Goal: Task Accomplishment & Management: Use online tool/utility

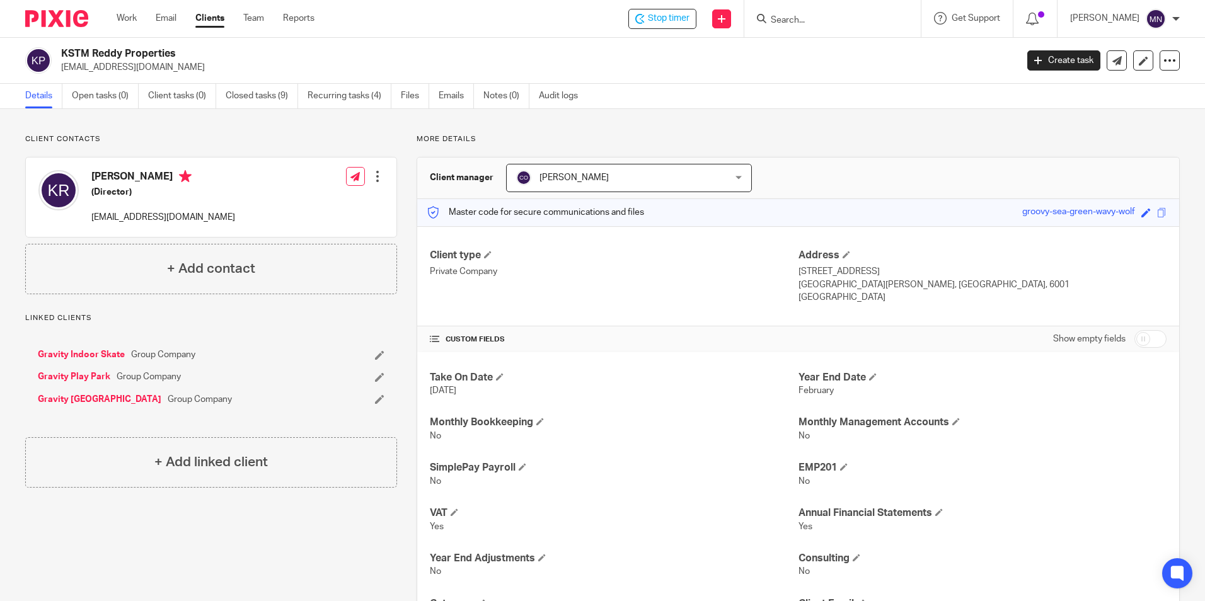
click at [110, 11] on div "Work Email Clients Team Reports Work Email Clients Team Reports Settings" at bounding box center [218, 18] width 229 height 37
click at [118, 13] on link "Work" at bounding box center [127, 18] width 20 height 13
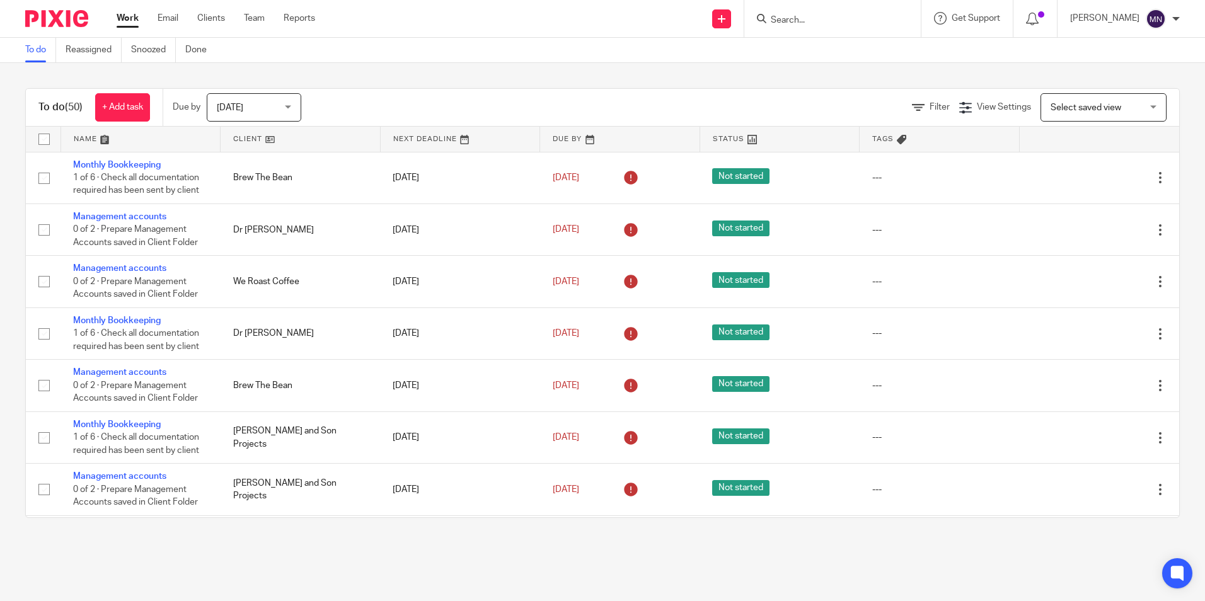
click at [786, 21] on input "Search" at bounding box center [825, 20] width 113 height 11
type input "ac ag"
click at [851, 68] on link at bounding box center [902, 54] width 270 height 29
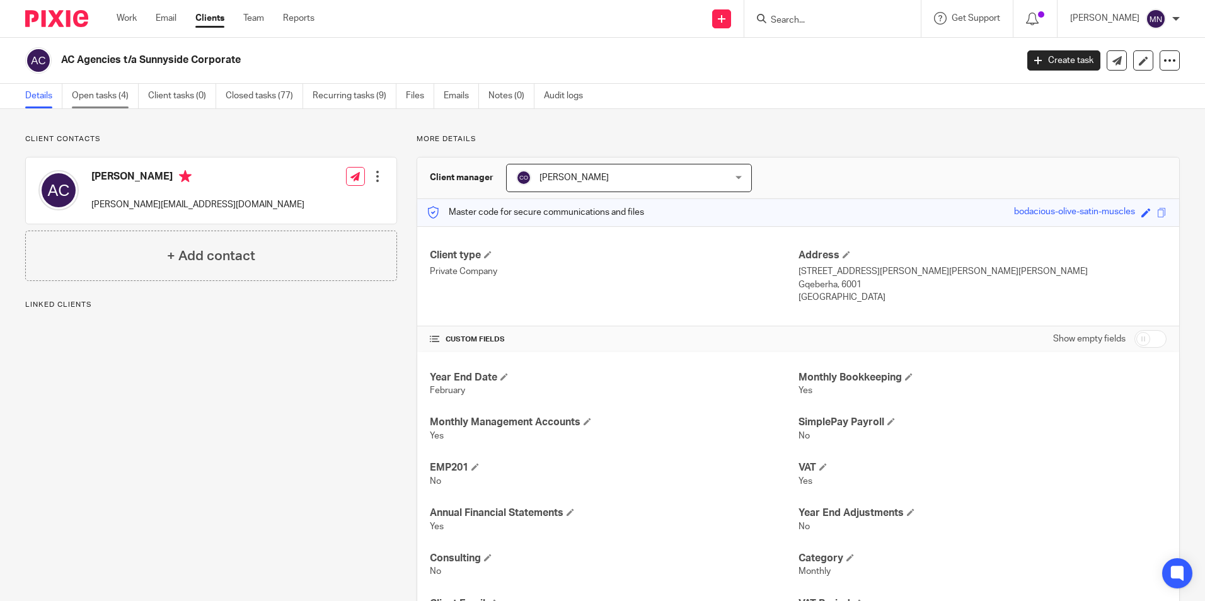
click at [123, 91] on link "Open tasks (4)" at bounding box center [105, 96] width 67 height 25
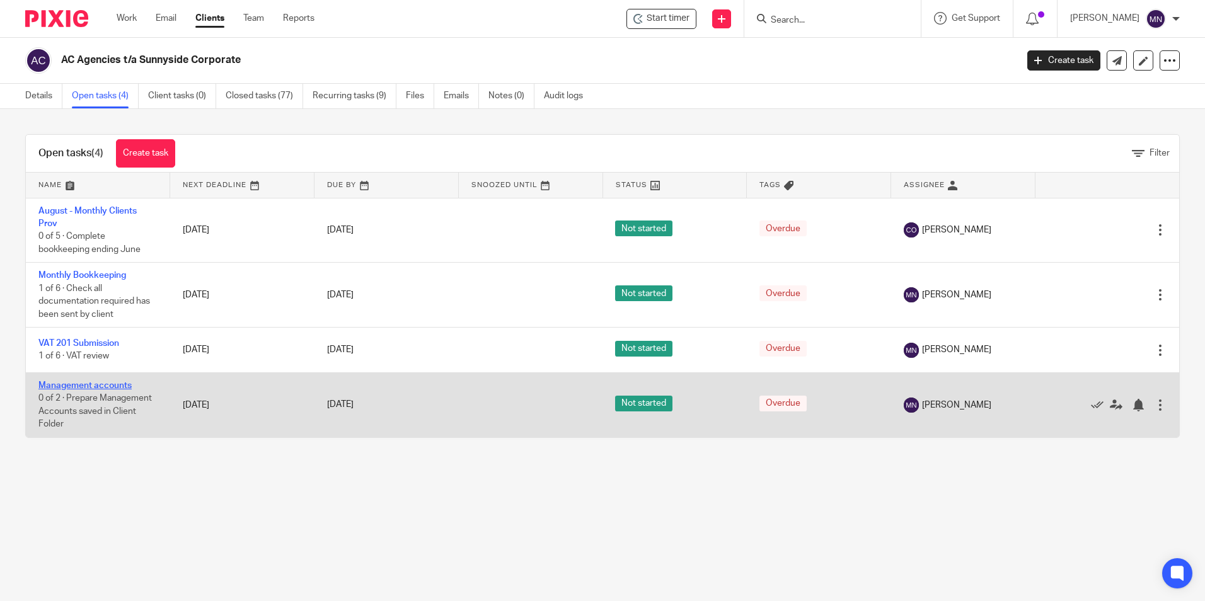
click at [88, 388] on link "Management accounts" at bounding box center [84, 385] width 93 height 9
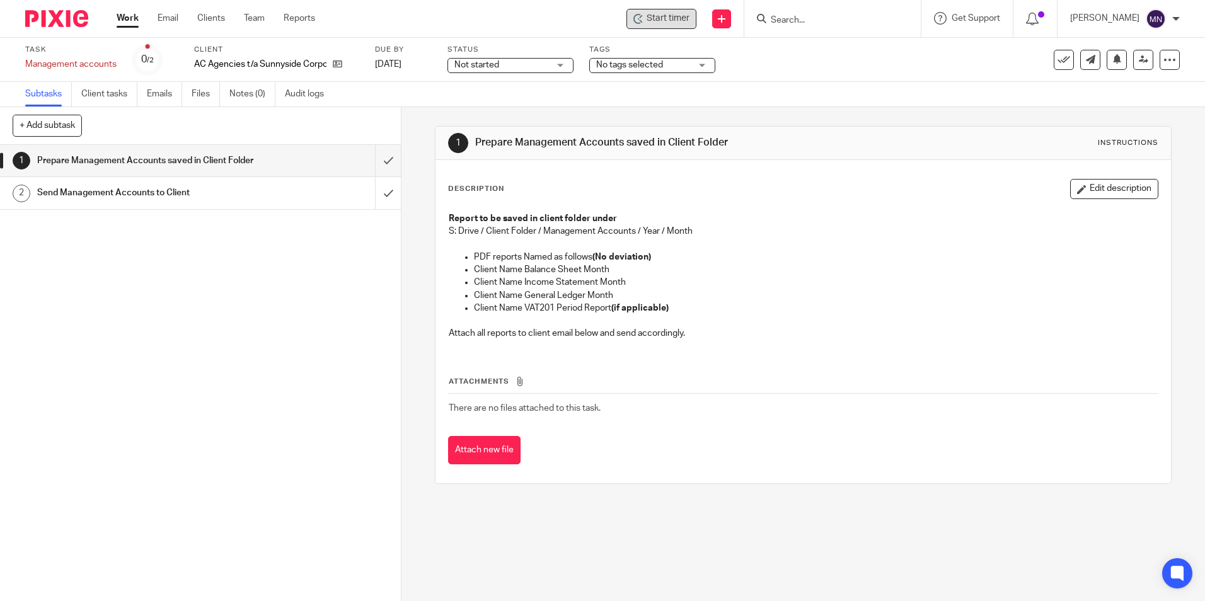
click at [650, 14] on span "Start timer" at bounding box center [667, 18] width 43 height 13
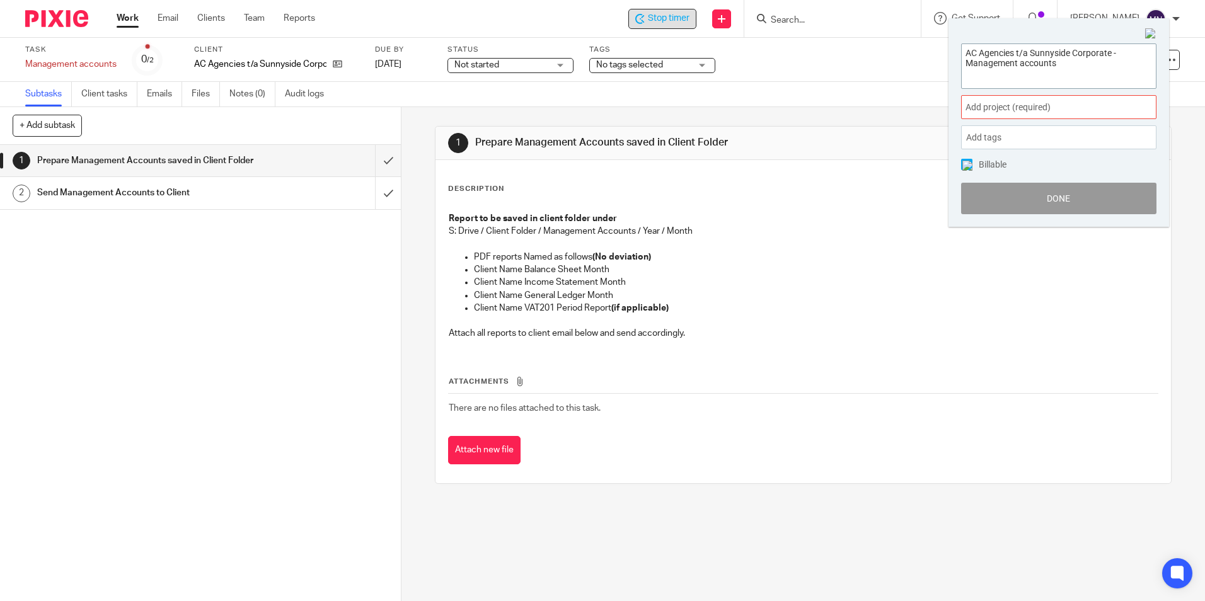
click at [1079, 58] on textarea "AC Agencies t/a Sunnyside Corporate - Management accounts" at bounding box center [1059, 64] width 194 height 41
drag, startPoint x: 1072, startPoint y: 58, endPoint x: 1068, endPoint y: 64, distance: 7.3
click at [1068, 64] on textarea "AC Agencies t/a Sunnyside Corporate - Management accounts" at bounding box center [1059, 64] width 194 height 41
paste textarea "Preparing August 2025 Management Accounts"
type textarea "AC Agencies t/a Sunnyside Corporate - Management accounts-Preparing August 2025…"
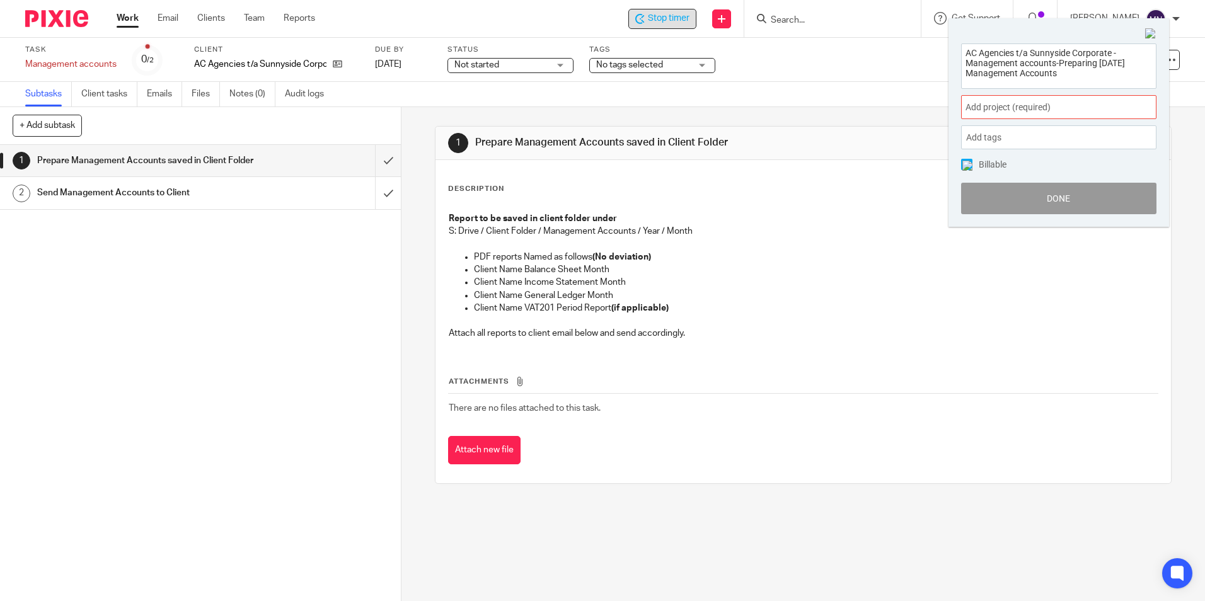
click at [994, 102] on span "Add project (required) :" at bounding box center [1044, 107] width 159 height 13
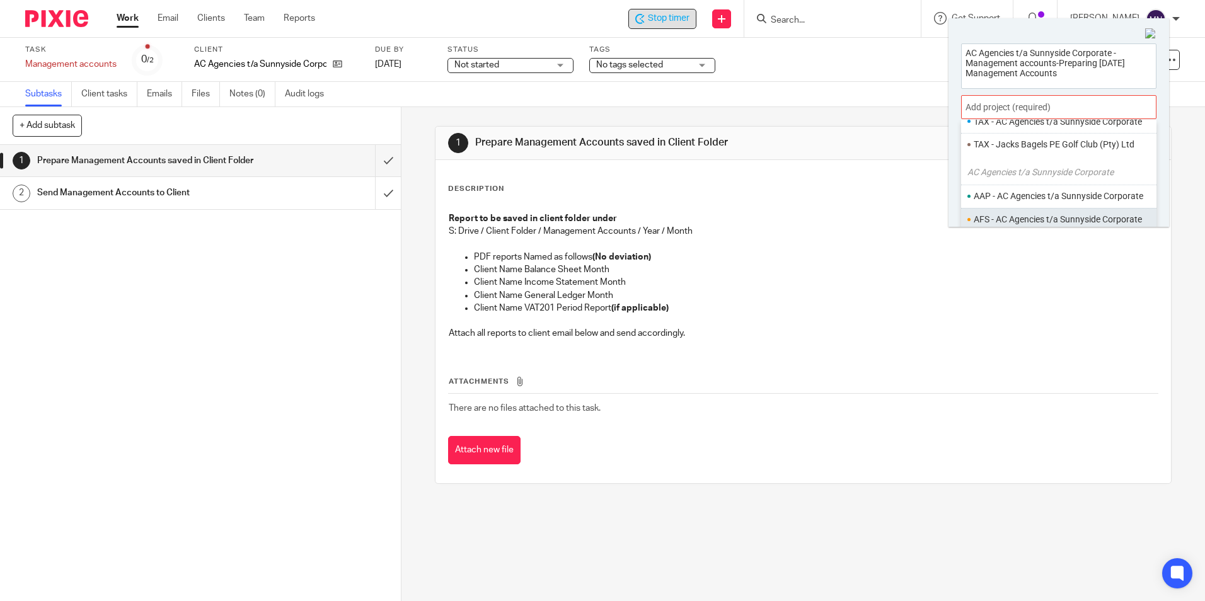
scroll to position [126, 0]
type input "ac age"
click at [1042, 210] on li "MAP - AC Agencies t/a Sunnyside Corporate" at bounding box center [1063, 215] width 180 height 13
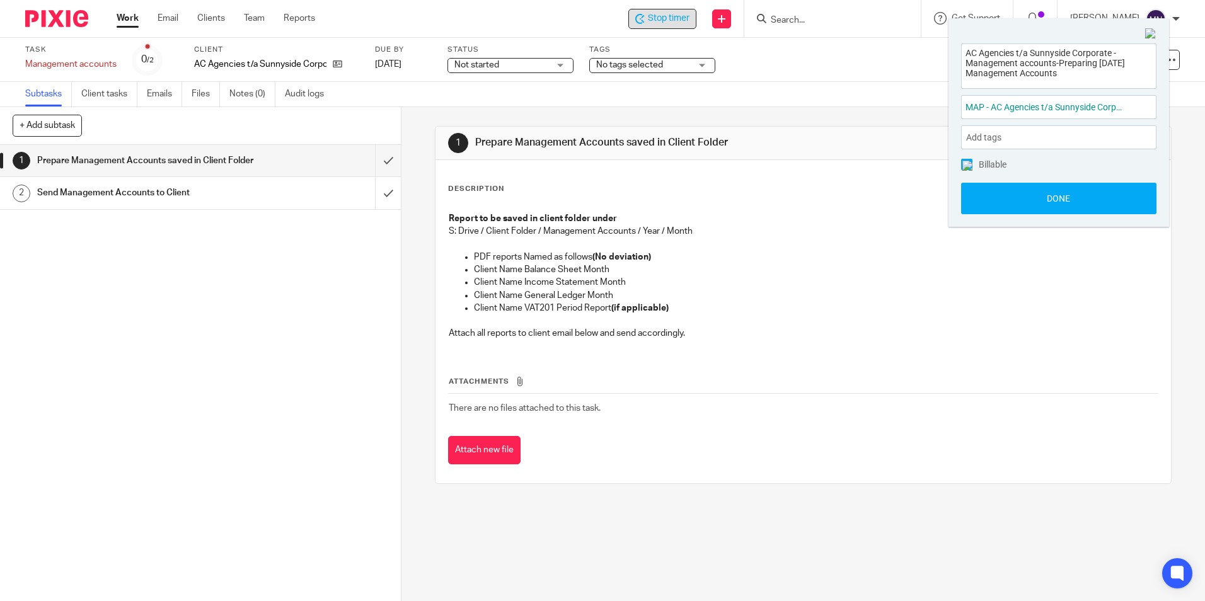
click at [1019, 141] on div "Add tags" at bounding box center [1058, 137] width 195 height 24
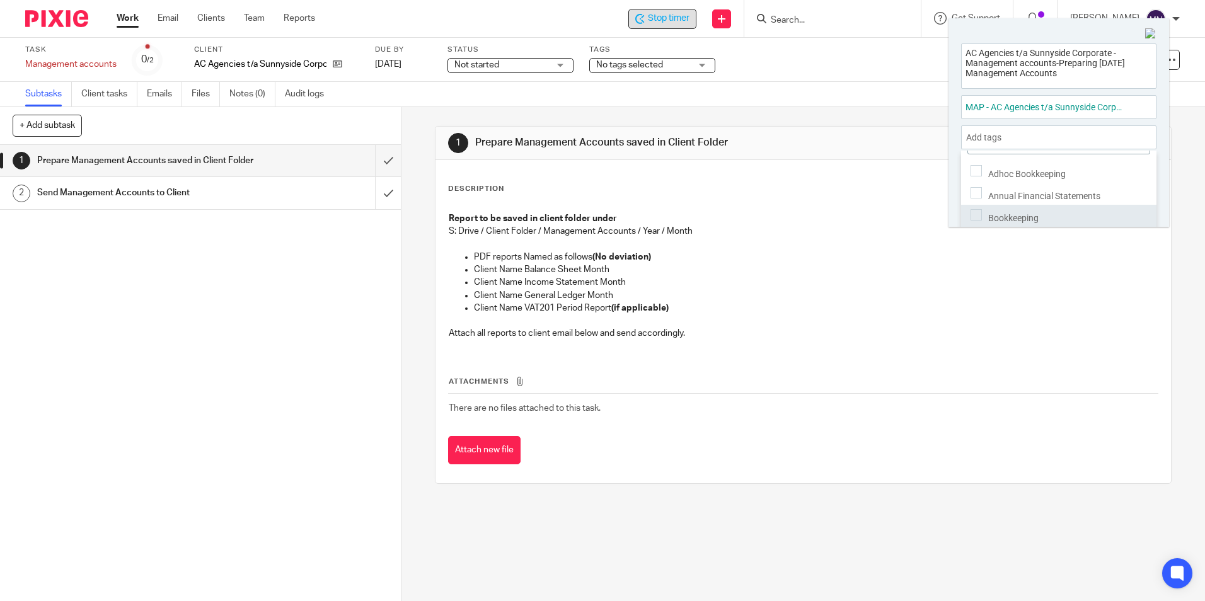
scroll to position [42, 0]
click at [1018, 201] on span "Bookkeeping" at bounding box center [1013, 203] width 50 height 10
click at [1023, 217] on div "Invoices" at bounding box center [1058, 223] width 195 height 22
click at [1079, 140] on div "Add tags Bookkeeping , Invoices" at bounding box center [1058, 137] width 195 height 24
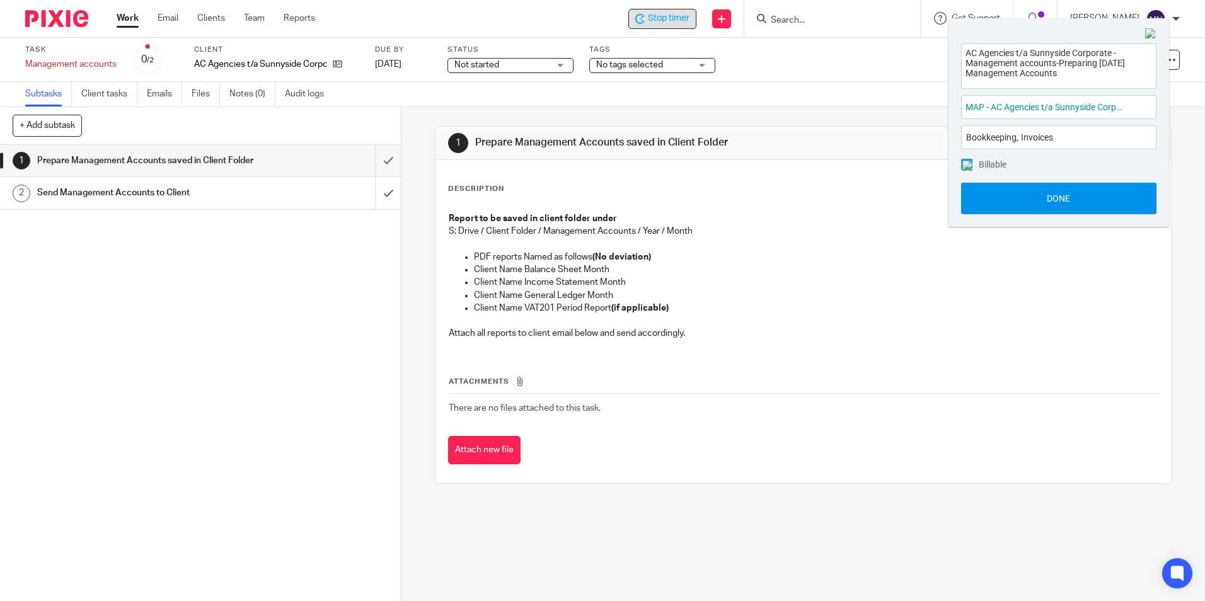
click at [1065, 196] on button "Done" at bounding box center [1058, 199] width 195 height 32
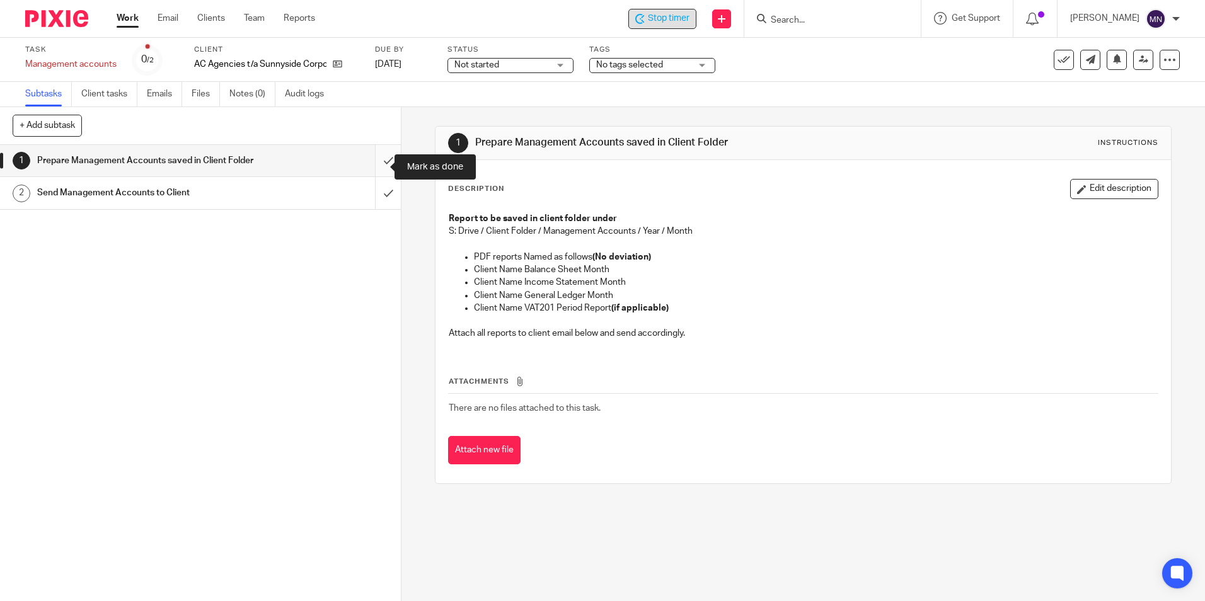
click at [381, 173] on input "submit" at bounding box center [200, 161] width 401 height 32
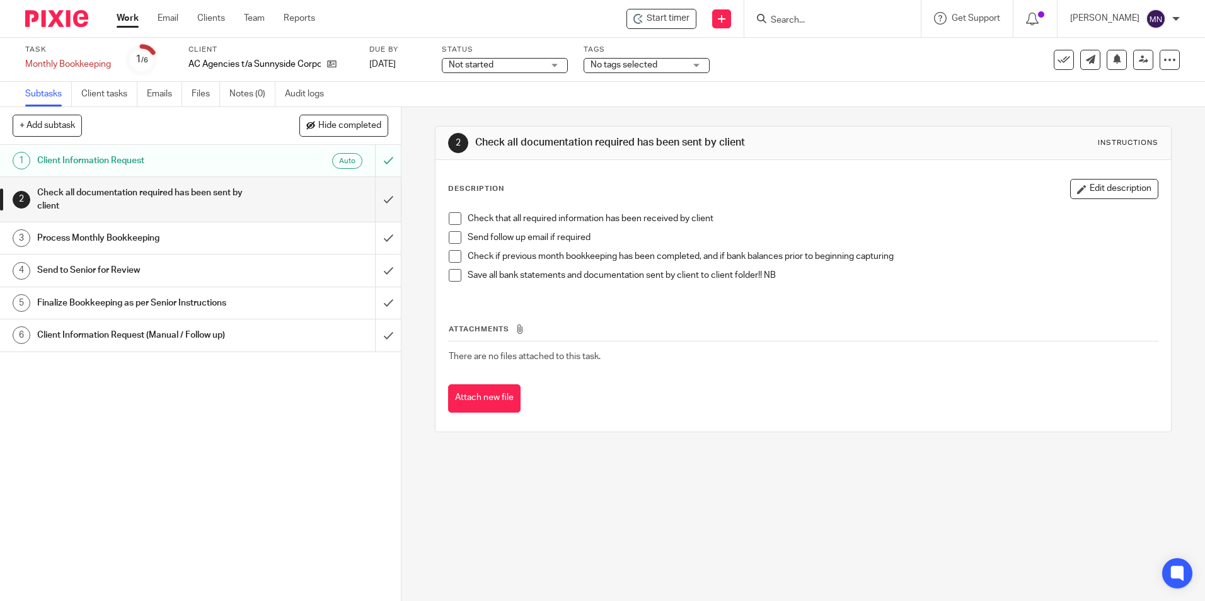
click at [449, 212] on span at bounding box center [455, 218] width 13 height 13
click at [456, 232] on span at bounding box center [455, 237] width 13 height 13
click at [449, 251] on span at bounding box center [455, 256] width 13 height 13
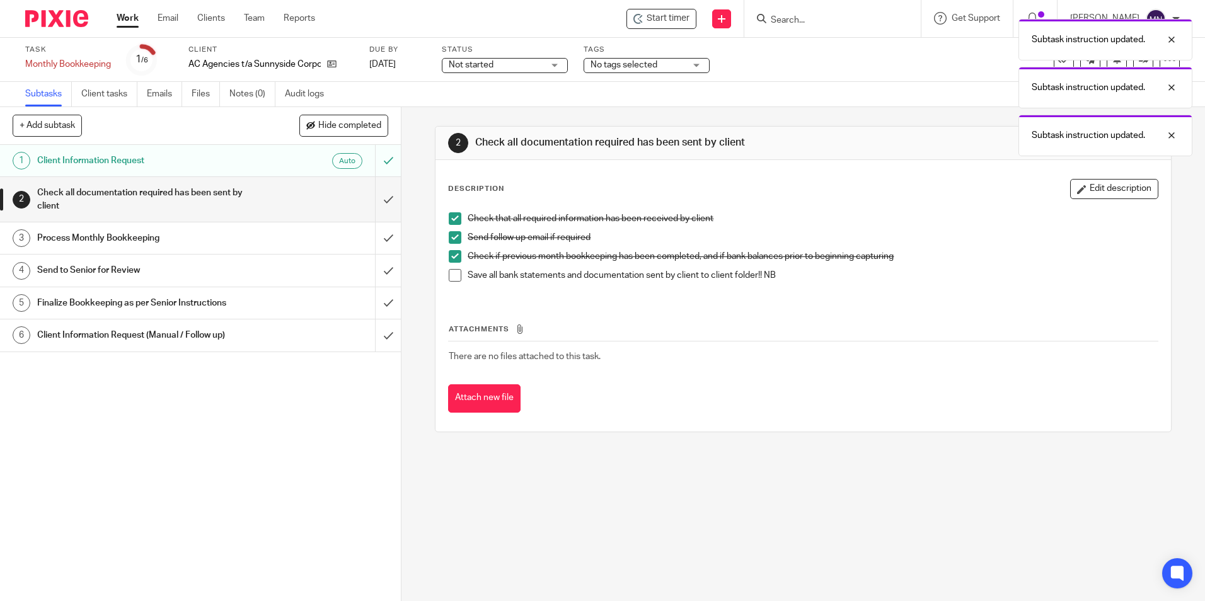
click at [450, 269] on span at bounding box center [455, 275] width 13 height 13
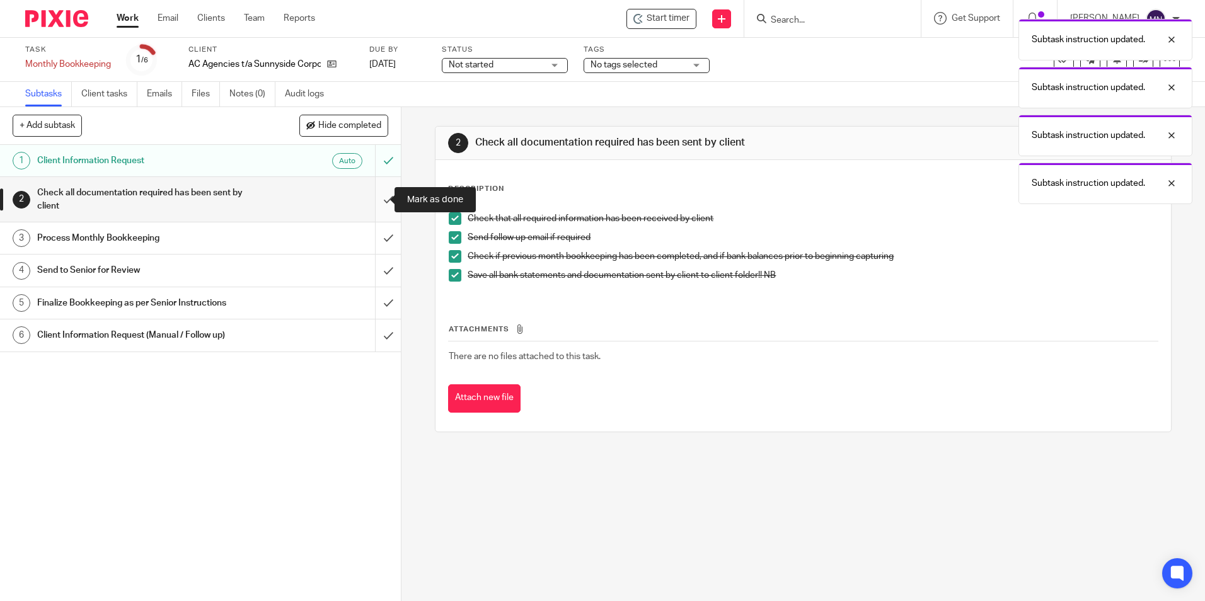
click at [377, 199] on input "submit" at bounding box center [200, 199] width 401 height 45
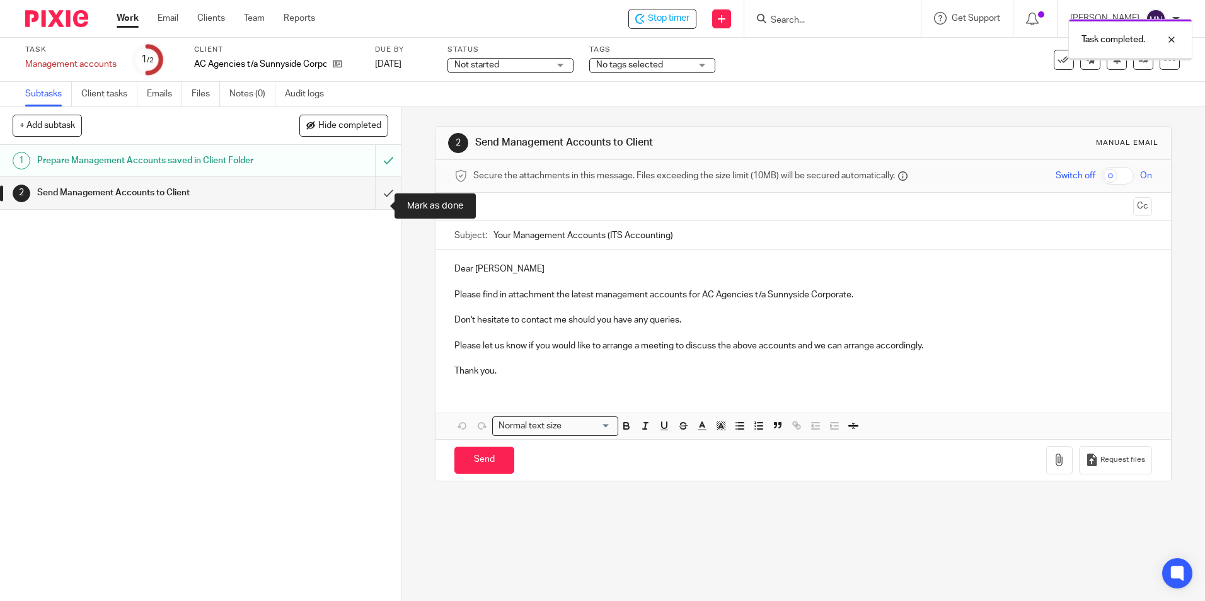
click at [386, 202] on input "submit" at bounding box center [200, 193] width 401 height 32
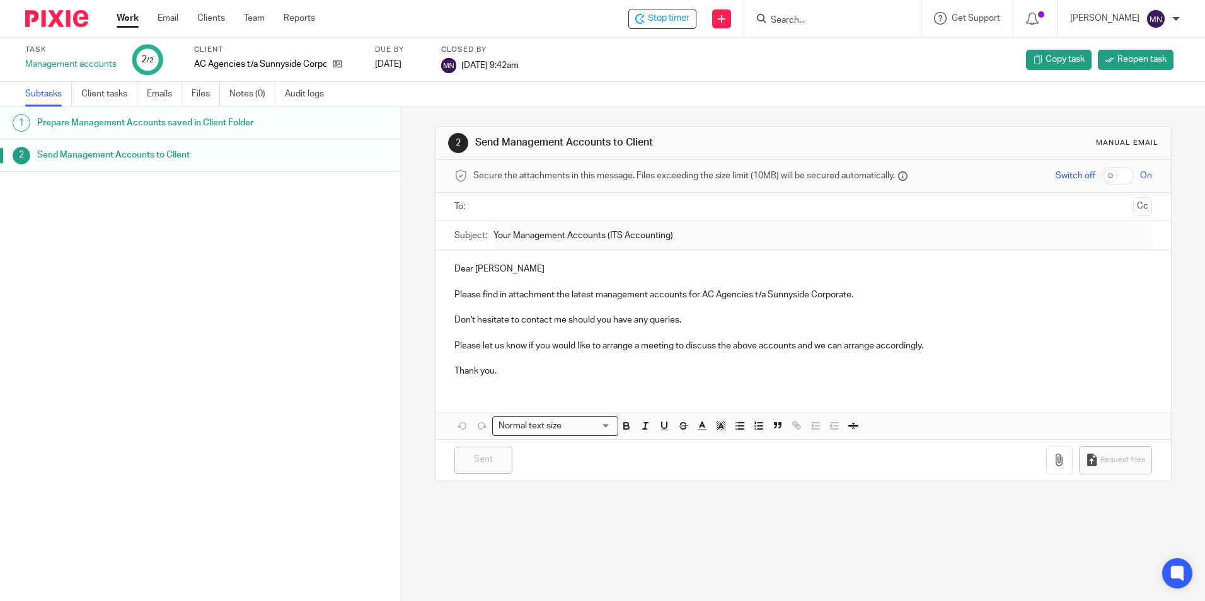
click at [797, 23] on input "Search" at bounding box center [825, 20] width 113 height 11
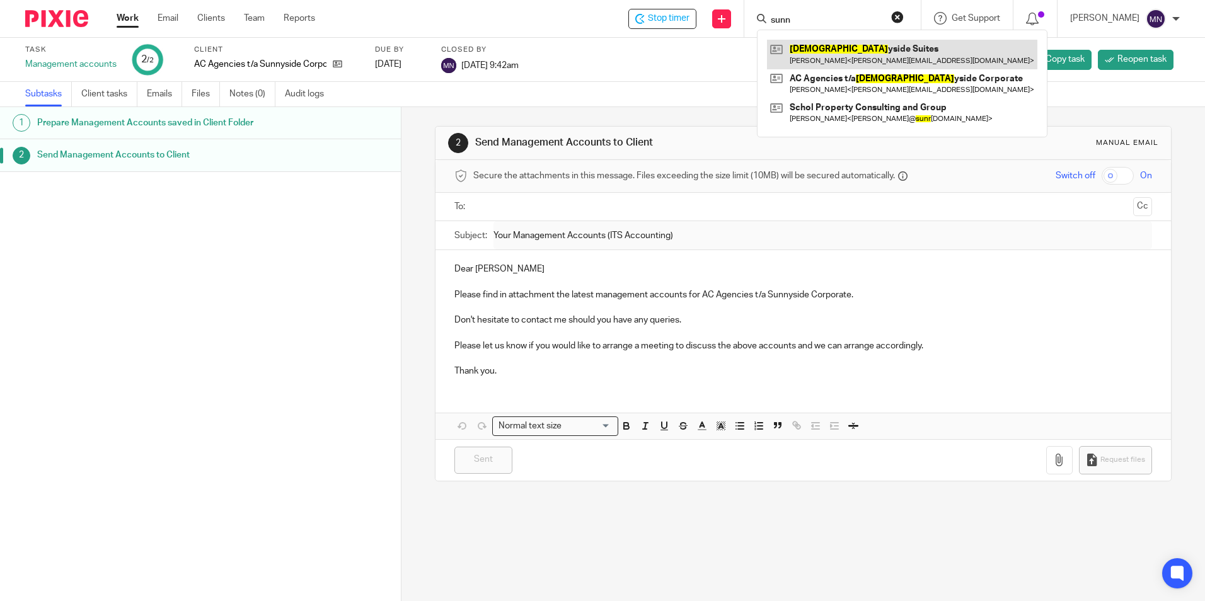
type input "sunn"
click at [841, 66] on link at bounding box center [902, 54] width 270 height 29
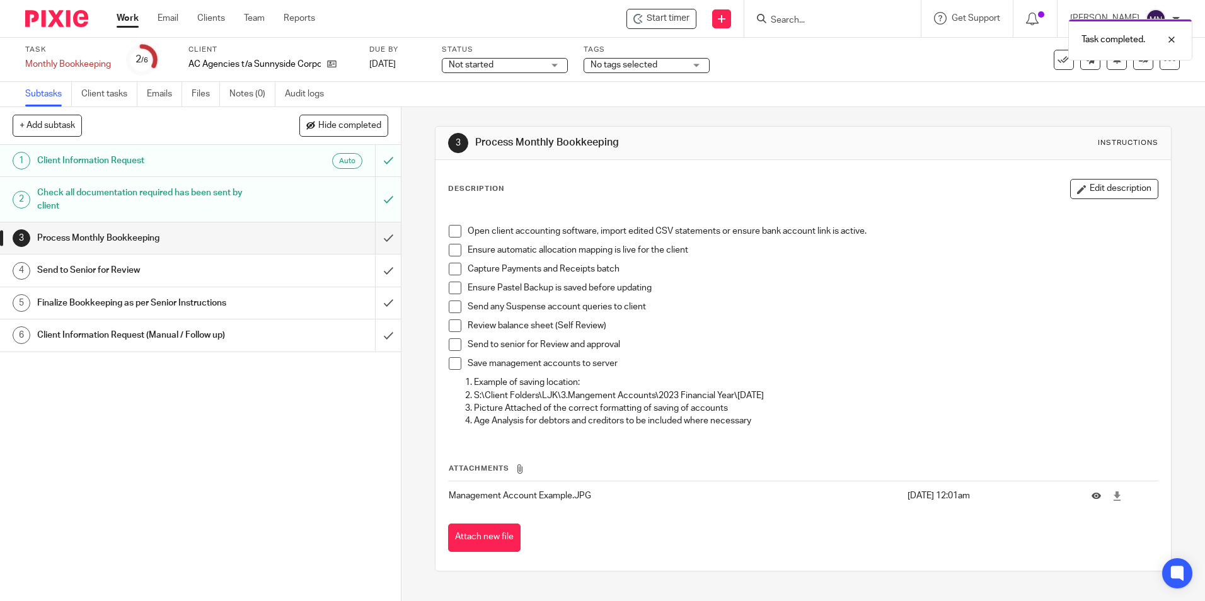
drag, startPoint x: 453, startPoint y: 231, endPoint x: 454, endPoint y: 255, distance: 24.0
click at [452, 231] on span at bounding box center [455, 231] width 13 height 13
click at [454, 255] on span at bounding box center [455, 250] width 13 height 13
click at [449, 270] on span at bounding box center [455, 269] width 13 height 13
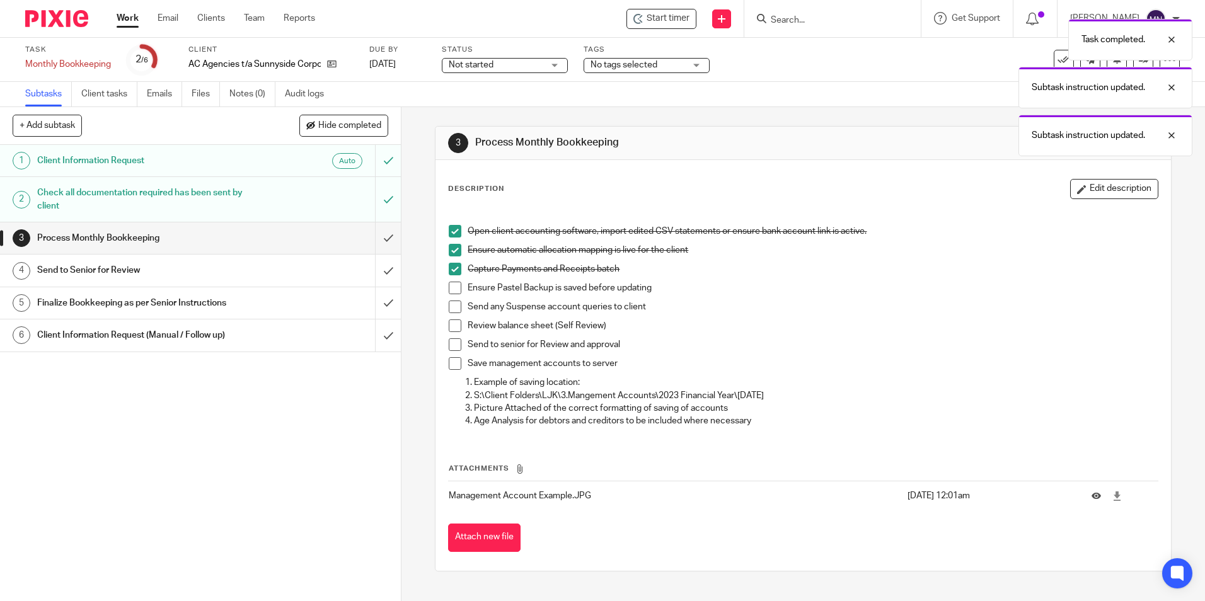
drag, startPoint x: 449, startPoint y: 287, endPoint x: 449, endPoint y: 297, distance: 10.1
click at [449, 288] on span at bounding box center [455, 288] width 13 height 13
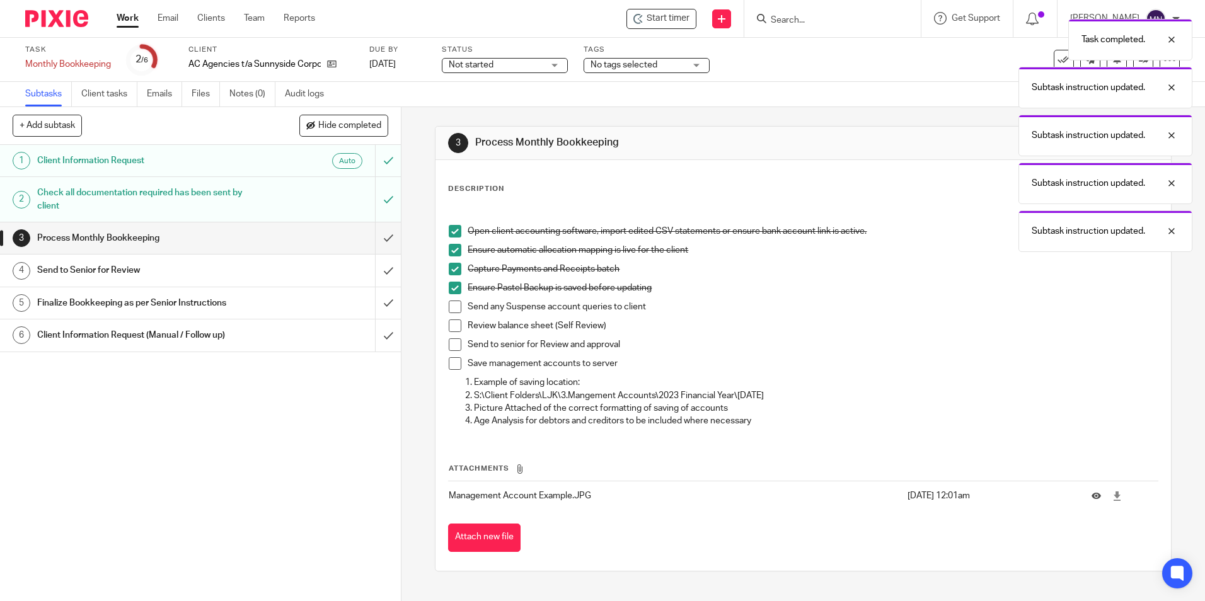
click at [449, 303] on span at bounding box center [455, 307] width 13 height 13
drag, startPoint x: 454, startPoint y: 319, endPoint x: 452, endPoint y: 399, distance: 80.0
click at [453, 319] on li "Send any Suspense account queries to client" at bounding box center [803, 310] width 708 height 19
click at [449, 367] on span at bounding box center [455, 363] width 13 height 13
click at [451, 353] on li "Send to senior for Review and approval" at bounding box center [803, 347] width 708 height 19
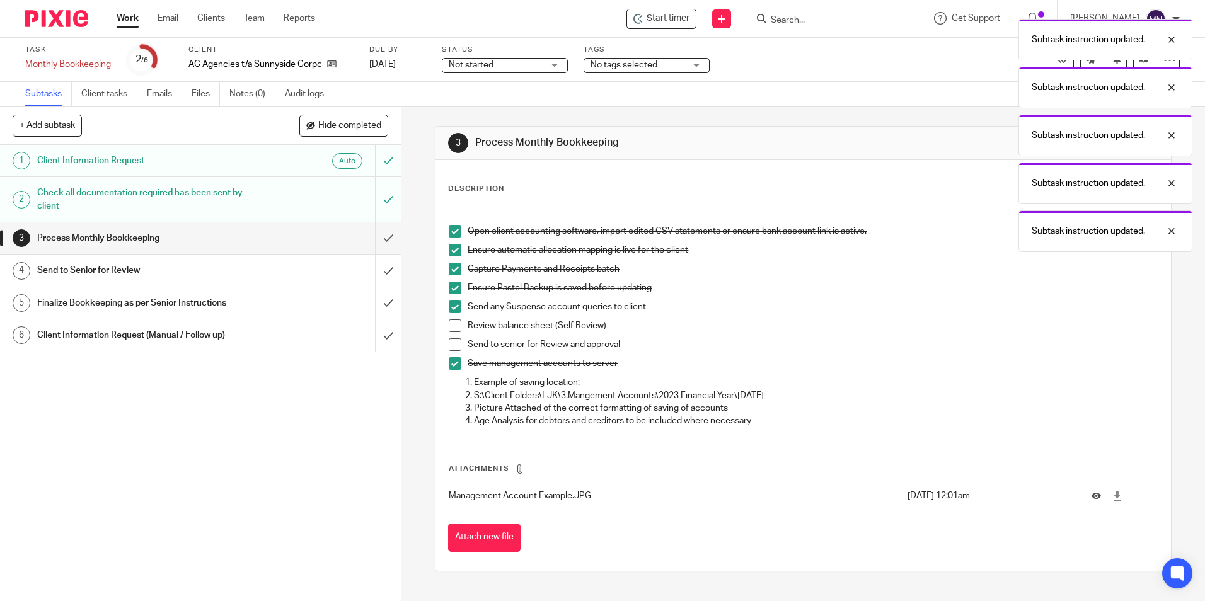
click at [451, 345] on span at bounding box center [455, 344] width 13 height 13
drag, startPoint x: 456, startPoint y: 321, endPoint x: 446, endPoint y: 320, distance: 9.5
click at [455, 320] on span at bounding box center [455, 325] width 13 height 13
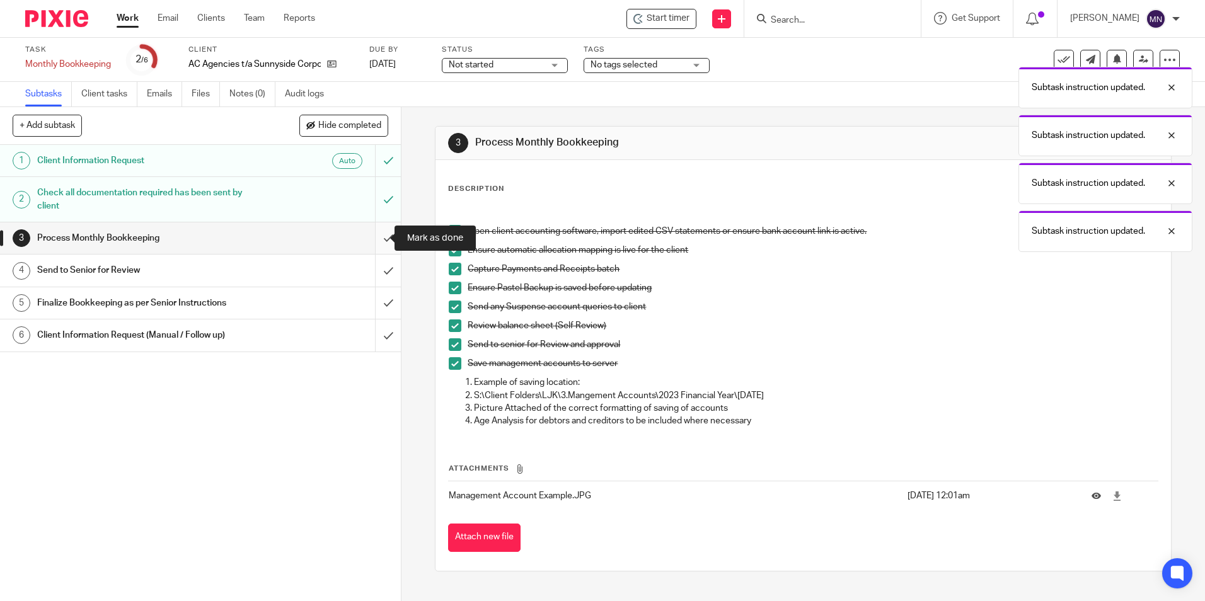
click at [374, 236] on input "submit" at bounding box center [200, 238] width 401 height 32
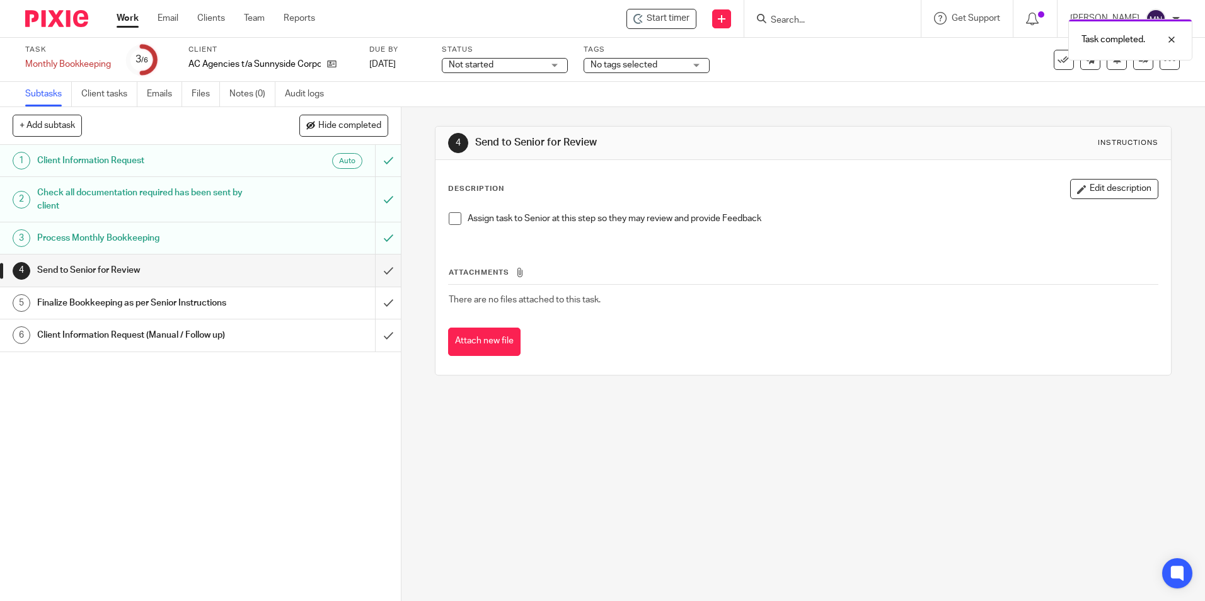
click at [451, 219] on span at bounding box center [455, 218] width 13 height 13
click at [376, 268] on input "submit" at bounding box center [200, 271] width 401 height 32
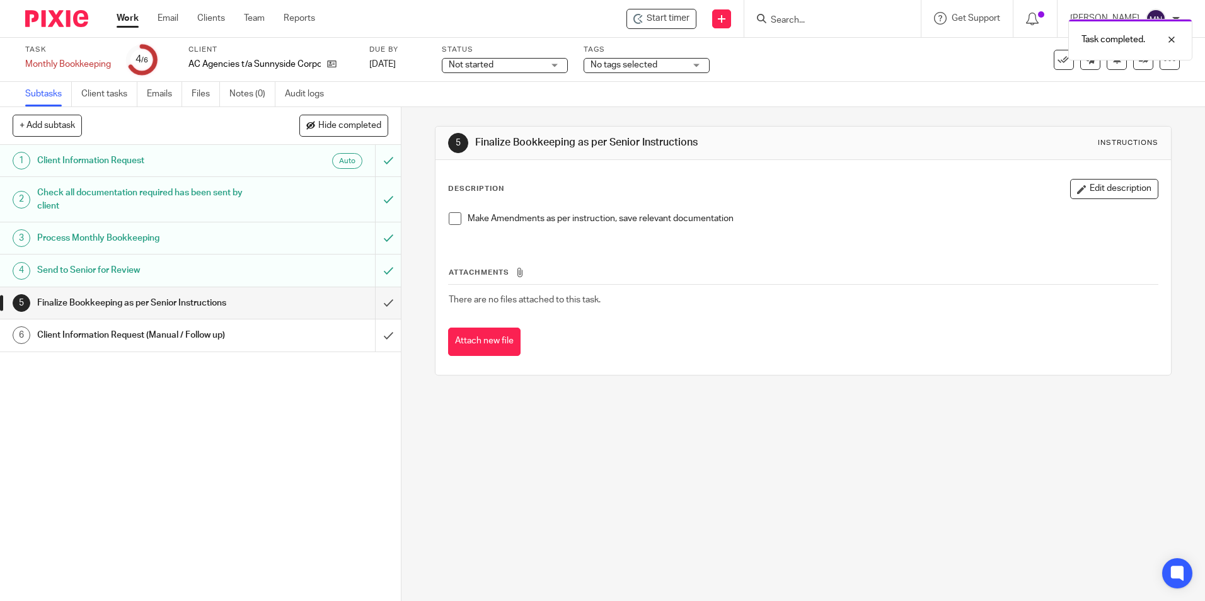
click at [453, 219] on span at bounding box center [455, 218] width 13 height 13
click at [376, 294] on input "submit" at bounding box center [200, 303] width 401 height 32
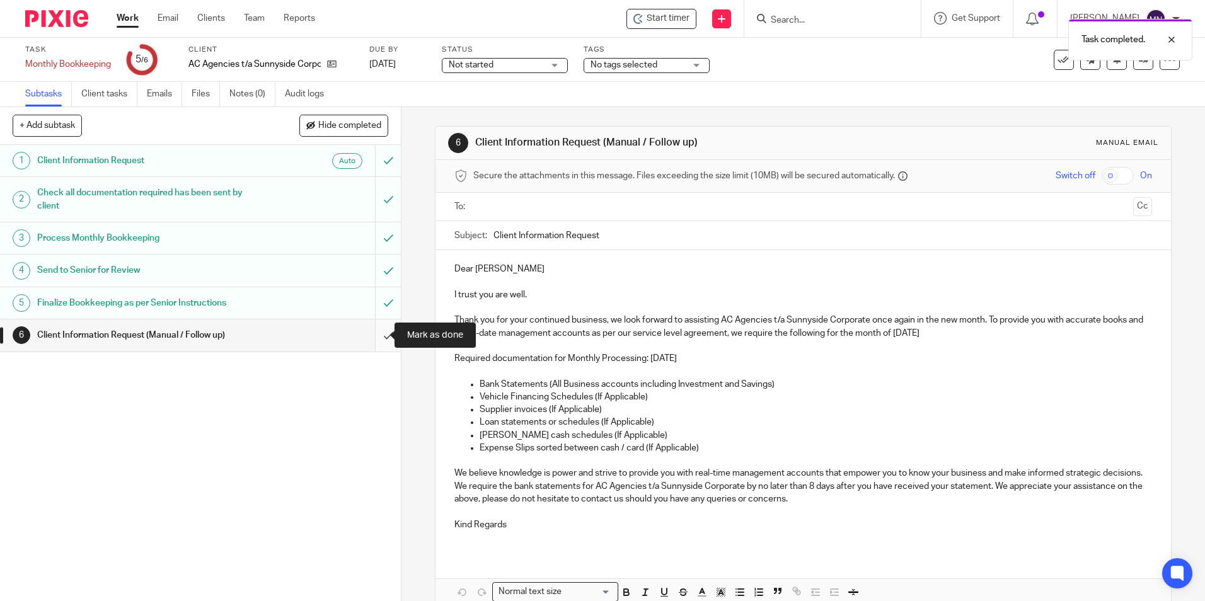
click at [379, 333] on input "submit" at bounding box center [200, 335] width 401 height 32
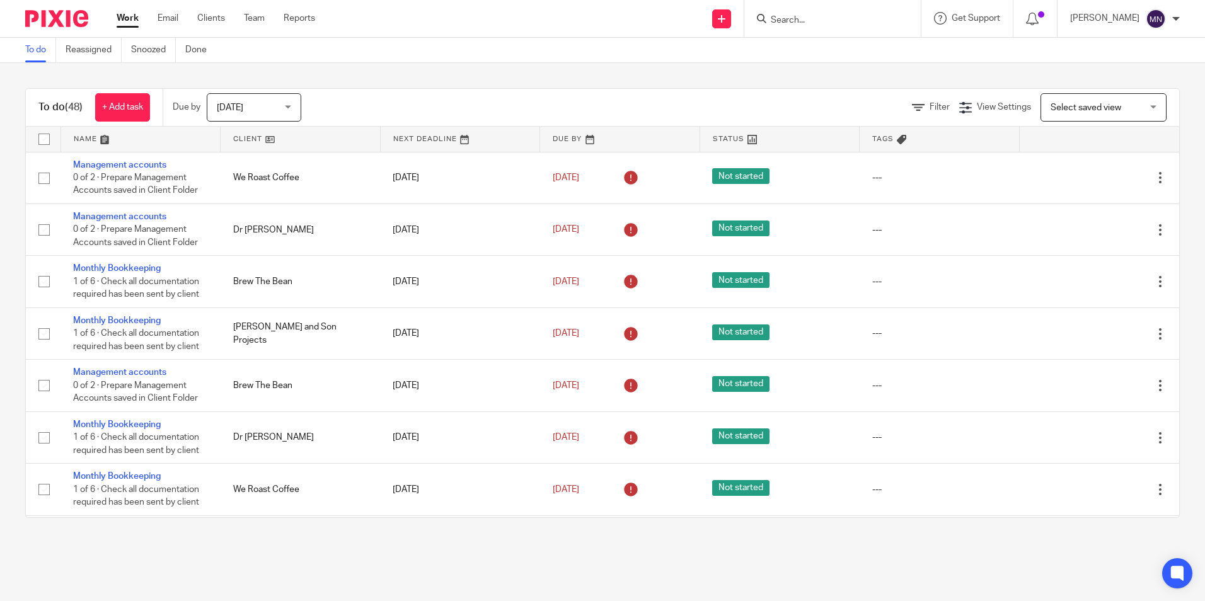
click at [825, 26] on input "Search" at bounding box center [825, 20] width 113 height 11
type input "ac ag"
click at [839, 50] on link at bounding box center [902, 54] width 270 height 29
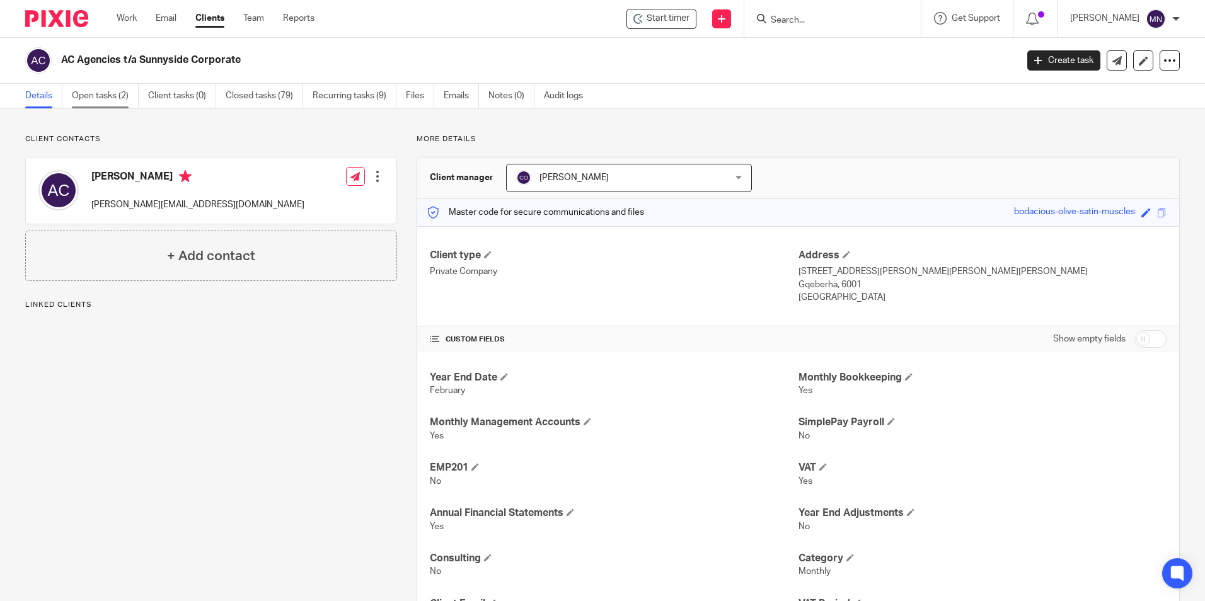
click at [93, 99] on link "Open tasks (2)" at bounding box center [105, 96] width 67 height 25
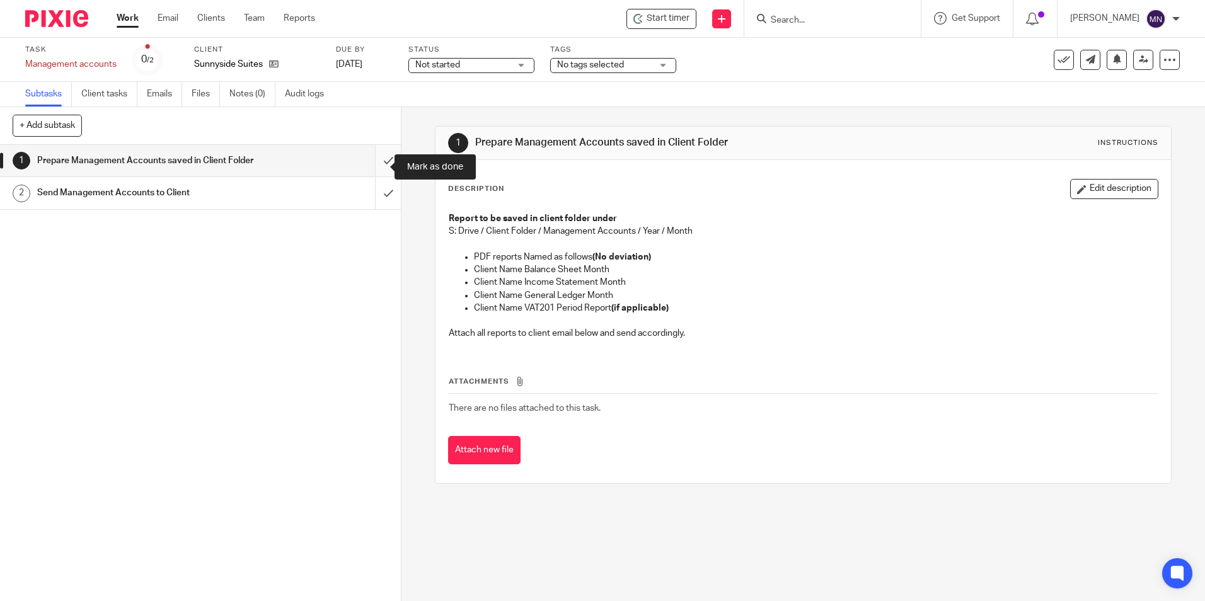
click at [377, 166] on input "submit" at bounding box center [200, 161] width 401 height 32
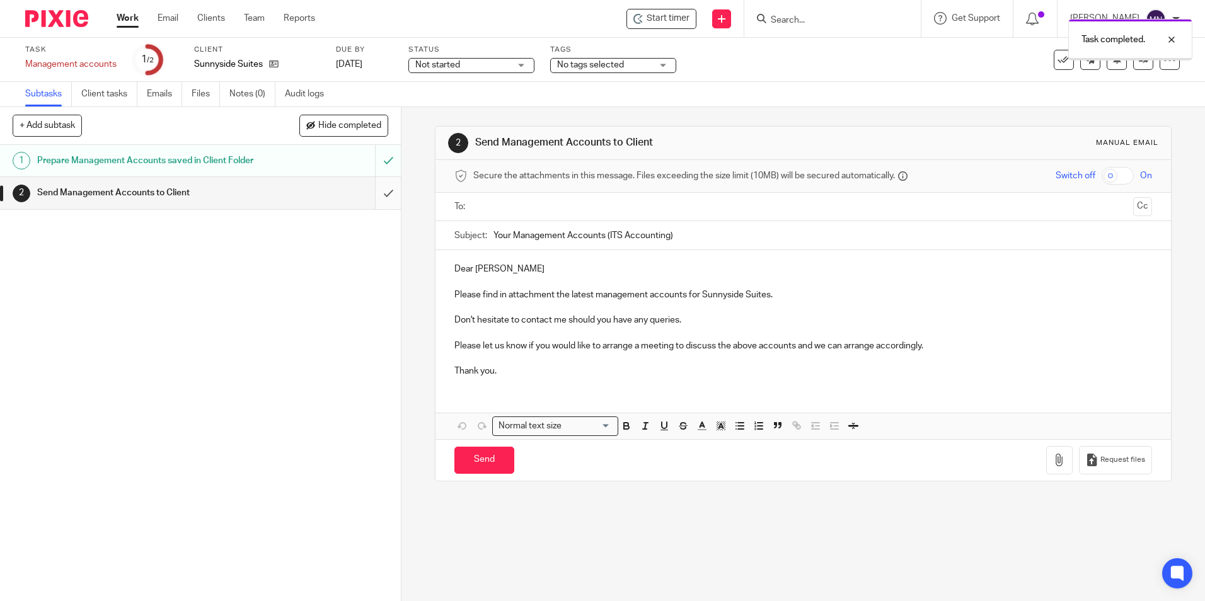
click at [370, 207] on input "submit" at bounding box center [200, 193] width 401 height 32
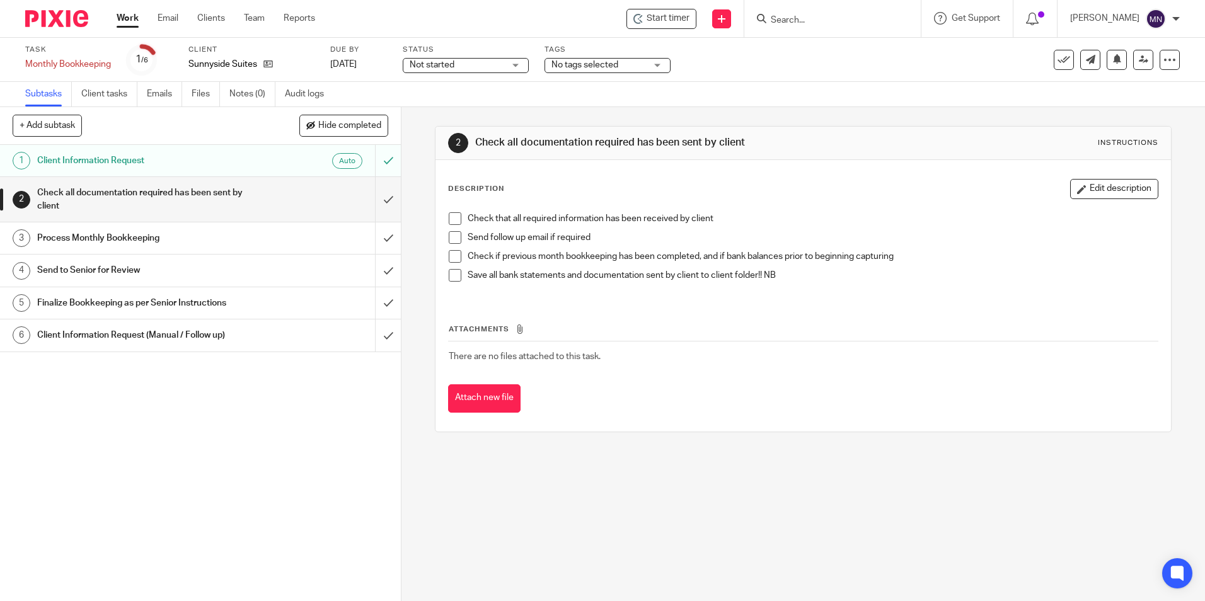
click at [442, 219] on div "Check that all required information has been received by client Send follow up …" at bounding box center [802, 251] width 721 height 91
click at [450, 216] on span at bounding box center [455, 218] width 13 height 13
click at [450, 233] on span at bounding box center [455, 237] width 13 height 13
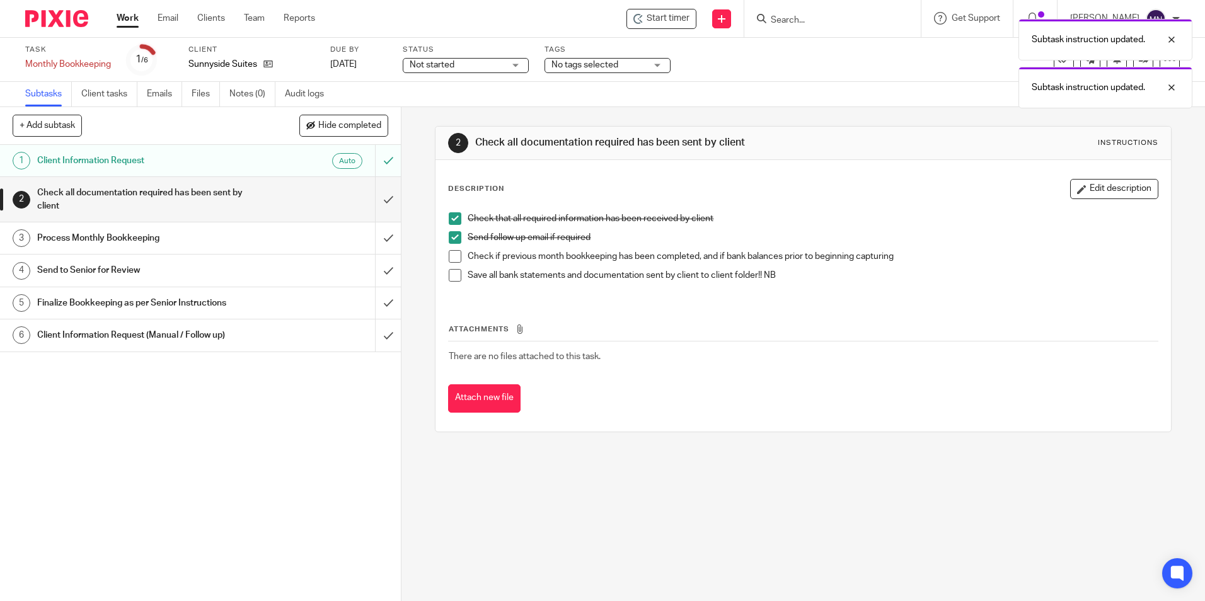
click at [451, 253] on span at bounding box center [455, 256] width 13 height 13
click at [452, 269] on span at bounding box center [455, 275] width 13 height 13
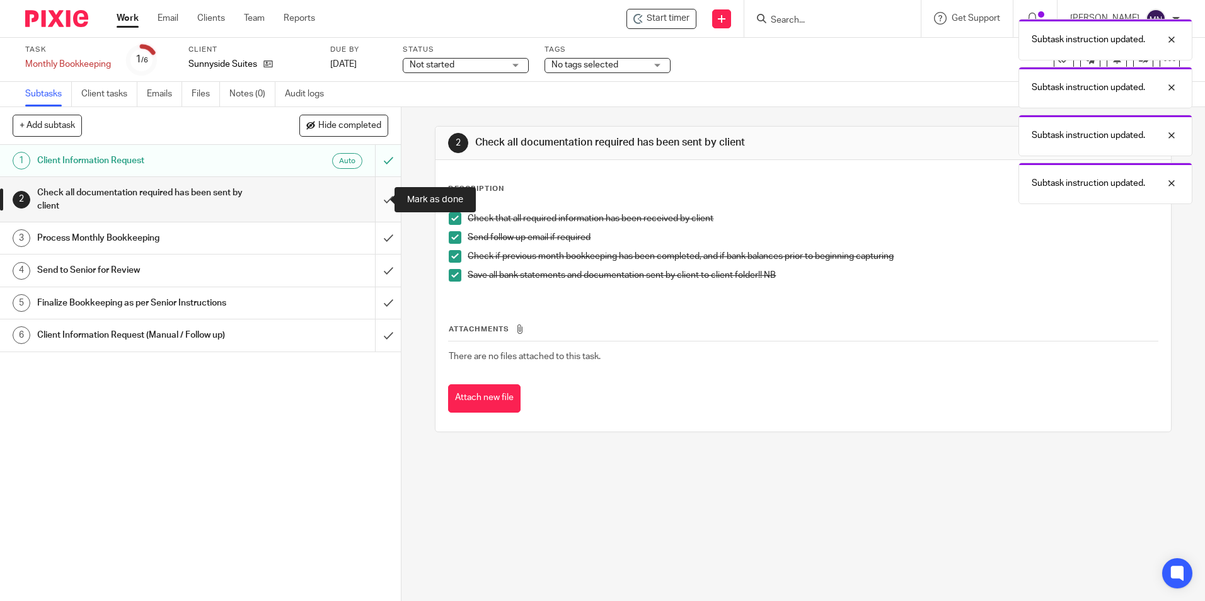
click at [377, 199] on input "submit" at bounding box center [200, 199] width 401 height 45
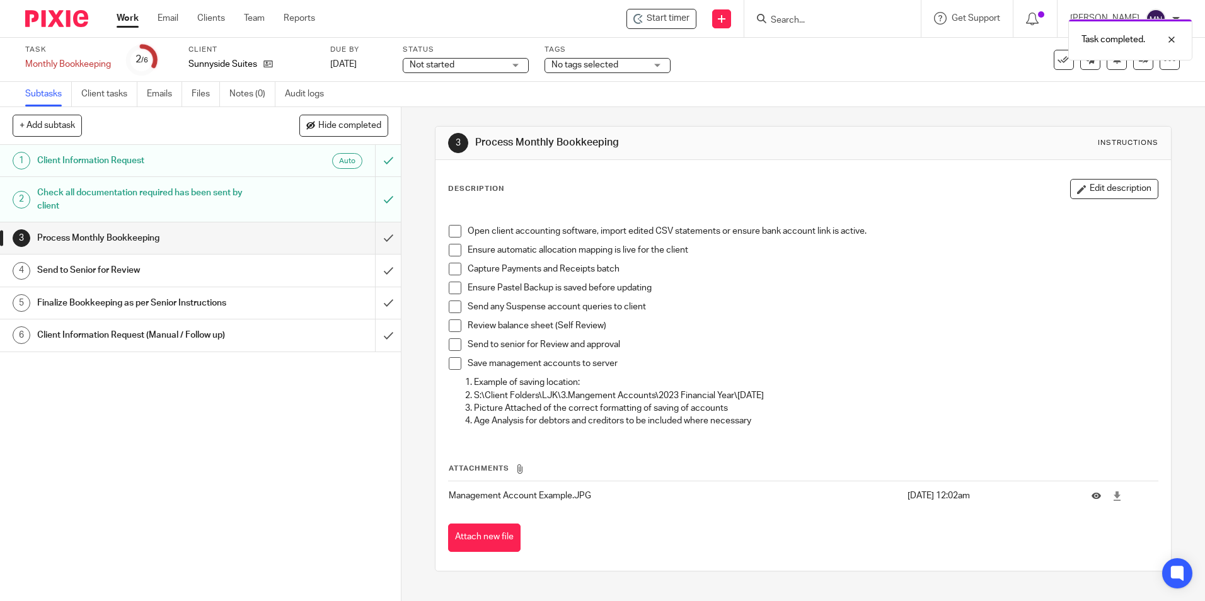
click at [456, 229] on span at bounding box center [455, 231] width 13 height 13
click at [452, 255] on span at bounding box center [455, 250] width 13 height 13
drag, startPoint x: 452, startPoint y: 268, endPoint x: 455, endPoint y: 282, distance: 14.7
click at [452, 268] on span at bounding box center [455, 269] width 13 height 13
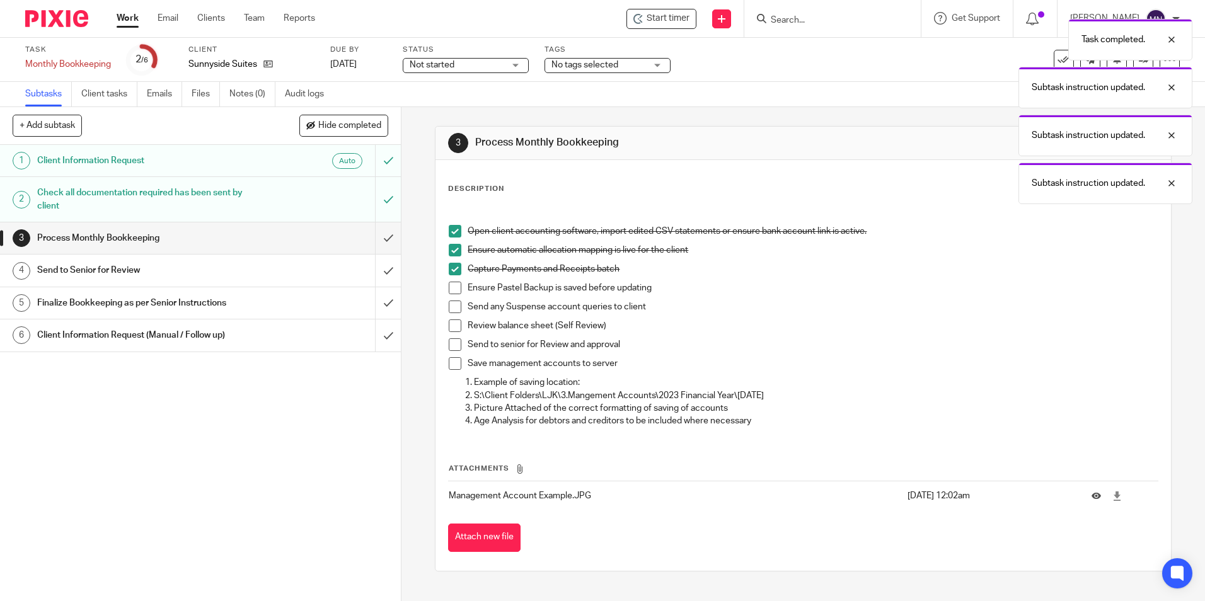
click at [457, 293] on span at bounding box center [455, 288] width 13 height 13
drag, startPoint x: 453, startPoint y: 303, endPoint x: 452, endPoint y: 313, distance: 10.1
click at [453, 304] on span at bounding box center [455, 307] width 13 height 13
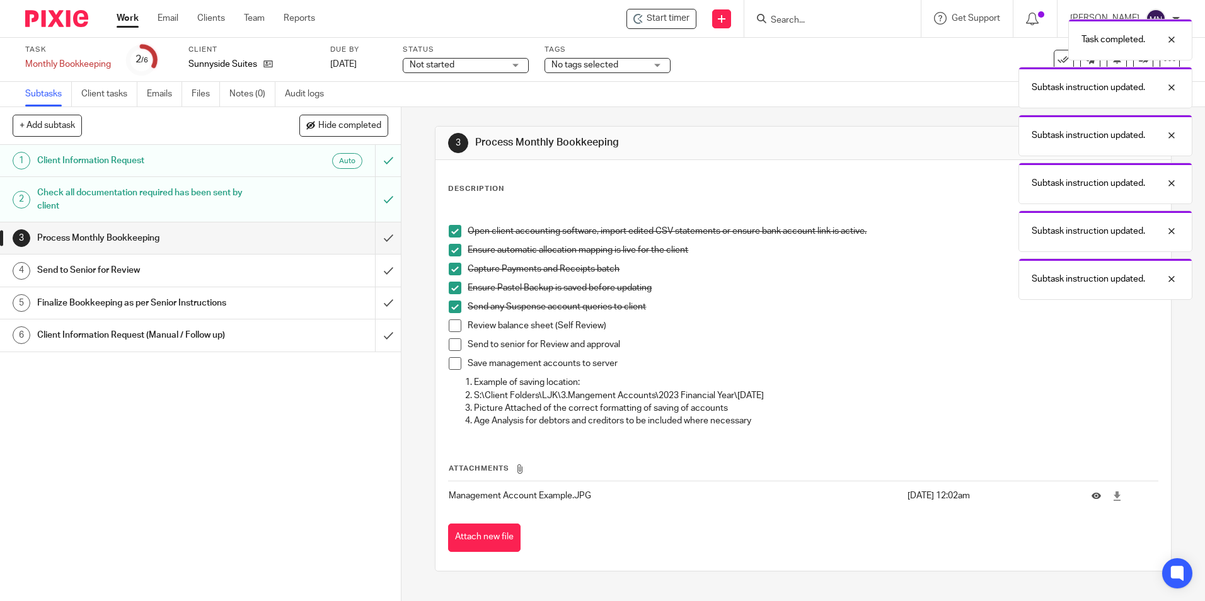
click at [456, 328] on span at bounding box center [455, 325] width 13 height 13
drag, startPoint x: 451, startPoint y: 345, endPoint x: 449, endPoint y: 357, distance: 11.4
click at [450, 345] on span at bounding box center [455, 344] width 13 height 13
click at [449, 360] on span at bounding box center [455, 363] width 13 height 13
click at [376, 240] on input "submit" at bounding box center [200, 238] width 401 height 32
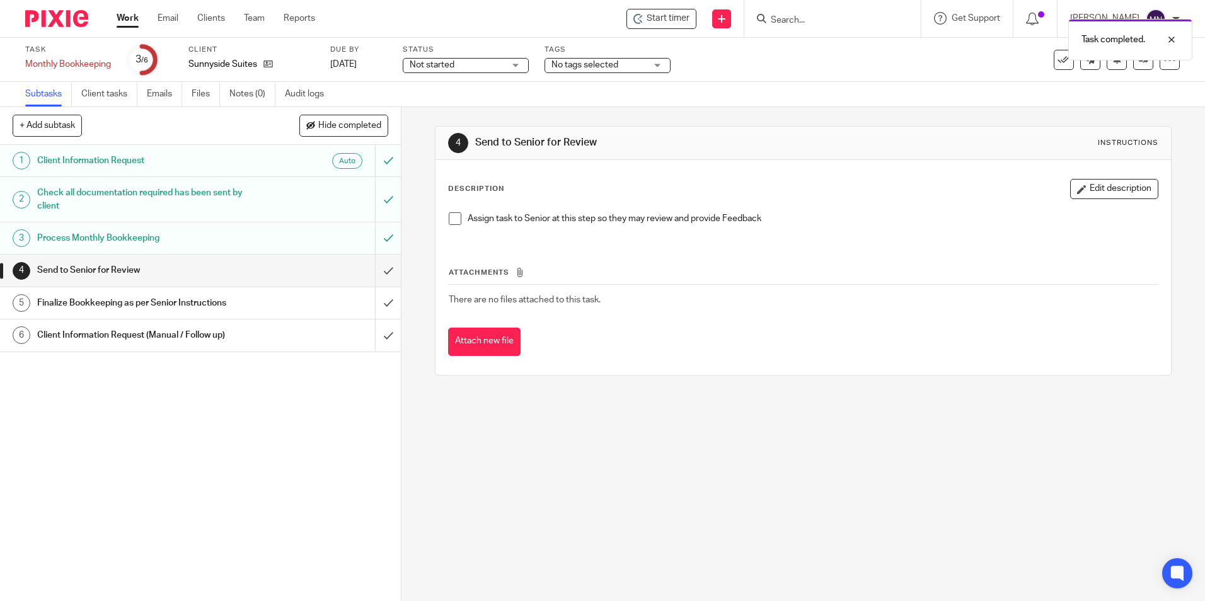
click at [449, 219] on span at bounding box center [455, 218] width 13 height 13
click at [381, 267] on input "submit" at bounding box center [200, 271] width 401 height 32
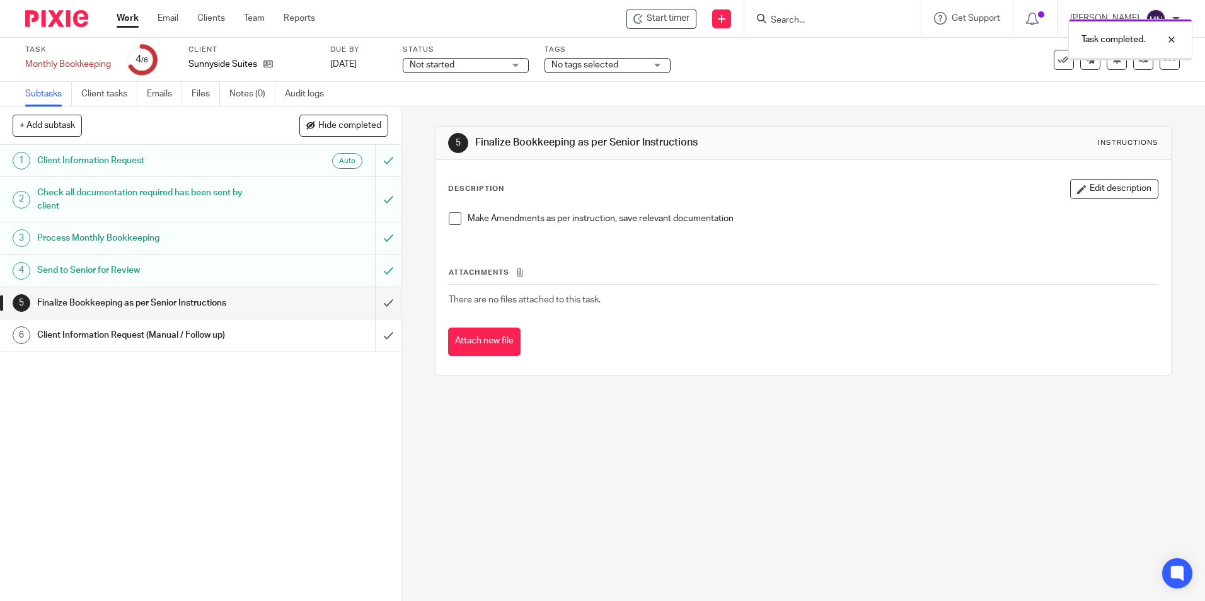
click at [461, 218] on li "Make Amendments as per instruction, save relevant documentation" at bounding box center [803, 221] width 708 height 19
click at [444, 219] on div "Make Amendments as per instruction, save relevant documentation" at bounding box center [802, 223] width 721 height 35
click at [449, 222] on span at bounding box center [455, 218] width 13 height 13
click at [384, 299] on input "submit" at bounding box center [200, 303] width 401 height 32
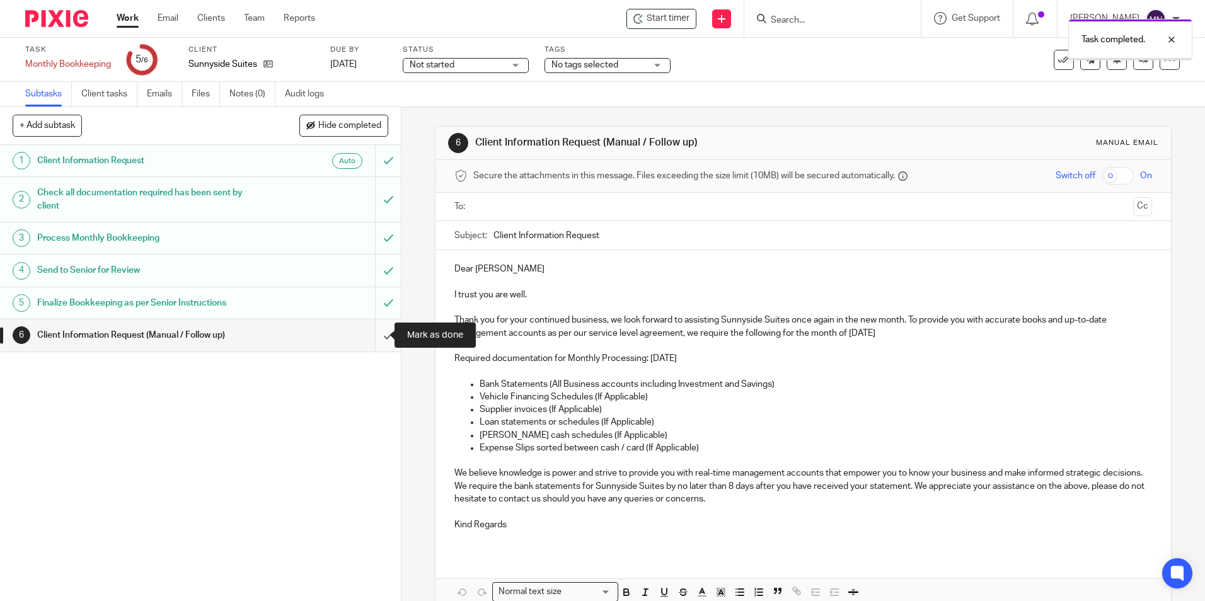
click at [376, 342] on input "submit" at bounding box center [200, 335] width 401 height 32
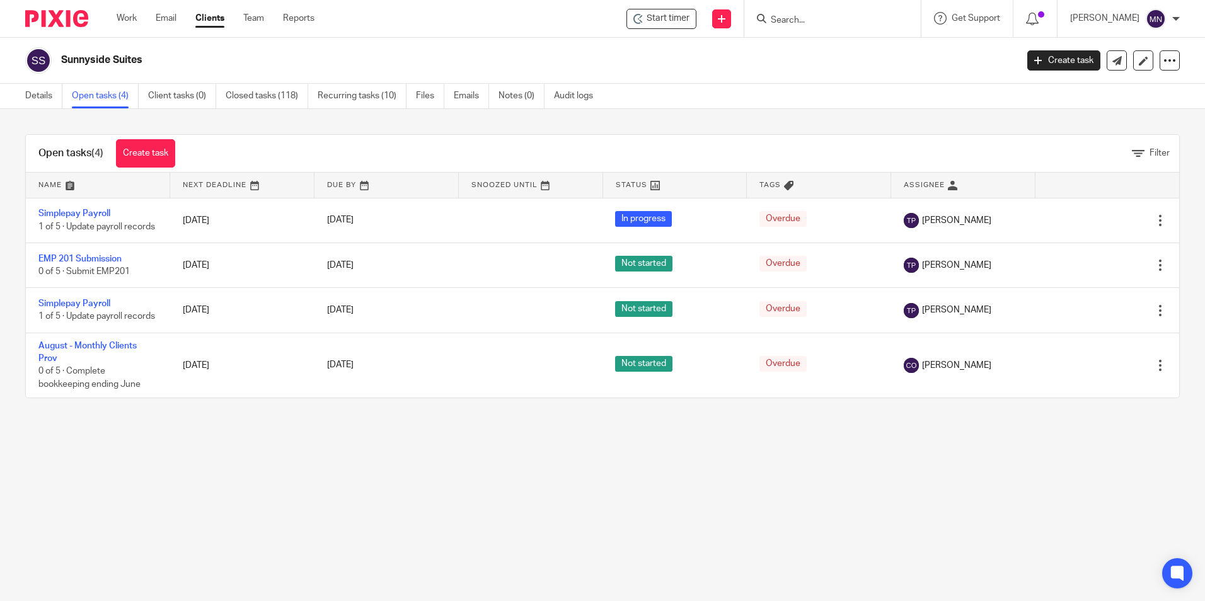
click at [784, 18] on input "Search" at bounding box center [825, 20] width 113 height 11
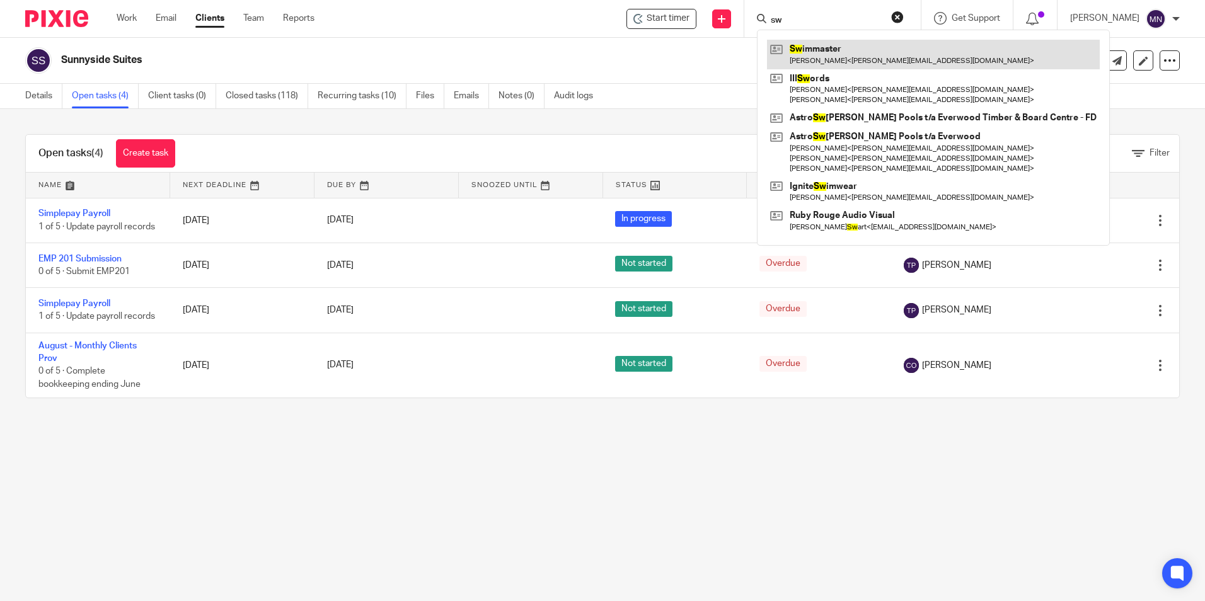
type input "sw"
click at [812, 50] on link at bounding box center [933, 54] width 333 height 29
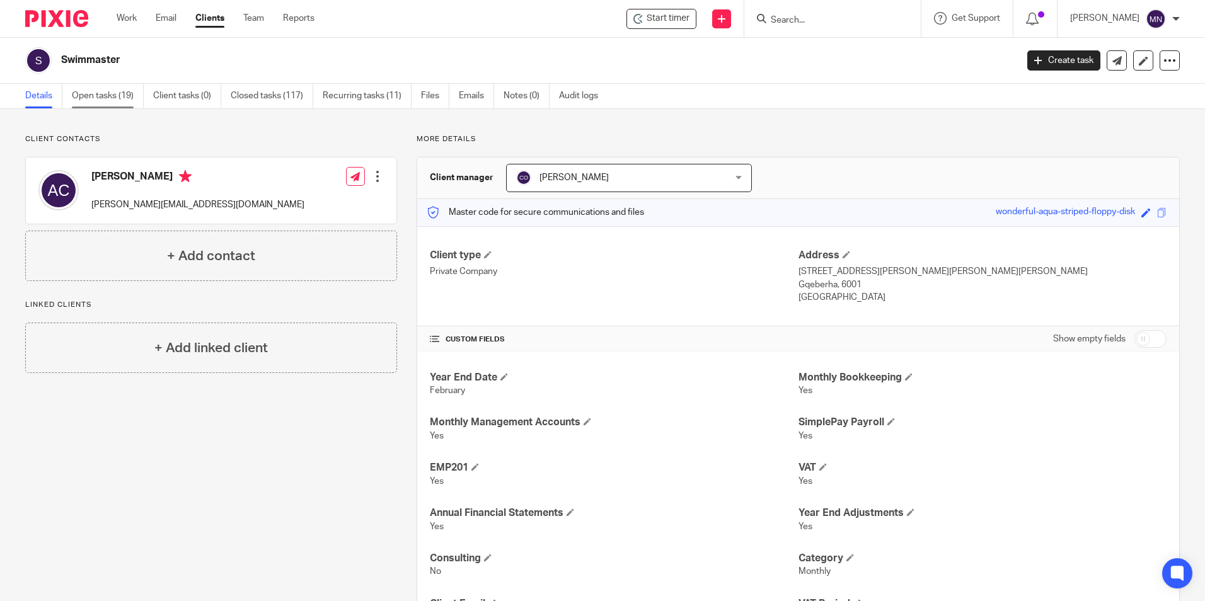
click at [103, 99] on link "Open tasks (19)" at bounding box center [108, 96] width 72 height 25
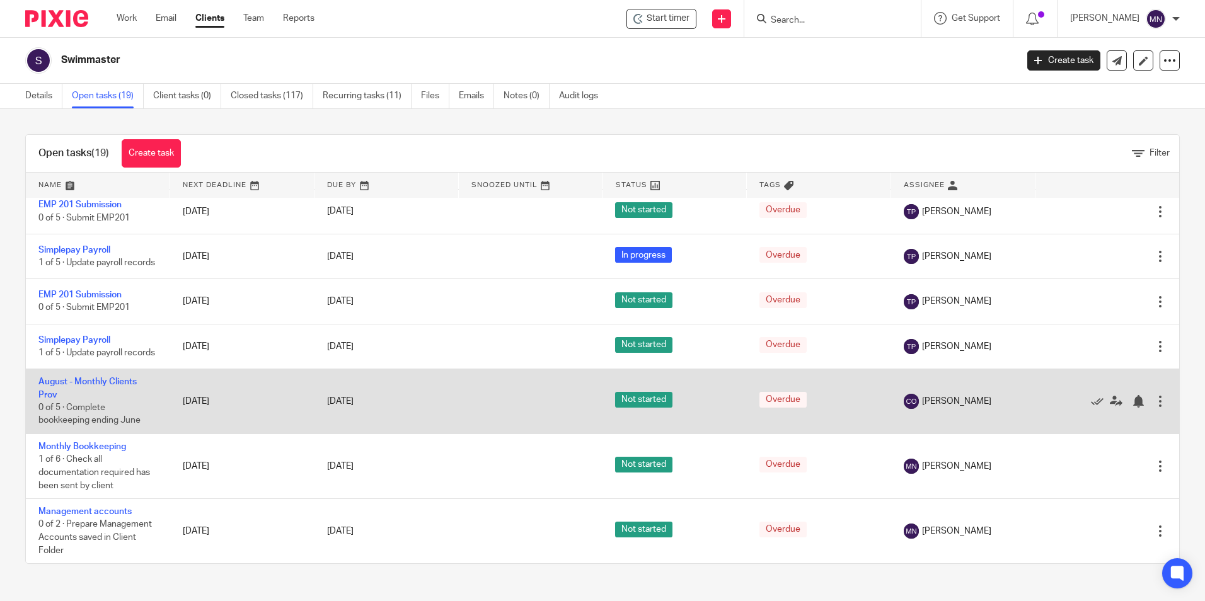
scroll to position [605, 0]
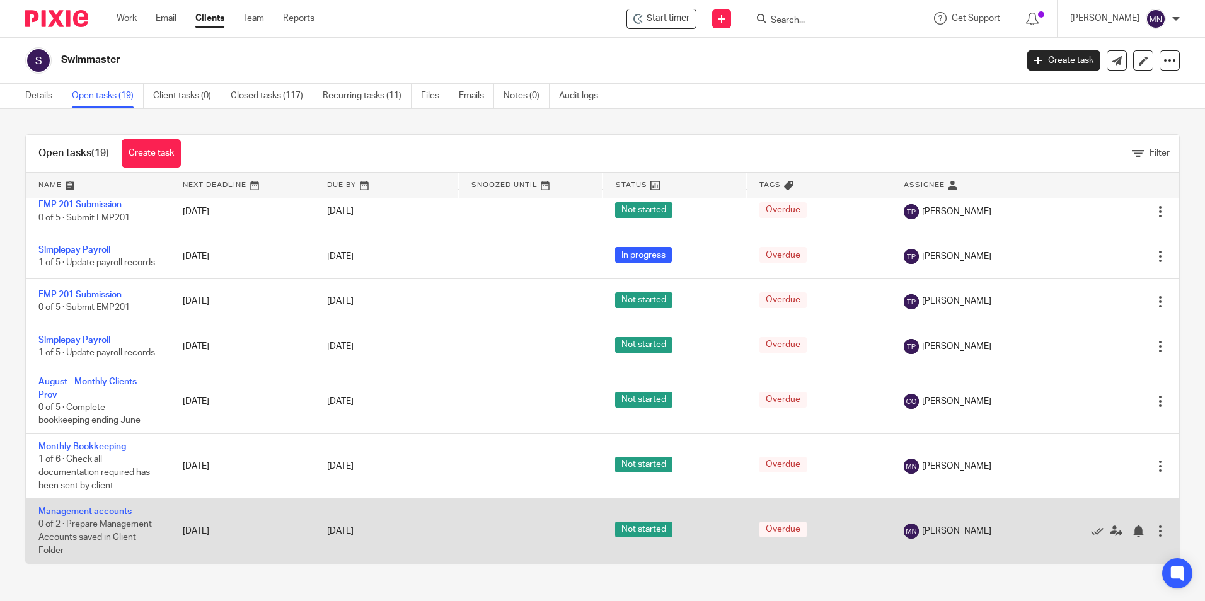
click at [102, 508] on link "Management accounts" at bounding box center [84, 511] width 93 height 9
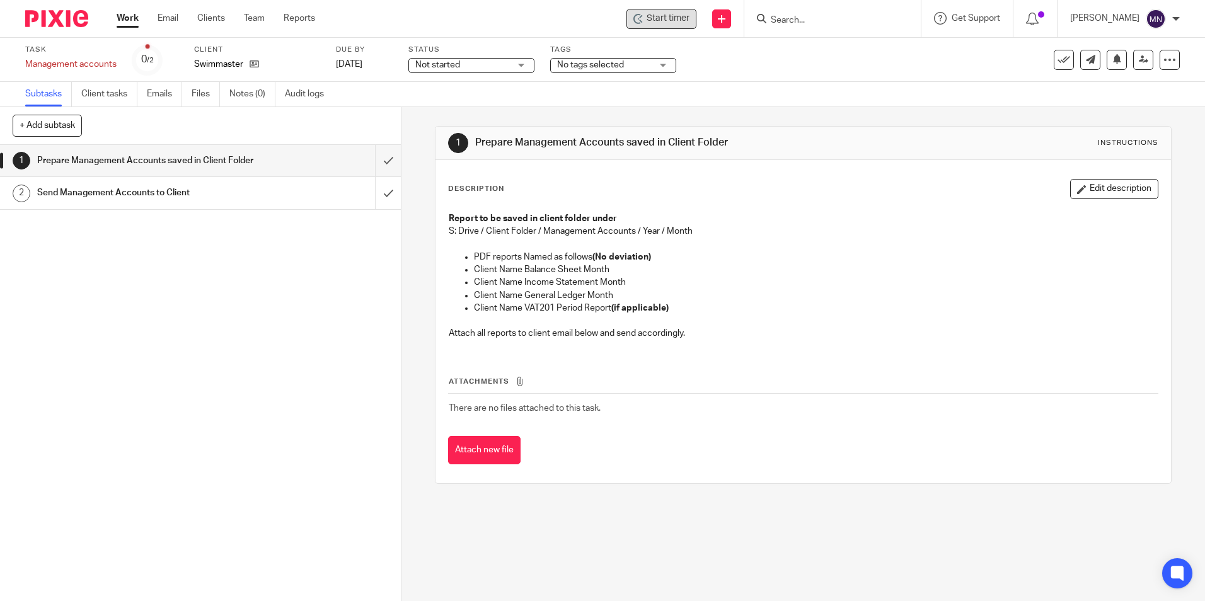
click at [626, 20] on div "Start timer" at bounding box center [661, 19] width 70 height 20
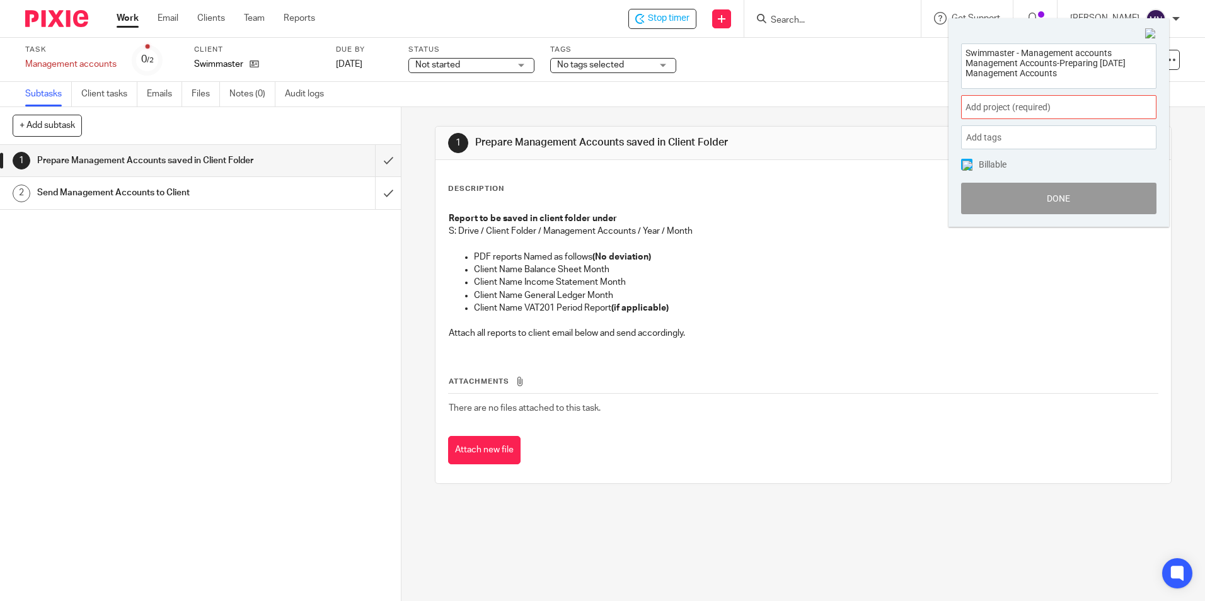
type textarea "Swimmaster - Management accounts Management Accounts-Preparing [DATE] Managemen…"
click at [1049, 108] on span "Add project (required) :" at bounding box center [1044, 107] width 159 height 13
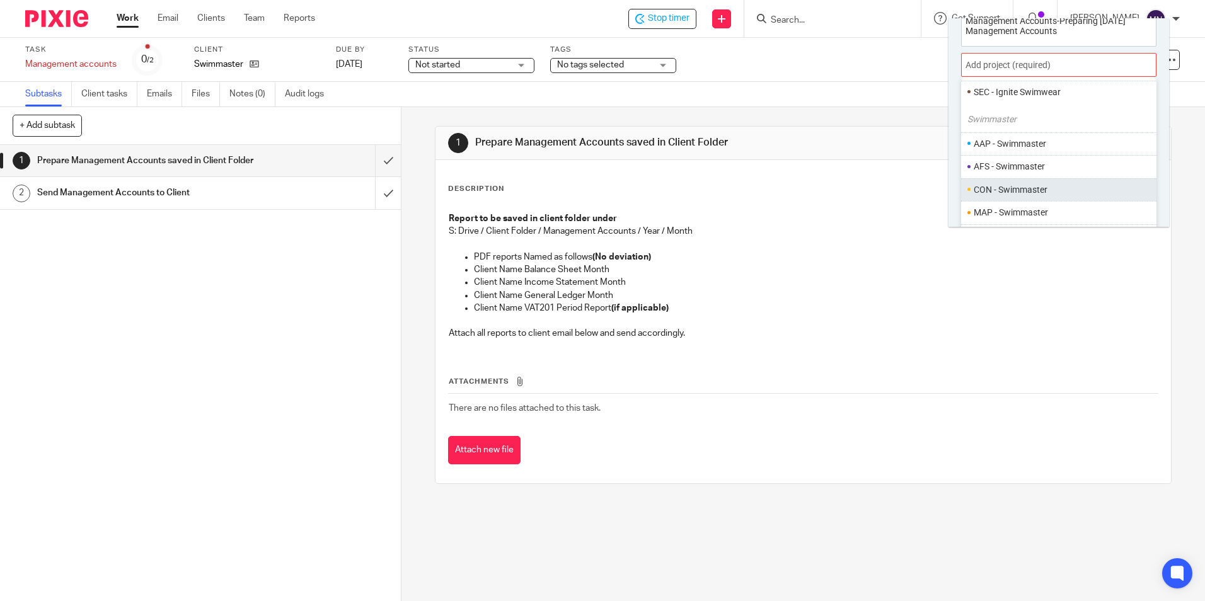
scroll to position [62, 0]
type input "swim"
click at [1038, 187] on li "MAP - Swimmaster" at bounding box center [1063, 192] width 180 height 13
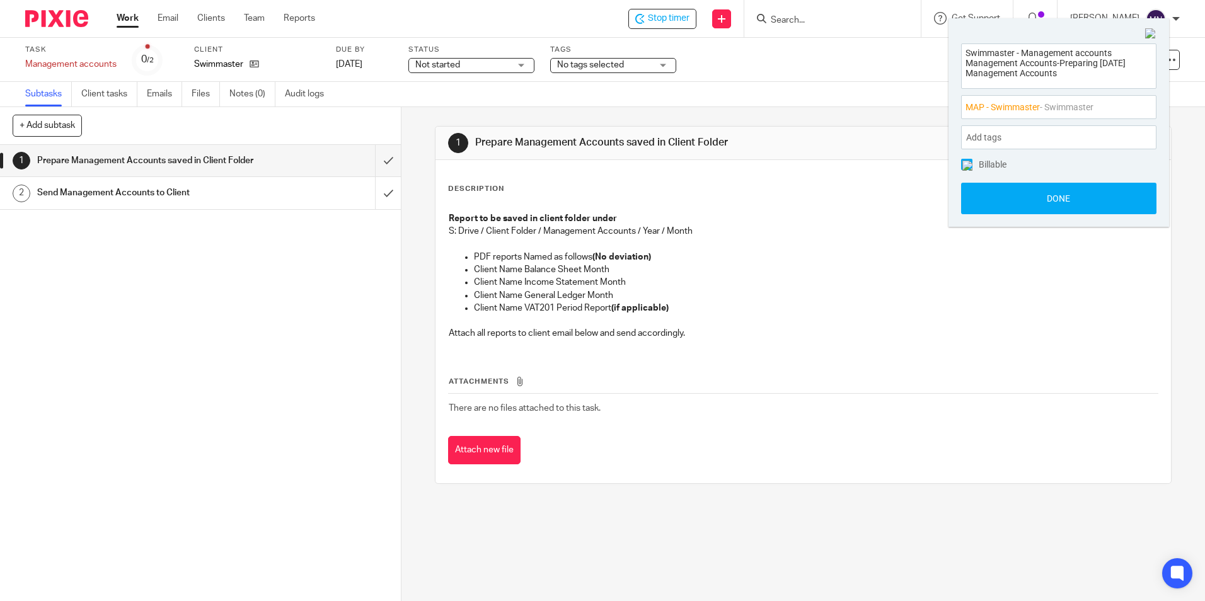
click at [1054, 134] on div "Add tags" at bounding box center [1058, 137] width 195 height 24
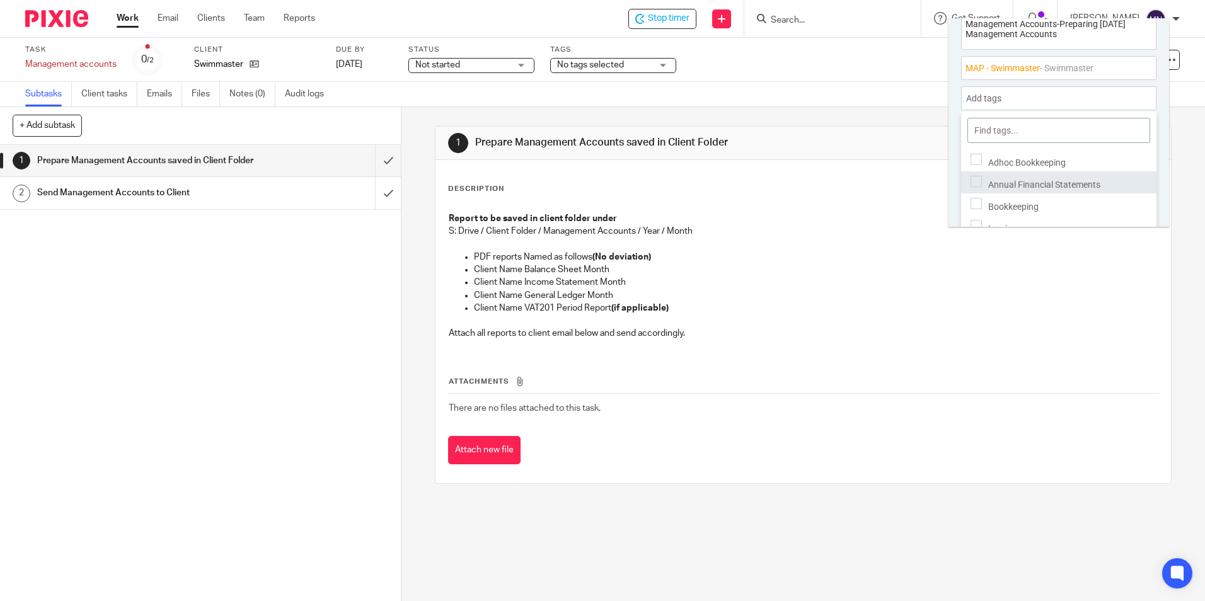
scroll to position [60, 0]
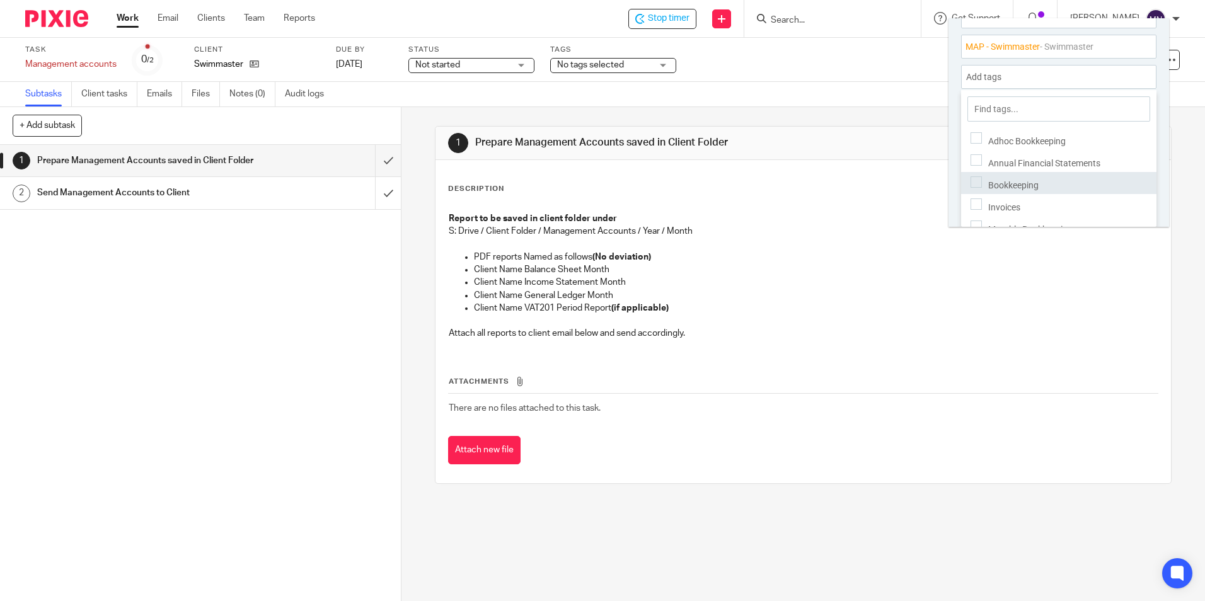
click at [1052, 180] on div "Bookkeeping" at bounding box center [1058, 183] width 195 height 22
click at [1074, 81] on div "Add tags Bookkeeping" at bounding box center [1058, 77] width 195 height 24
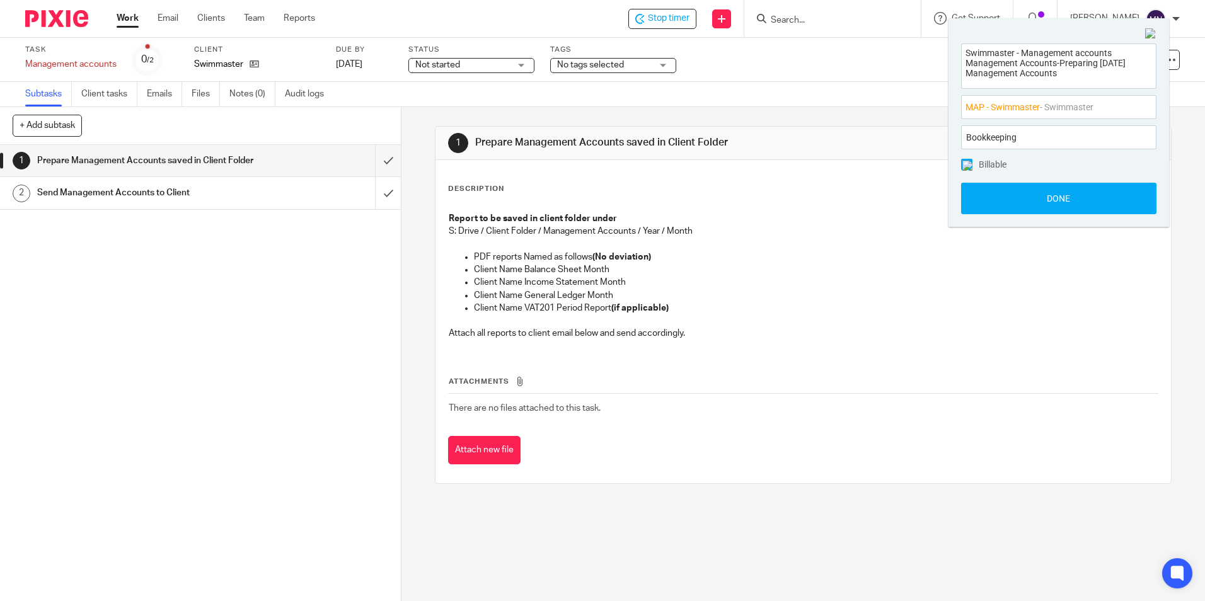
scroll to position [0, 0]
click at [1061, 192] on button "Done" at bounding box center [1058, 199] width 195 height 32
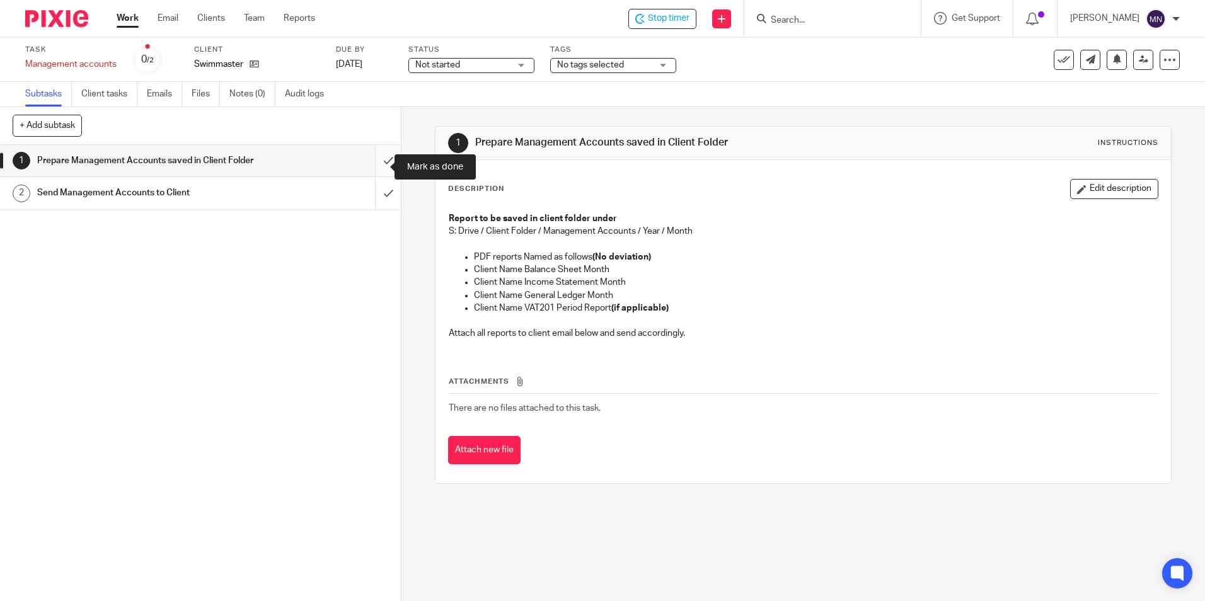
click at [375, 156] on input "submit" at bounding box center [200, 161] width 401 height 32
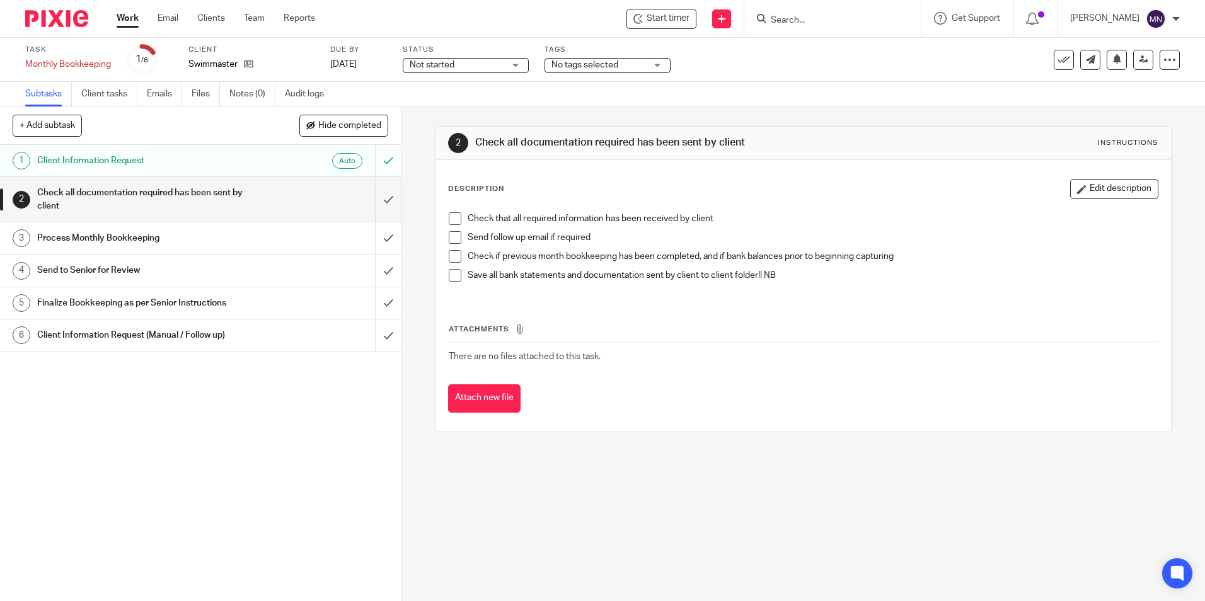
click at [456, 214] on span at bounding box center [455, 218] width 13 height 13
drag, startPoint x: 456, startPoint y: 236, endPoint x: 444, endPoint y: 245, distance: 15.4
click at [455, 236] on span at bounding box center [455, 237] width 13 height 13
click at [445, 246] on div "Check that all required information has been received by client Send follow up …" at bounding box center [802, 251] width 721 height 91
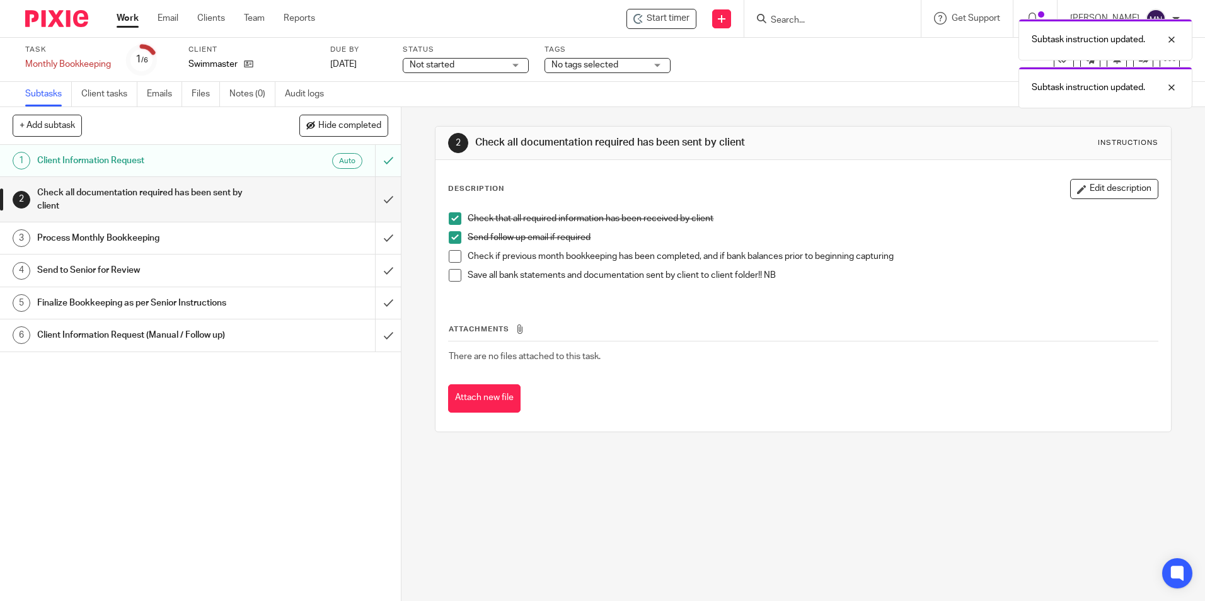
click at [451, 248] on li "Send follow up email if required" at bounding box center [803, 240] width 708 height 19
click at [451, 263] on li "Check if previous month bookkeeping has been completed, and if bank balances pr…" at bounding box center [803, 259] width 708 height 19
click at [454, 272] on span at bounding box center [455, 275] width 13 height 13
click at [454, 255] on span at bounding box center [455, 256] width 13 height 13
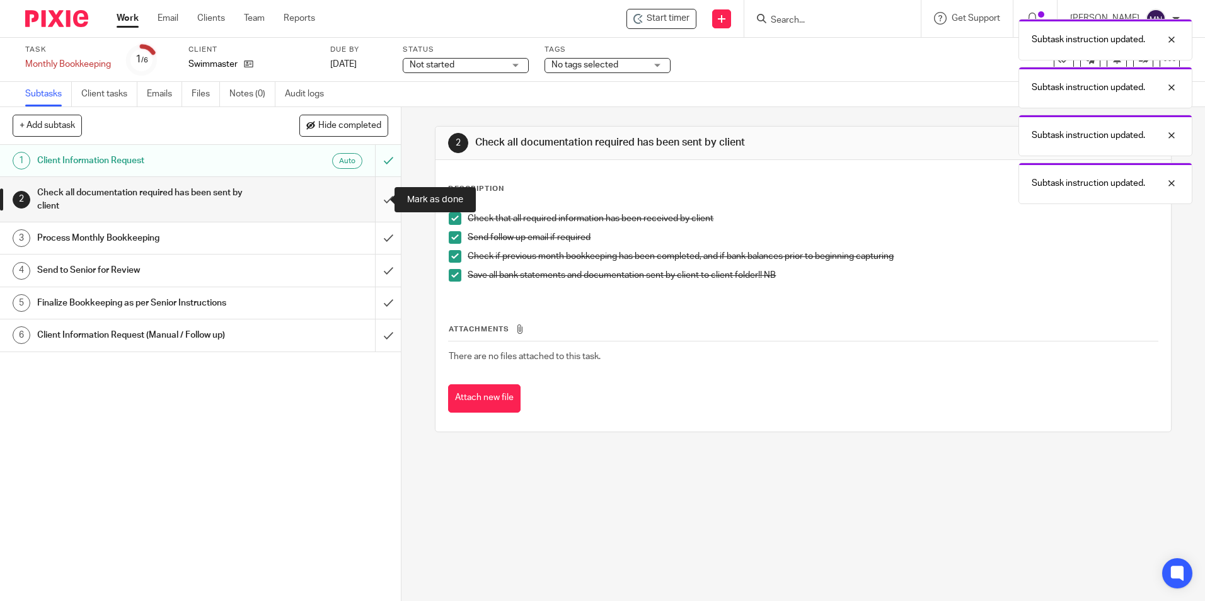
click at [381, 196] on input "submit" at bounding box center [200, 199] width 401 height 45
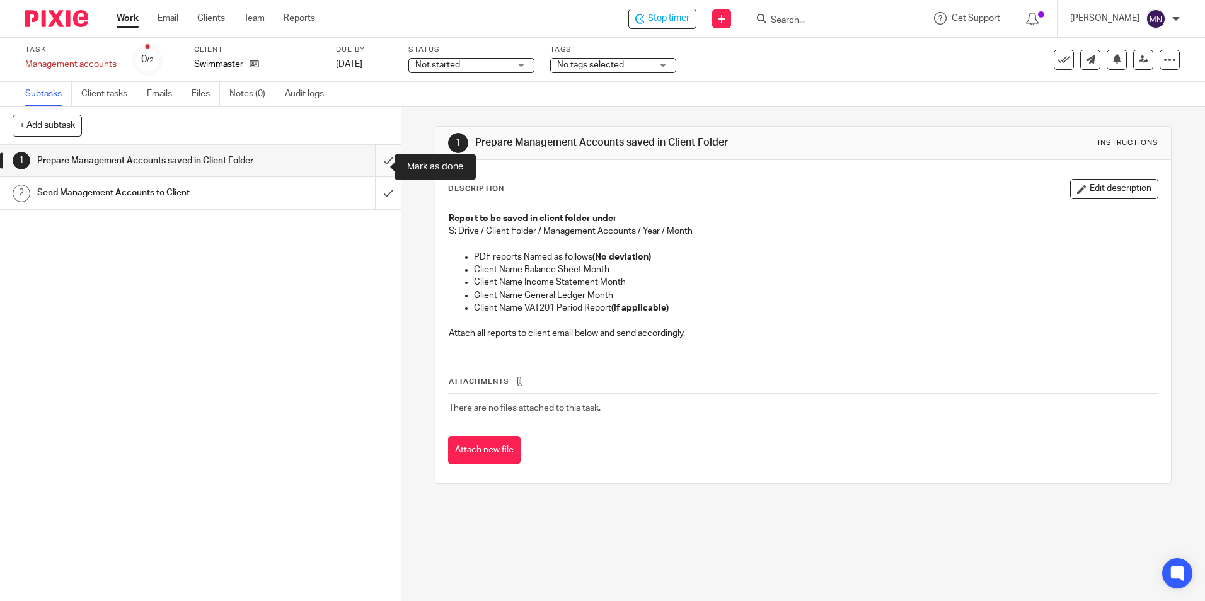
click at [382, 159] on input "submit" at bounding box center [200, 161] width 401 height 32
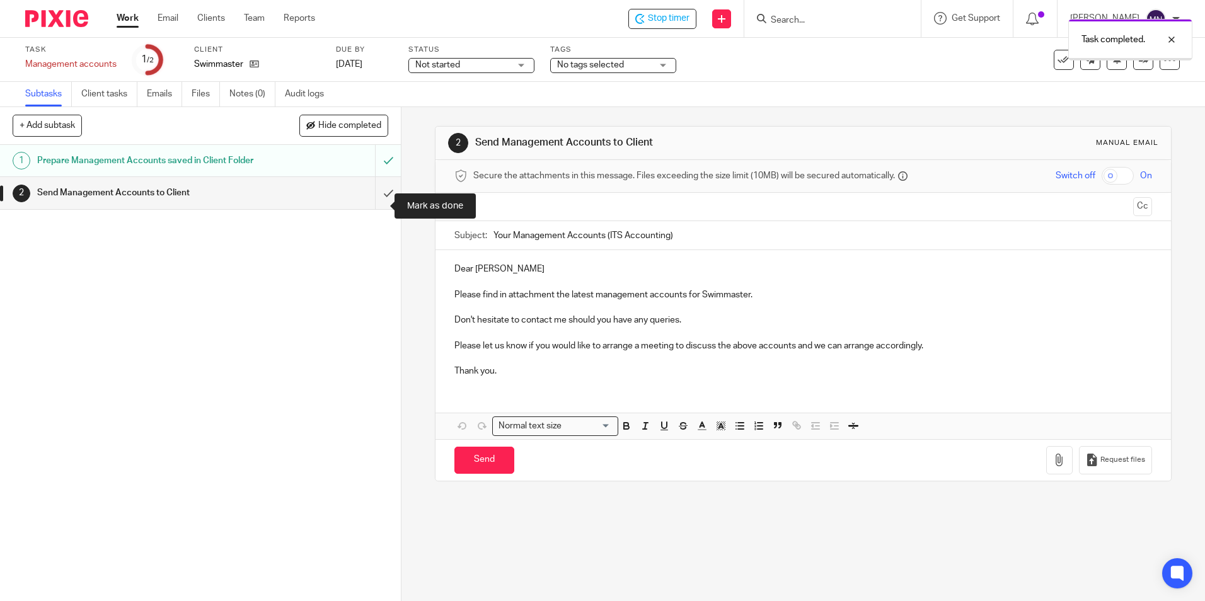
click at [378, 207] on input "submit" at bounding box center [200, 193] width 401 height 32
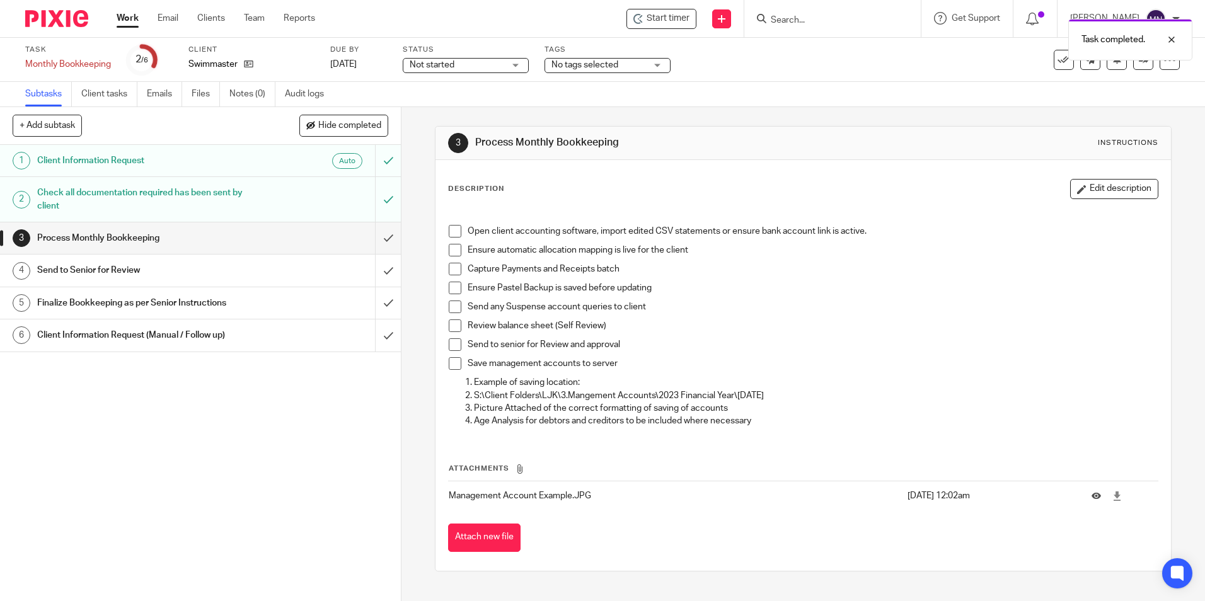
click at [449, 253] on span at bounding box center [455, 250] width 13 height 13
click at [451, 228] on span at bounding box center [455, 231] width 13 height 13
click at [457, 280] on li "Capture Payments and Receipts batch" at bounding box center [803, 272] width 708 height 19
click at [449, 272] on span at bounding box center [455, 269] width 13 height 13
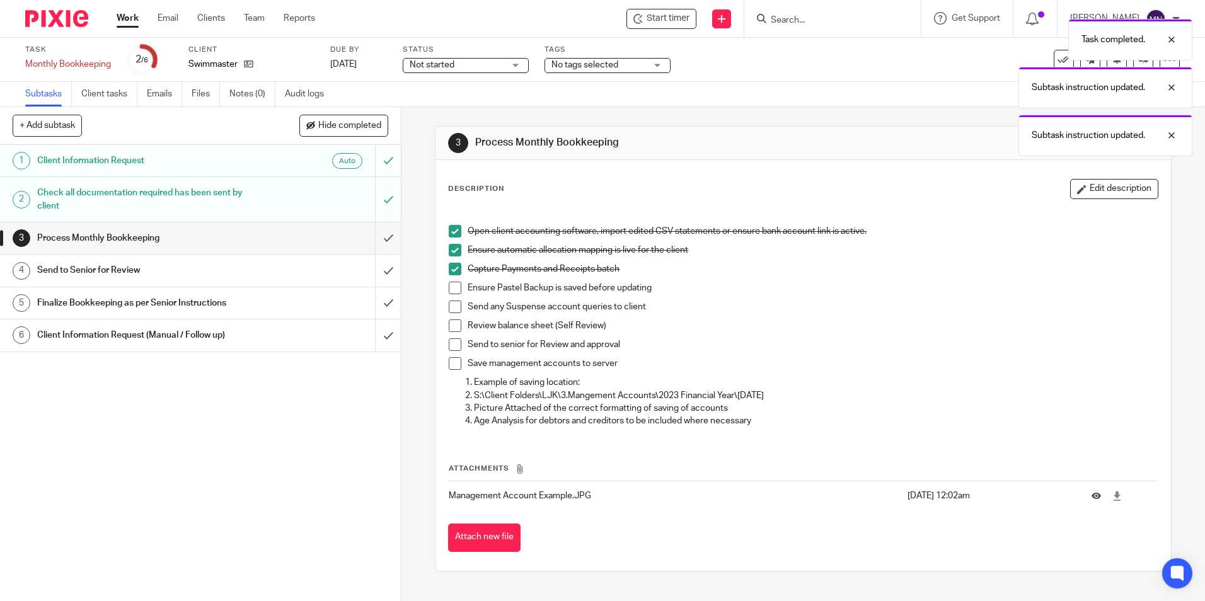
click at [455, 289] on span at bounding box center [455, 288] width 13 height 13
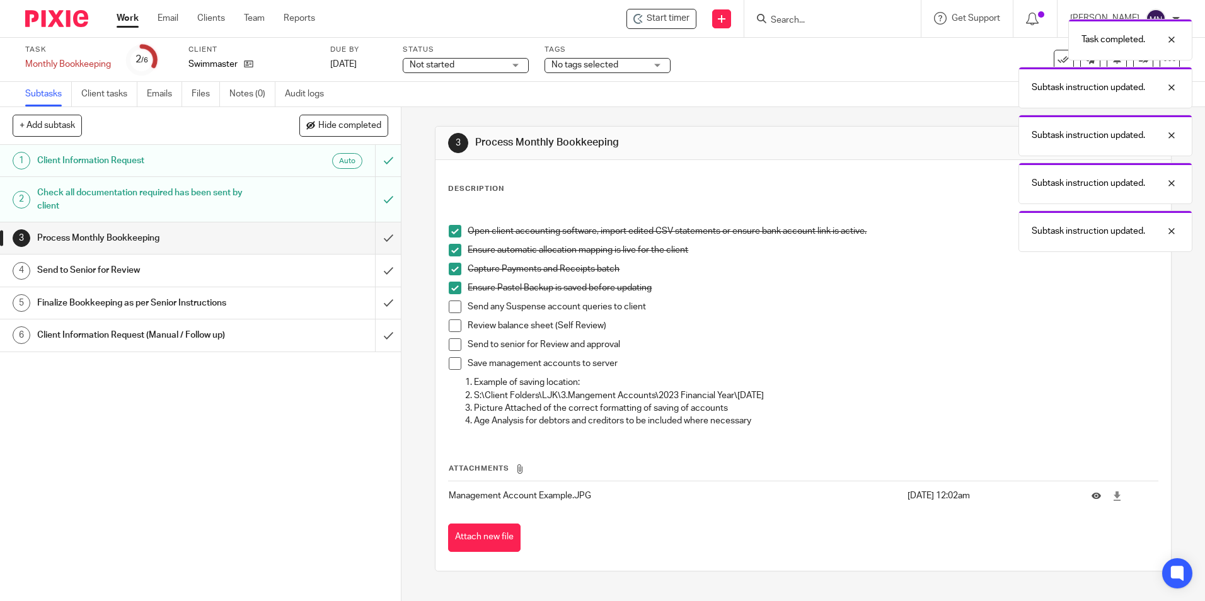
click at [449, 304] on span at bounding box center [455, 307] width 13 height 13
click at [456, 323] on span at bounding box center [455, 325] width 13 height 13
click at [449, 347] on span at bounding box center [455, 344] width 13 height 13
click at [449, 363] on span at bounding box center [455, 363] width 13 height 13
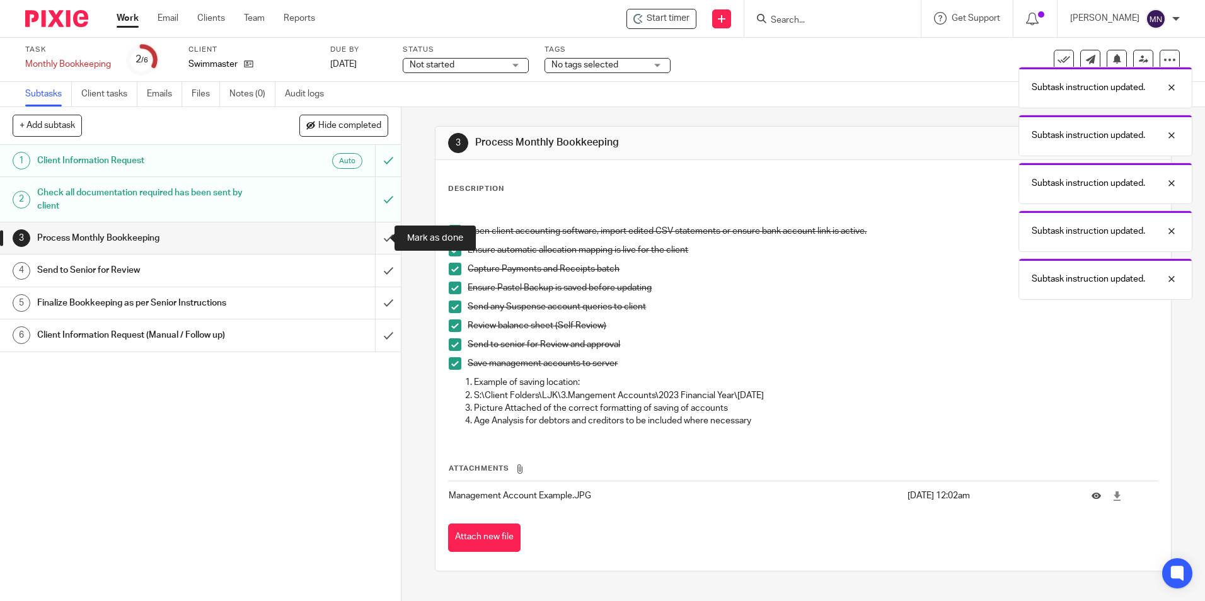
click at [374, 236] on input "submit" at bounding box center [200, 238] width 401 height 32
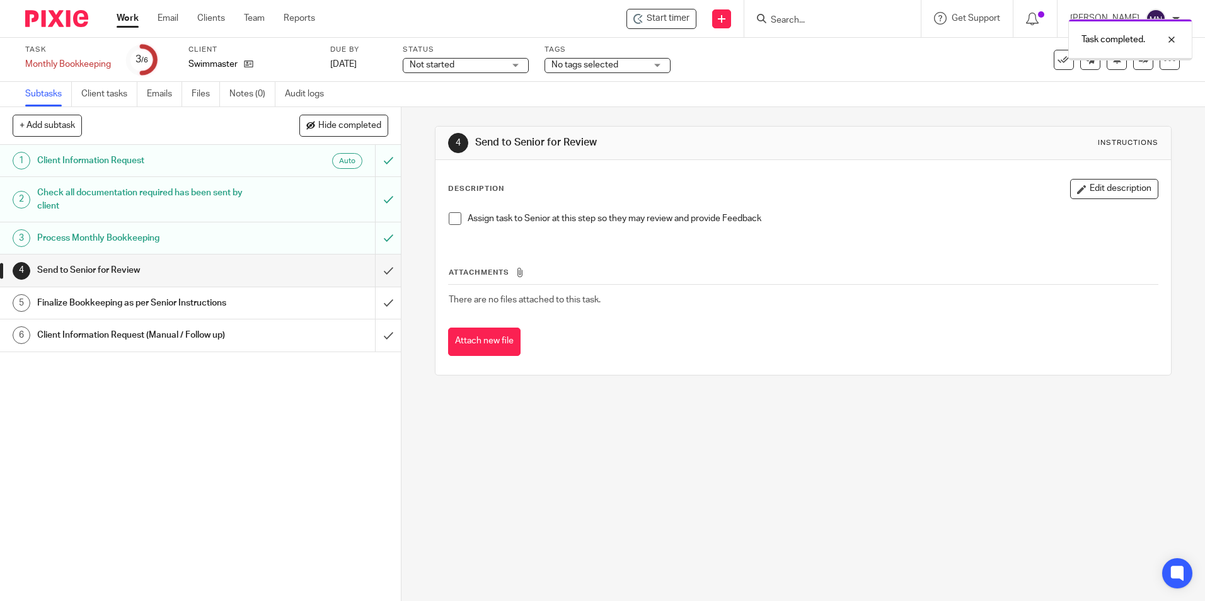
click at [451, 218] on span at bounding box center [455, 218] width 13 height 13
click at [374, 270] on input "submit" at bounding box center [200, 271] width 401 height 32
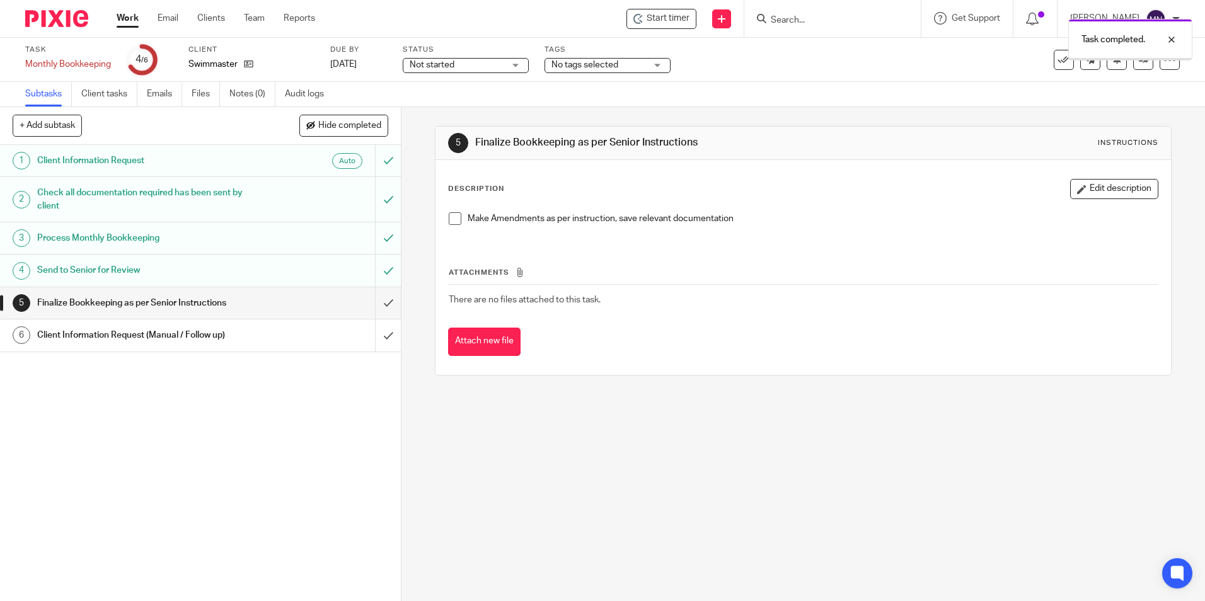
click at [442, 220] on div "Make Amendments as per instruction, save relevant documentation" at bounding box center [802, 223] width 721 height 35
click at [437, 224] on div "Description Edit description Make Amendments as per instruction, save relevant …" at bounding box center [802, 267] width 735 height 215
click at [451, 221] on span at bounding box center [455, 218] width 13 height 13
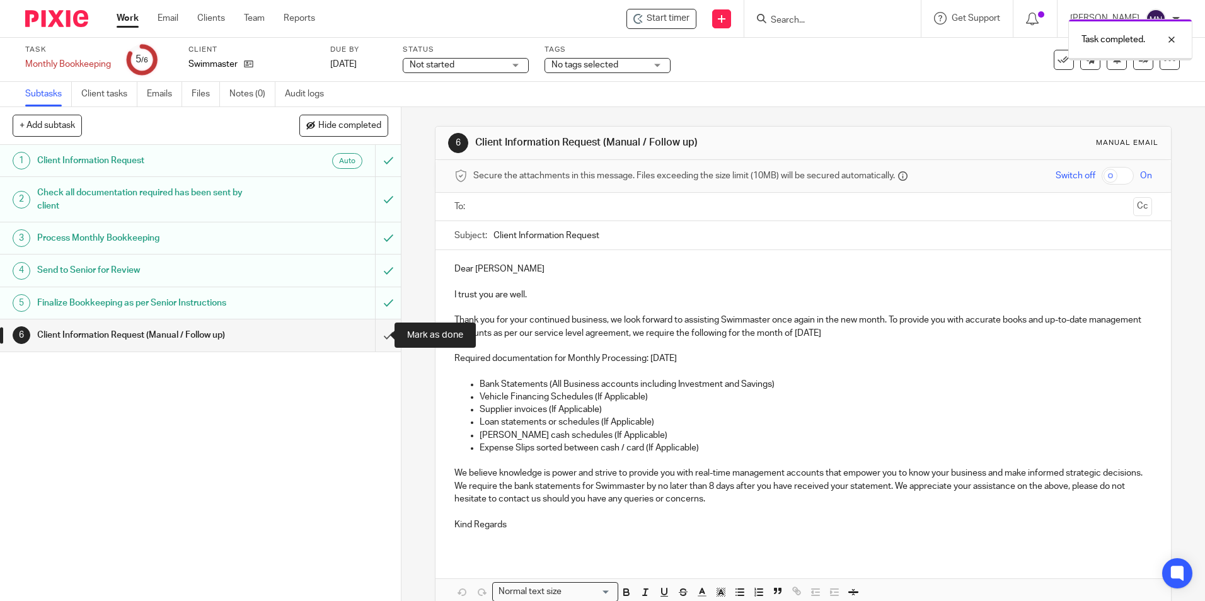
click at [382, 324] on input "submit" at bounding box center [200, 335] width 401 height 32
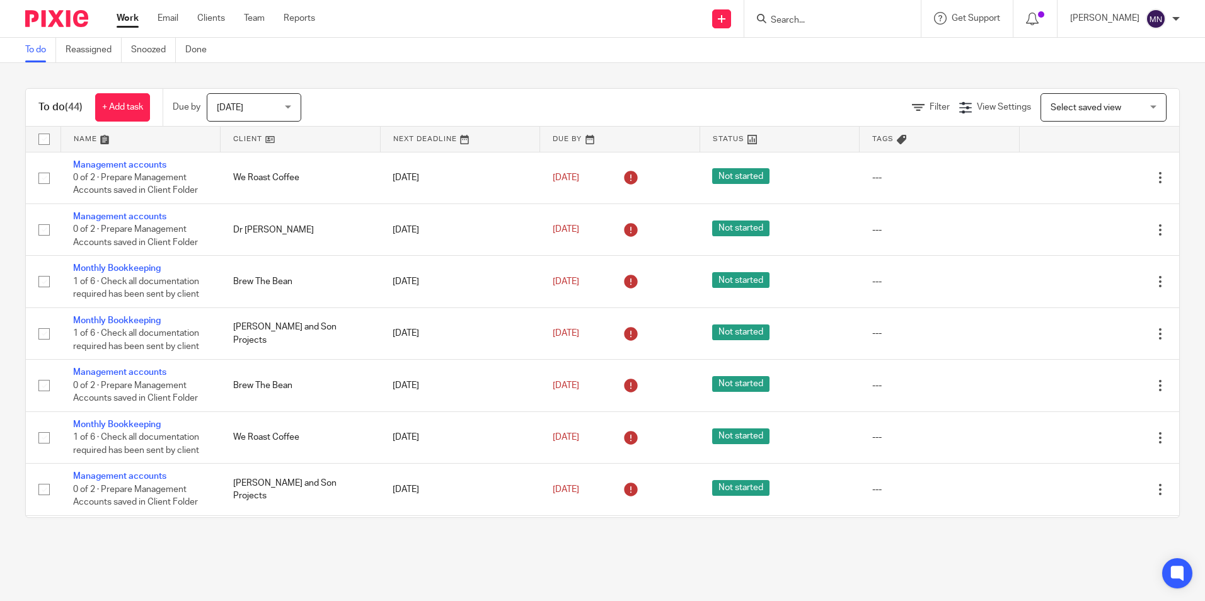
drag, startPoint x: 778, startPoint y: 26, endPoint x: 782, endPoint y: 20, distance: 7.2
click at [782, 20] on input "Search" at bounding box center [825, 20] width 113 height 11
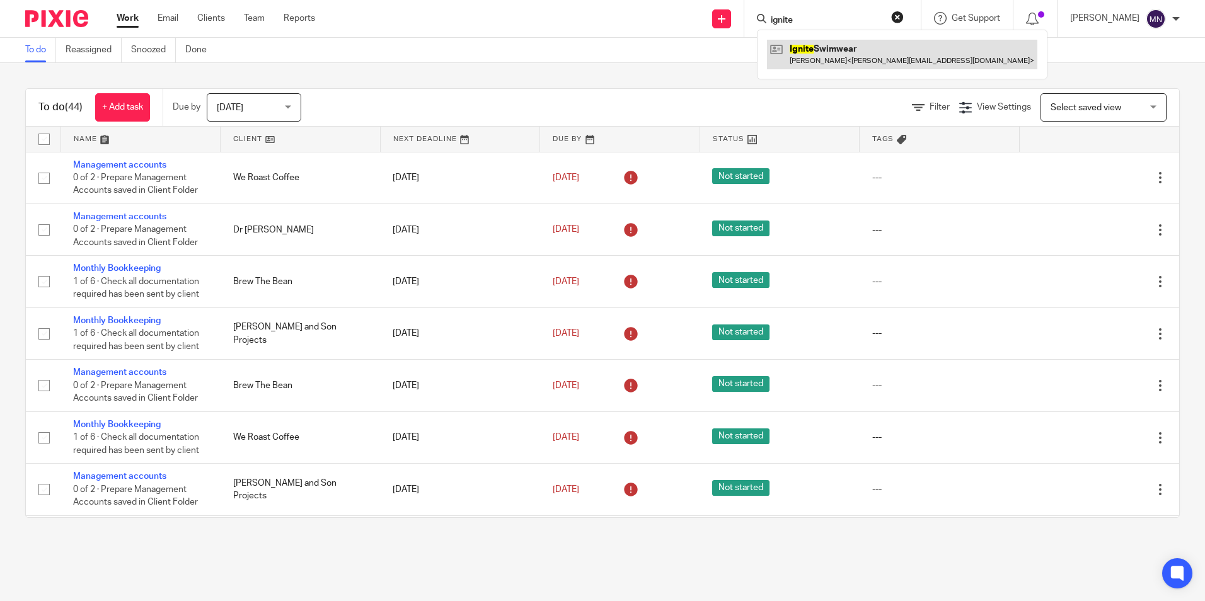
type input "ignite"
click at [795, 47] on link at bounding box center [902, 54] width 270 height 29
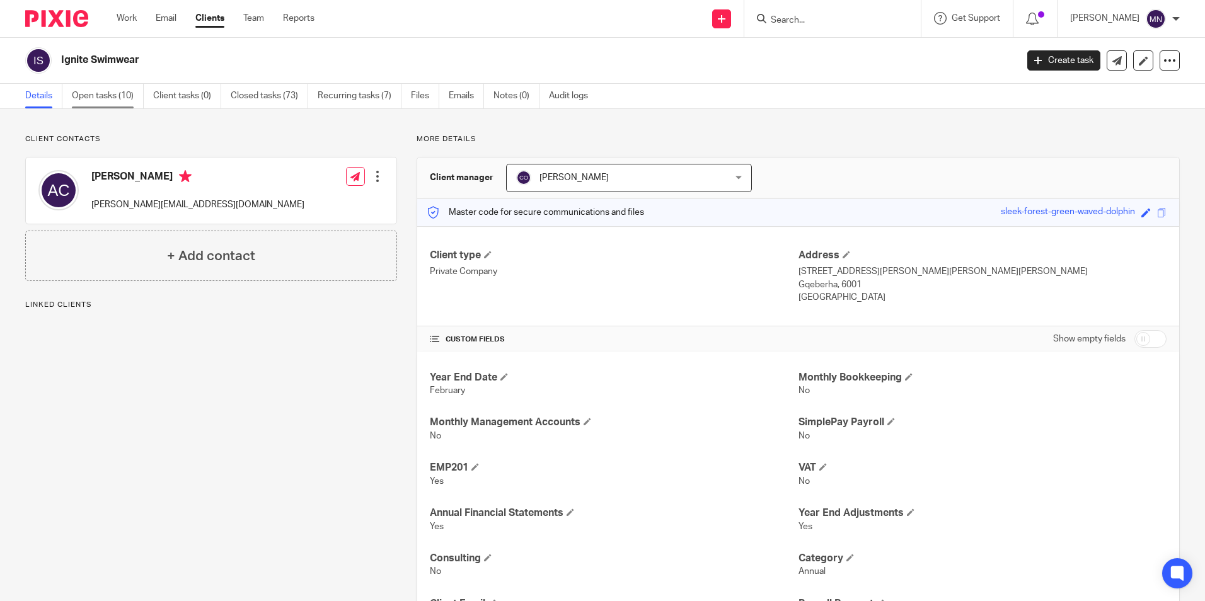
click at [126, 91] on link "Open tasks (10)" at bounding box center [108, 96] width 72 height 25
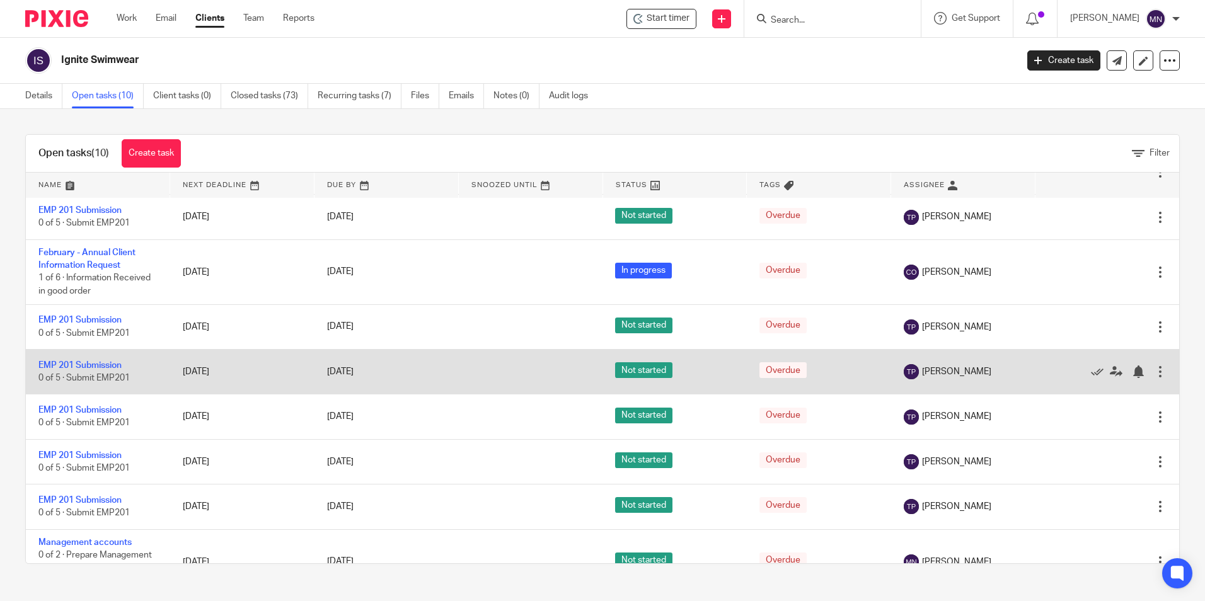
scroll to position [124, 0]
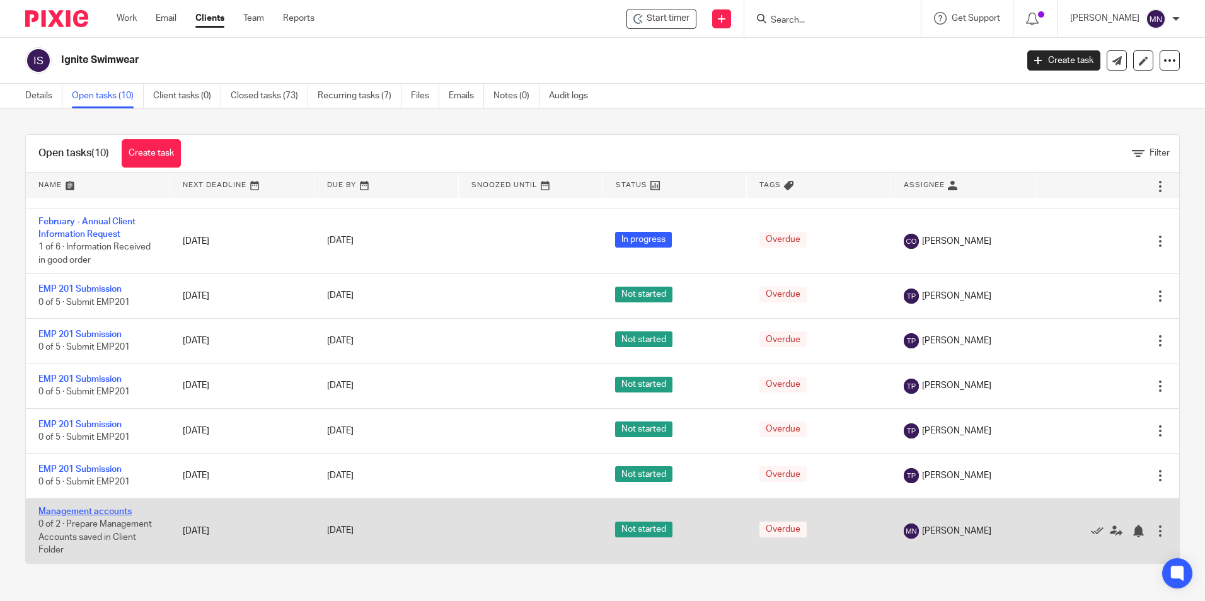
click at [103, 510] on link "Management accounts" at bounding box center [84, 511] width 93 height 9
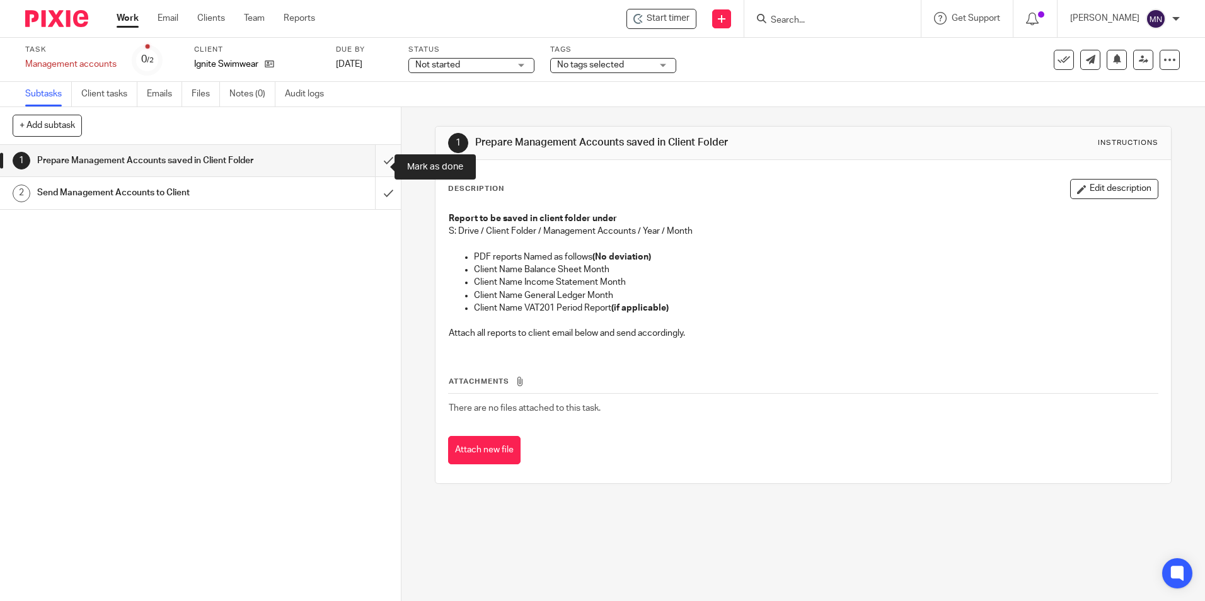
click at [372, 166] on input "submit" at bounding box center [200, 161] width 401 height 32
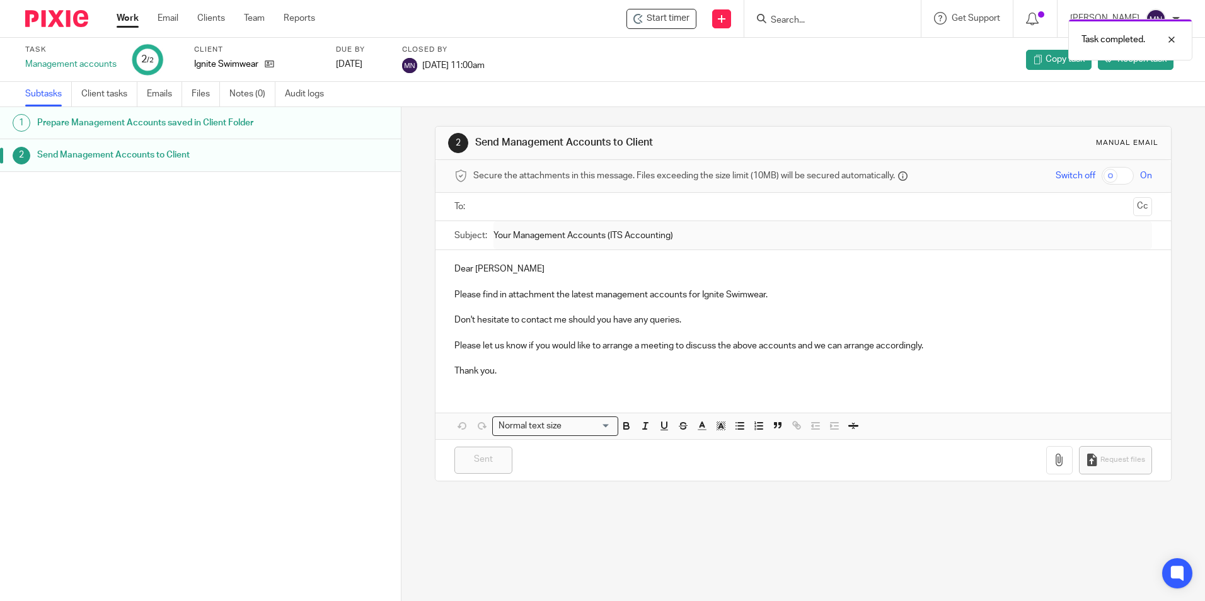
click at [777, 12] on form at bounding box center [836, 19] width 134 height 16
click at [784, 22] on div "Task completed." at bounding box center [897, 37] width 590 height 48
click at [805, 23] on div "Task completed." at bounding box center [897, 37] width 590 height 48
click at [802, 25] on input "Search" at bounding box center [825, 20] width 113 height 11
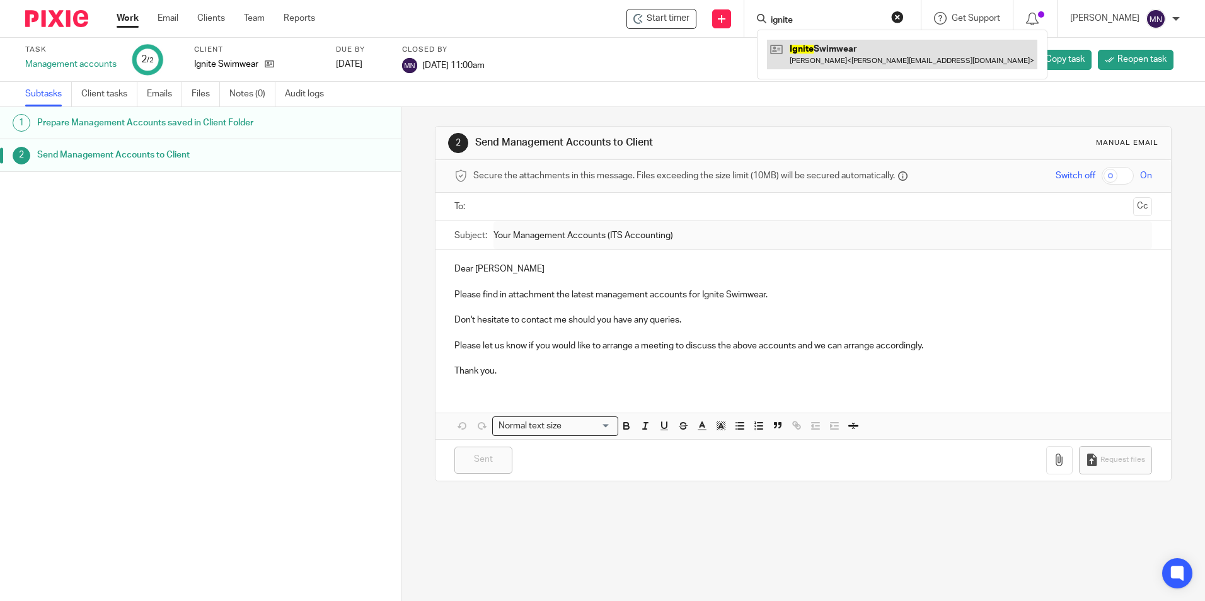
type input "ignite"
click at [823, 62] on link at bounding box center [902, 54] width 270 height 29
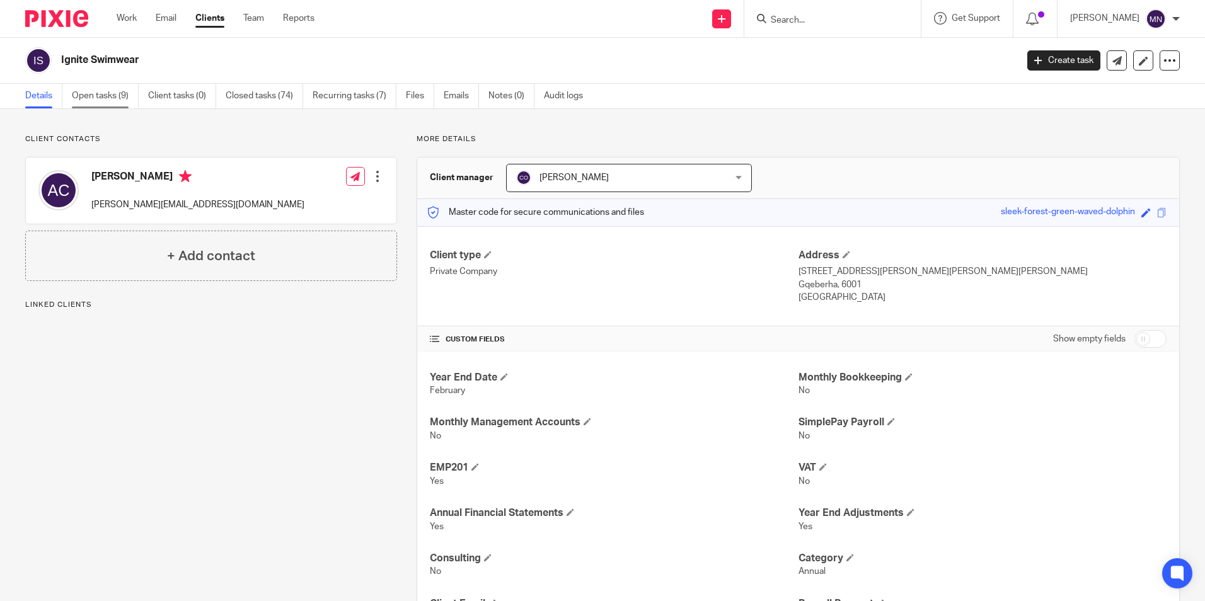
click at [103, 94] on link "Open tasks (9)" at bounding box center [105, 96] width 67 height 25
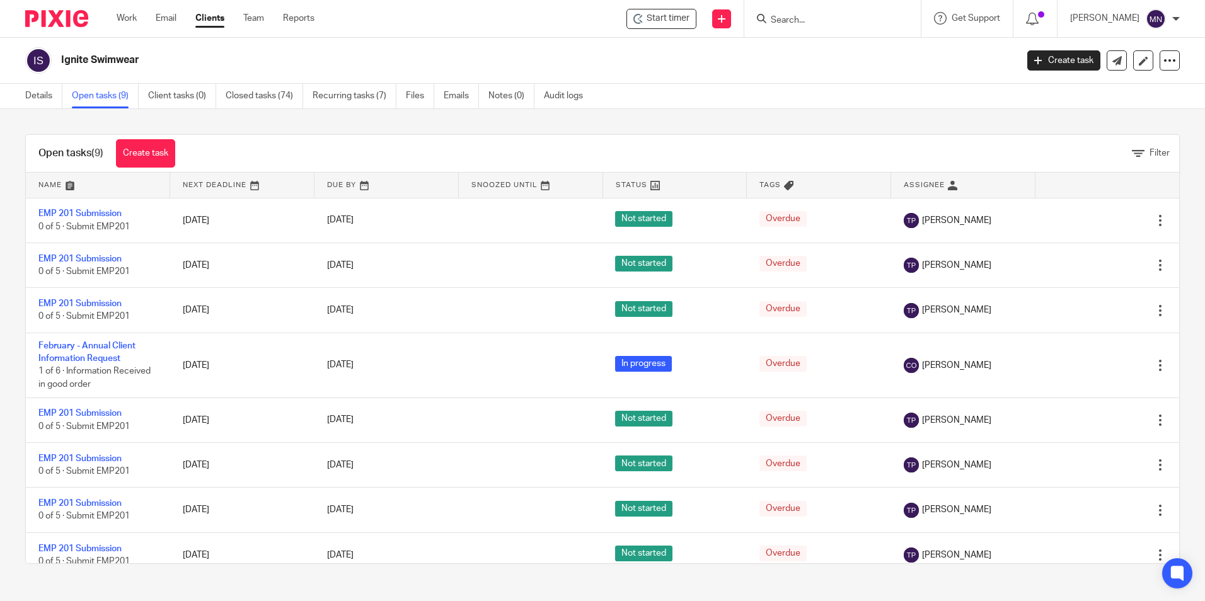
click at [772, 20] on input "Search" at bounding box center [825, 20] width 113 height 11
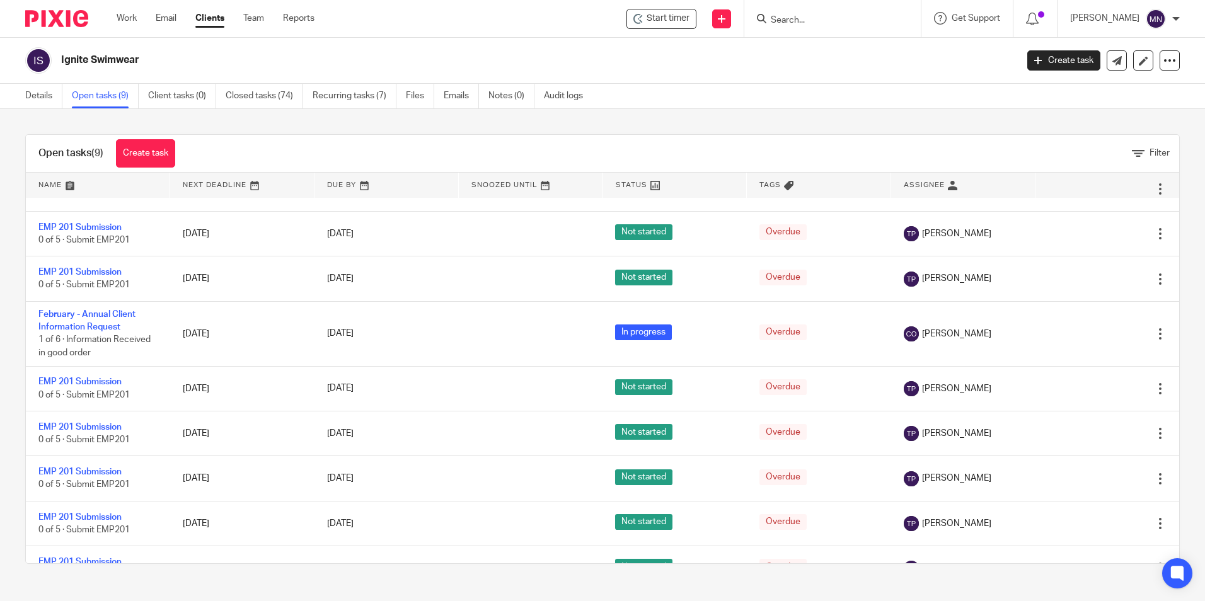
scroll to position [59, 0]
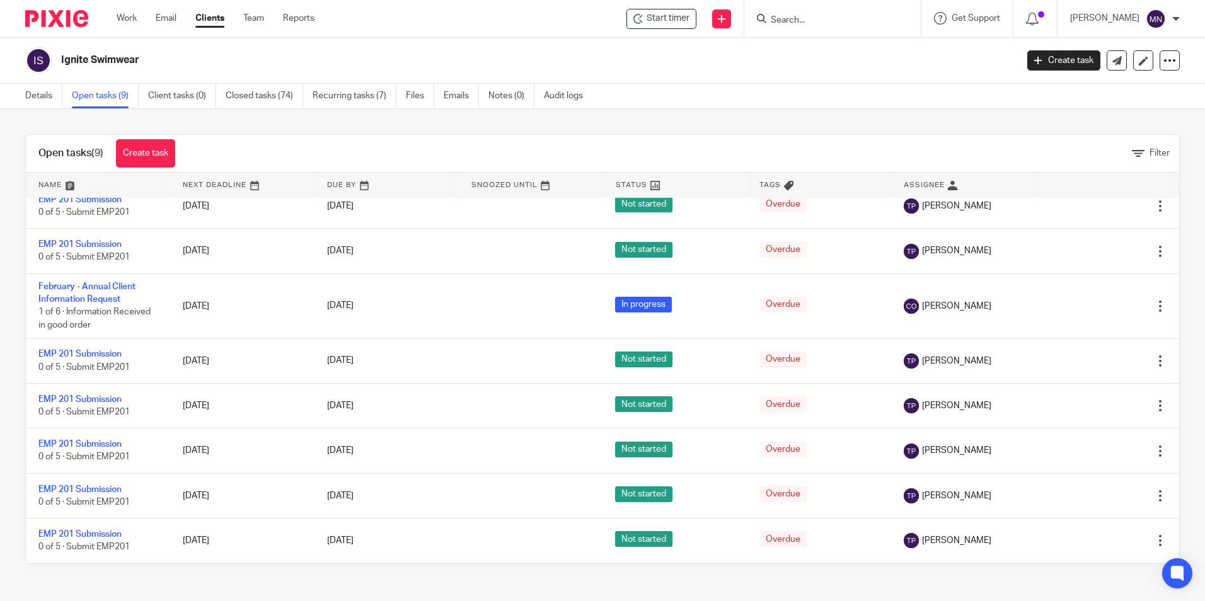
click at [799, 17] on input "Search" at bounding box center [825, 20] width 113 height 11
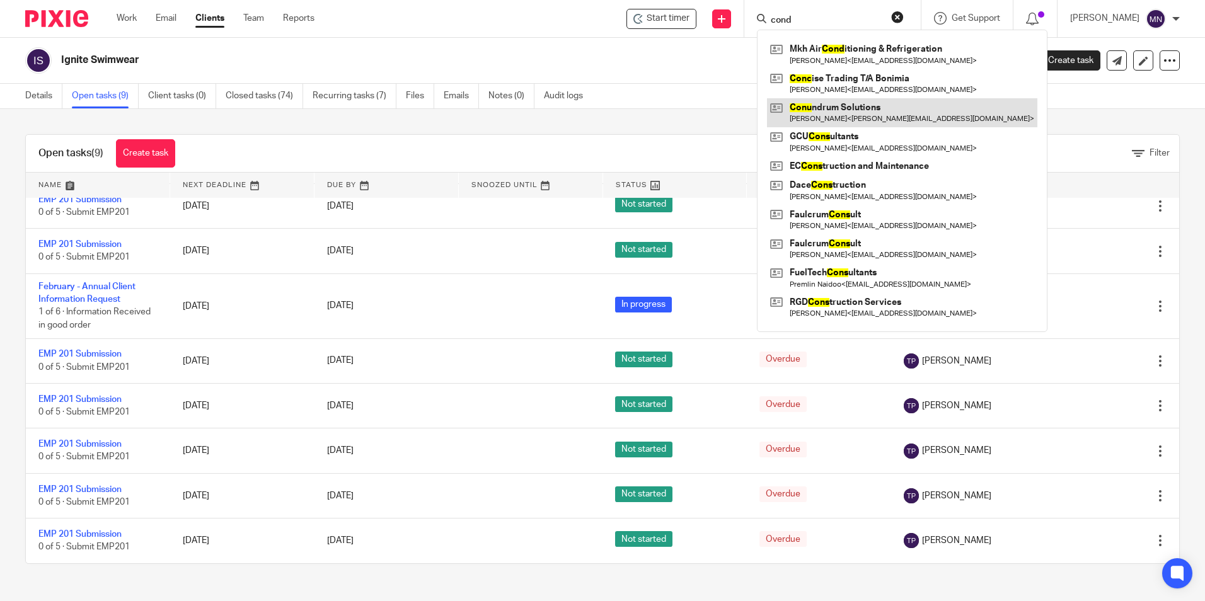
type input "cond"
click at [824, 110] on link at bounding box center [902, 112] width 270 height 29
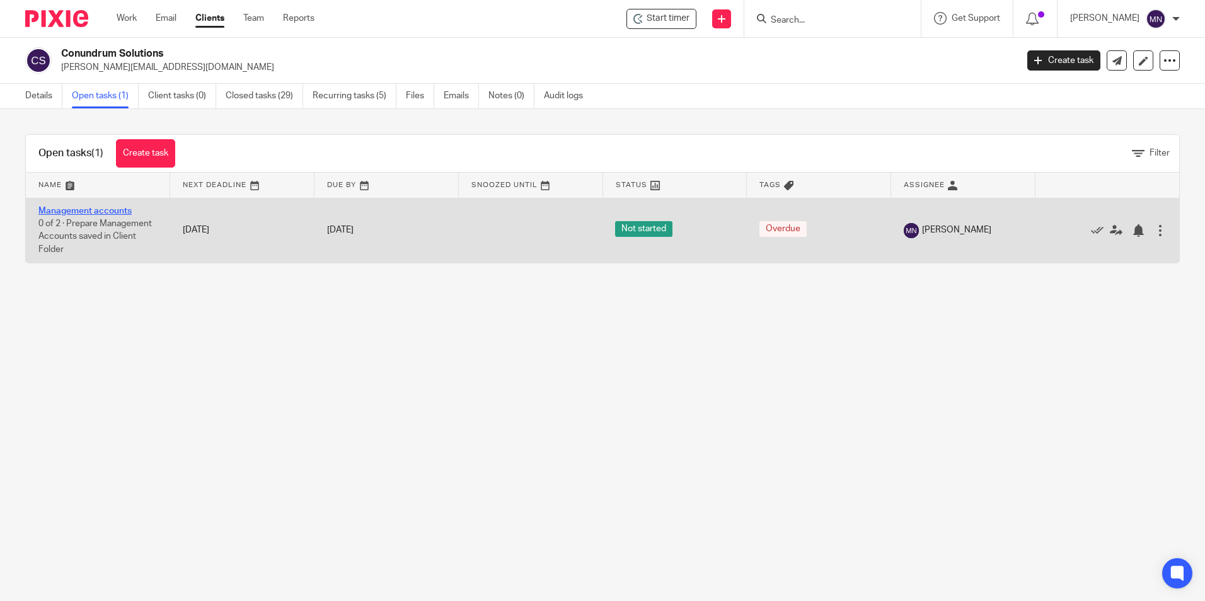
click at [105, 211] on link "Management accounts" at bounding box center [84, 211] width 93 height 9
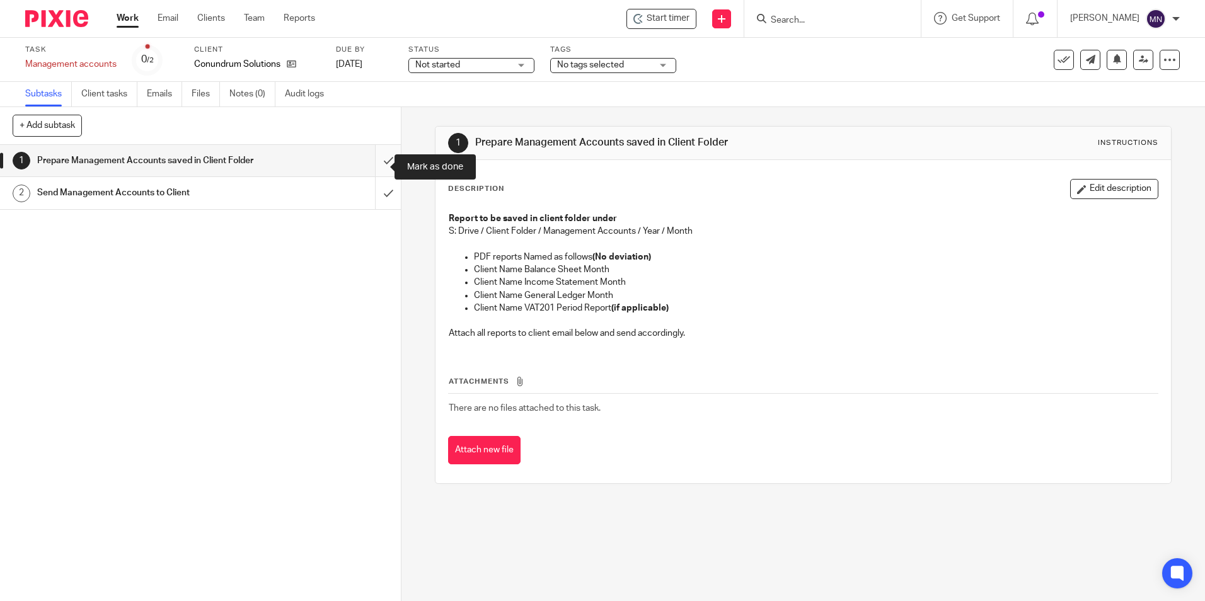
click at [377, 173] on input "submit" at bounding box center [200, 161] width 401 height 32
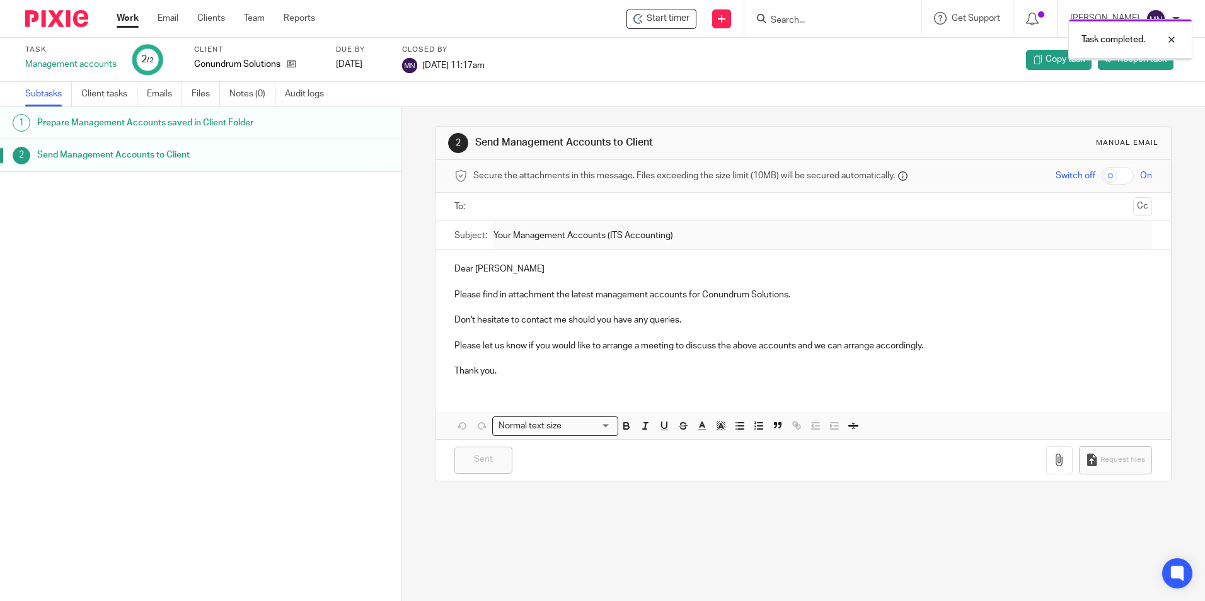
click at [801, 13] on div "Task completed." at bounding box center [897, 37] width 590 height 48
click at [797, 19] on div "Task completed." at bounding box center [897, 37] width 590 height 48
click at [778, 20] on div "Task completed." at bounding box center [897, 37] width 590 height 48
click at [795, 21] on div "Task completed." at bounding box center [897, 37] width 590 height 48
click at [804, 18] on input "Search" at bounding box center [825, 20] width 113 height 11
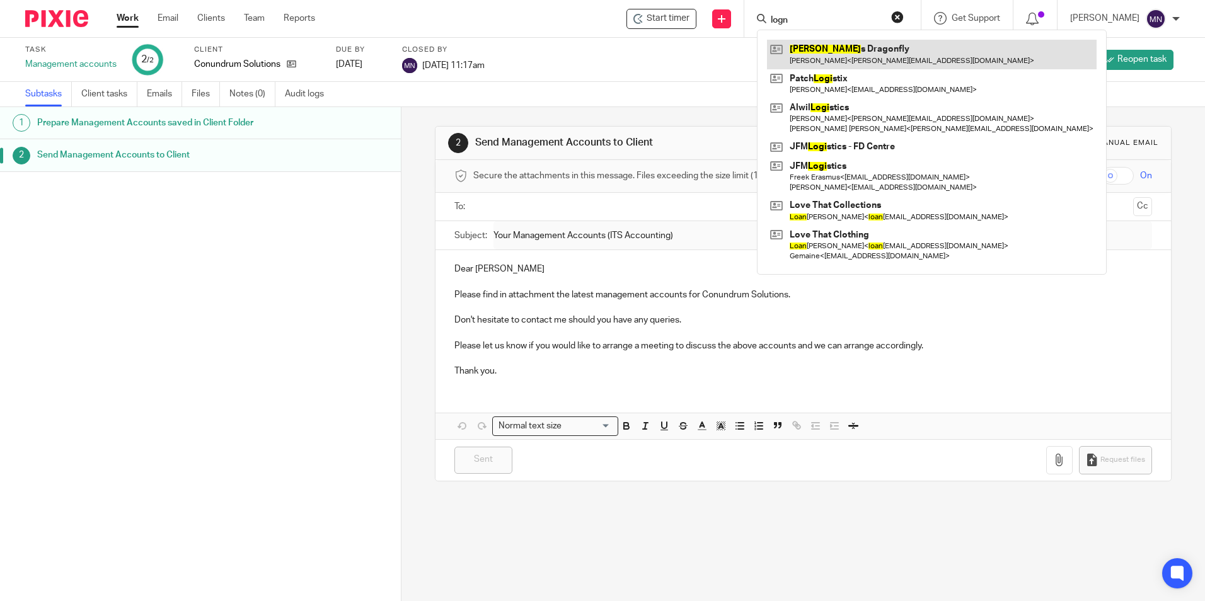
type input "logn"
click at [831, 43] on link at bounding box center [932, 54] width 330 height 29
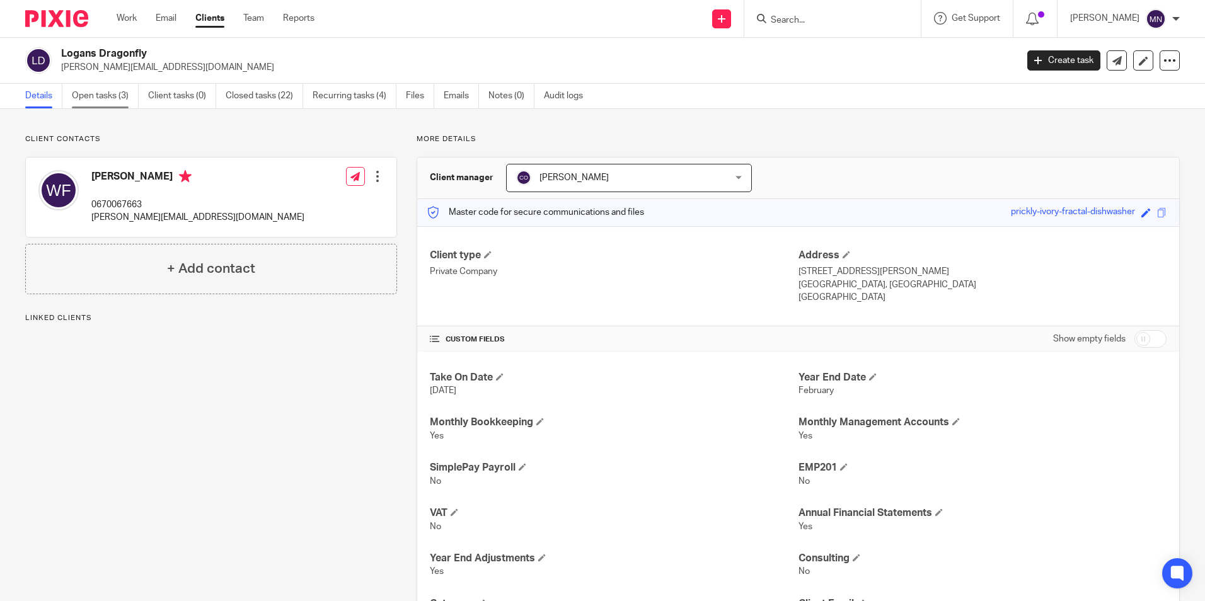
click at [136, 93] on link "Open tasks (3)" at bounding box center [105, 96] width 67 height 25
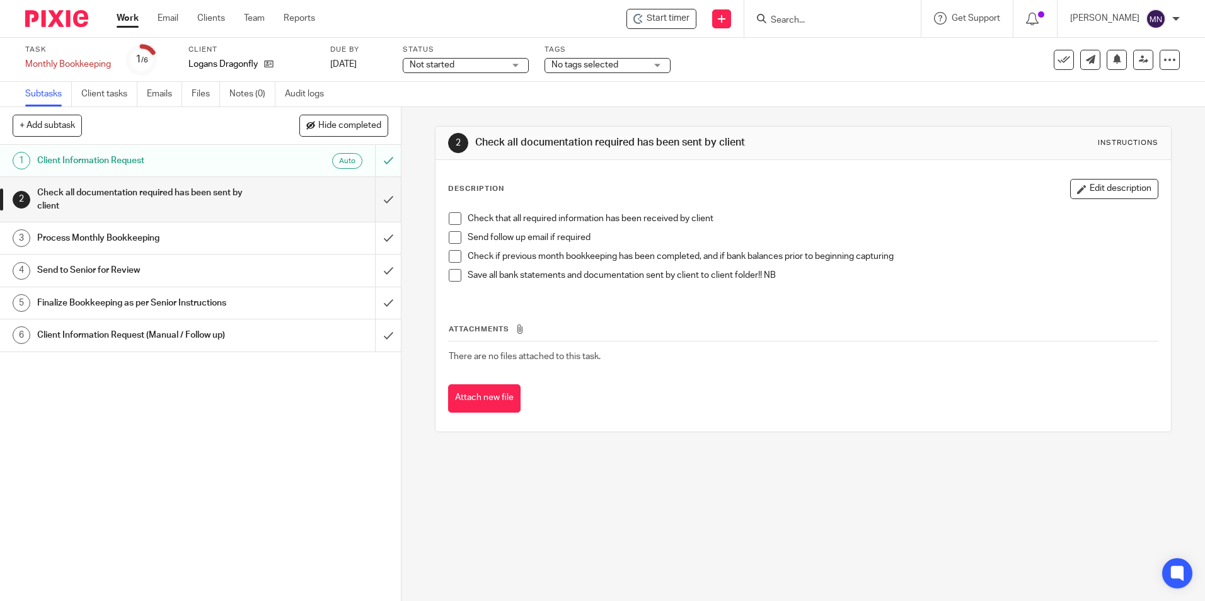
click at [456, 230] on li "Check that all required information has been received by client" at bounding box center [803, 221] width 708 height 19
click at [452, 219] on span at bounding box center [455, 218] width 13 height 13
click at [454, 234] on span at bounding box center [455, 237] width 13 height 13
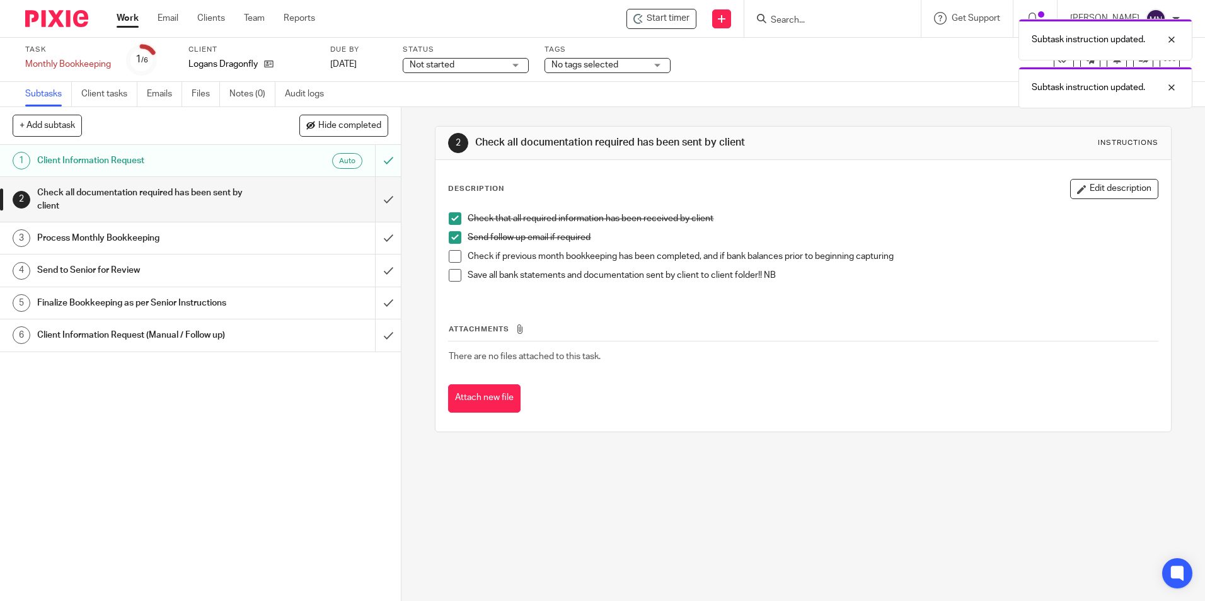
click at [449, 252] on span at bounding box center [455, 256] width 13 height 13
click at [449, 280] on span at bounding box center [455, 275] width 13 height 13
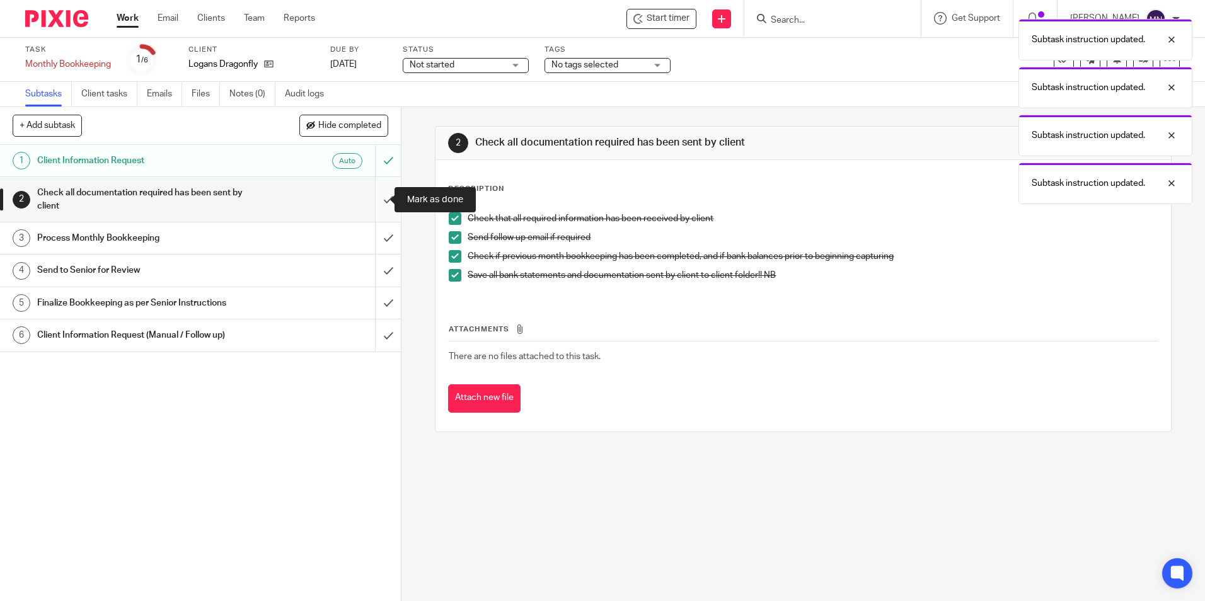
click at [379, 201] on input "submit" at bounding box center [200, 199] width 401 height 45
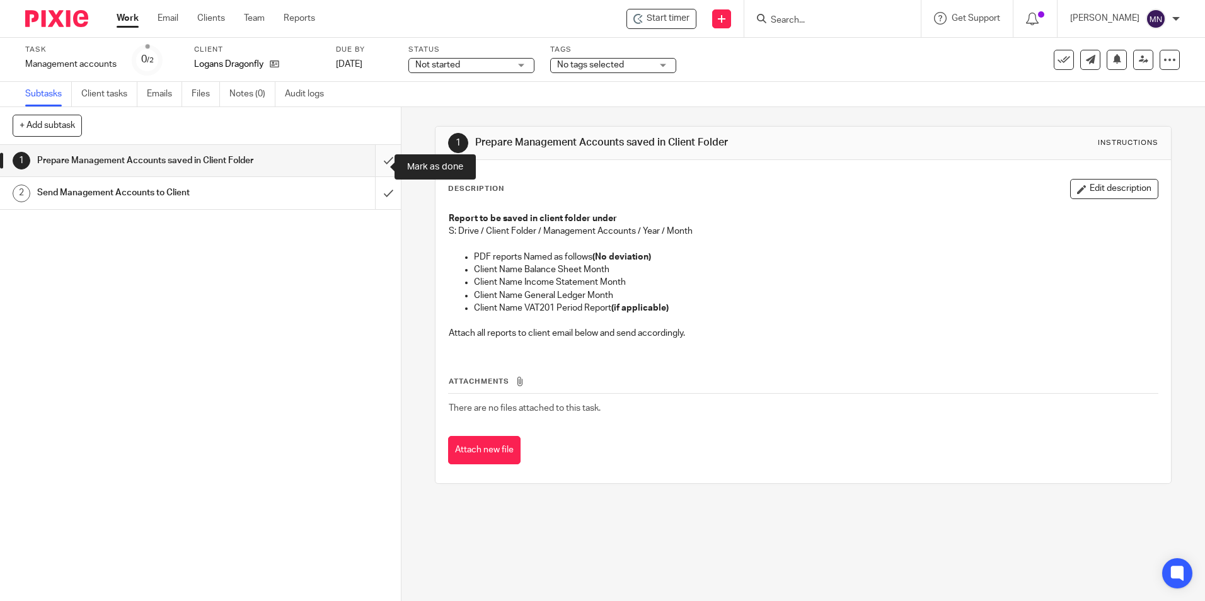
click at [379, 163] on input "submit" at bounding box center [200, 161] width 401 height 32
click at [375, 168] on input "submit" at bounding box center [200, 161] width 401 height 32
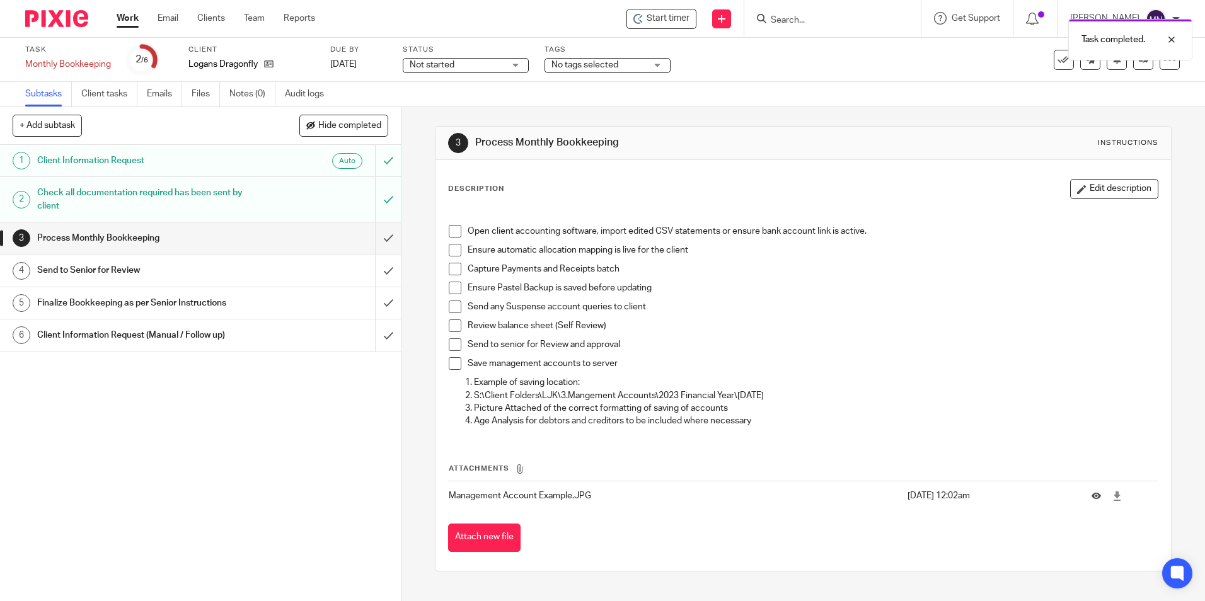
click at [449, 229] on span at bounding box center [455, 231] width 13 height 13
click at [453, 248] on span at bounding box center [455, 250] width 13 height 13
drag, startPoint x: 454, startPoint y: 270, endPoint x: 445, endPoint y: 276, distance: 10.0
click at [453, 271] on span at bounding box center [455, 269] width 13 height 13
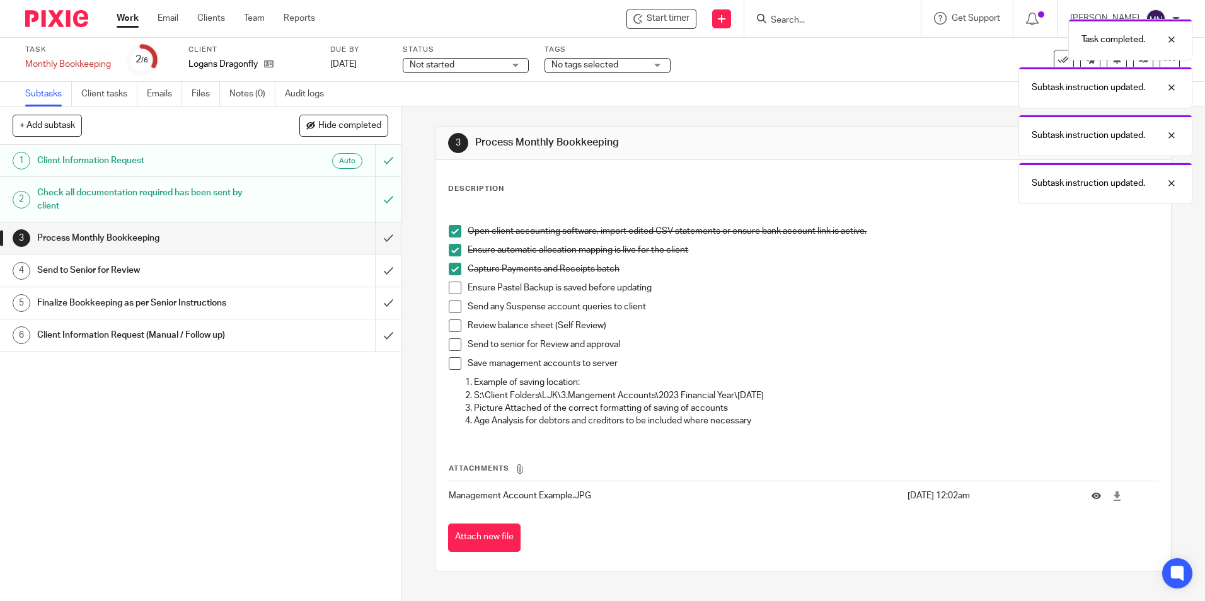
click at [449, 284] on span at bounding box center [455, 288] width 13 height 13
click at [449, 304] on span at bounding box center [455, 307] width 13 height 13
click at [451, 324] on span at bounding box center [455, 325] width 13 height 13
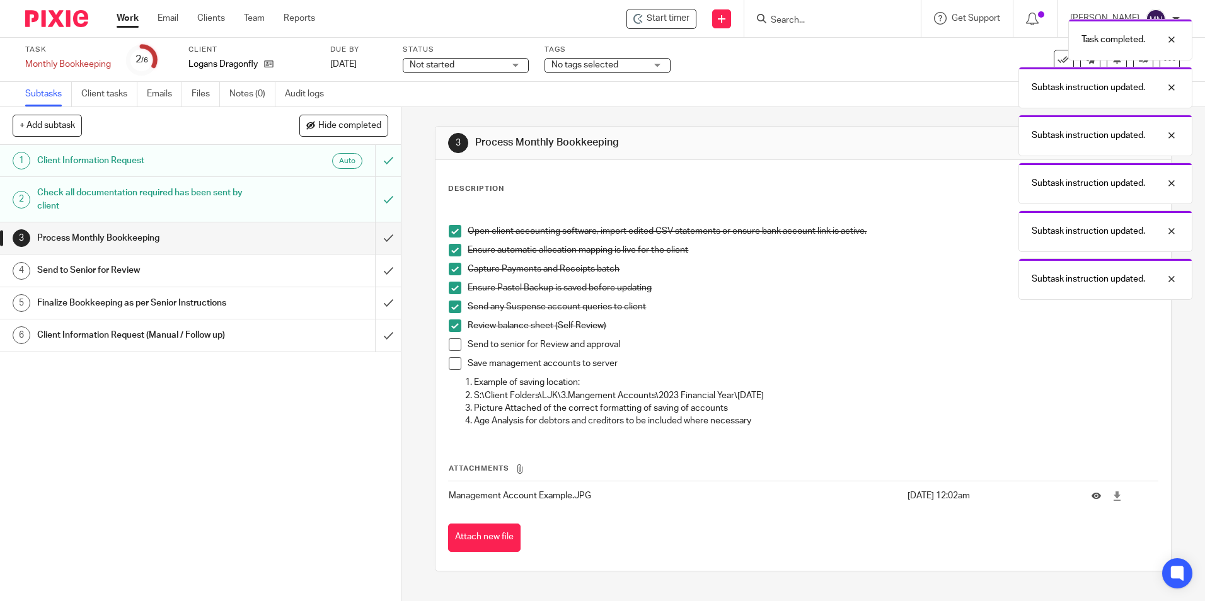
click at [452, 348] on span at bounding box center [455, 344] width 13 height 13
click at [449, 364] on span at bounding box center [455, 363] width 13 height 13
click at [377, 247] on input "submit" at bounding box center [200, 238] width 401 height 32
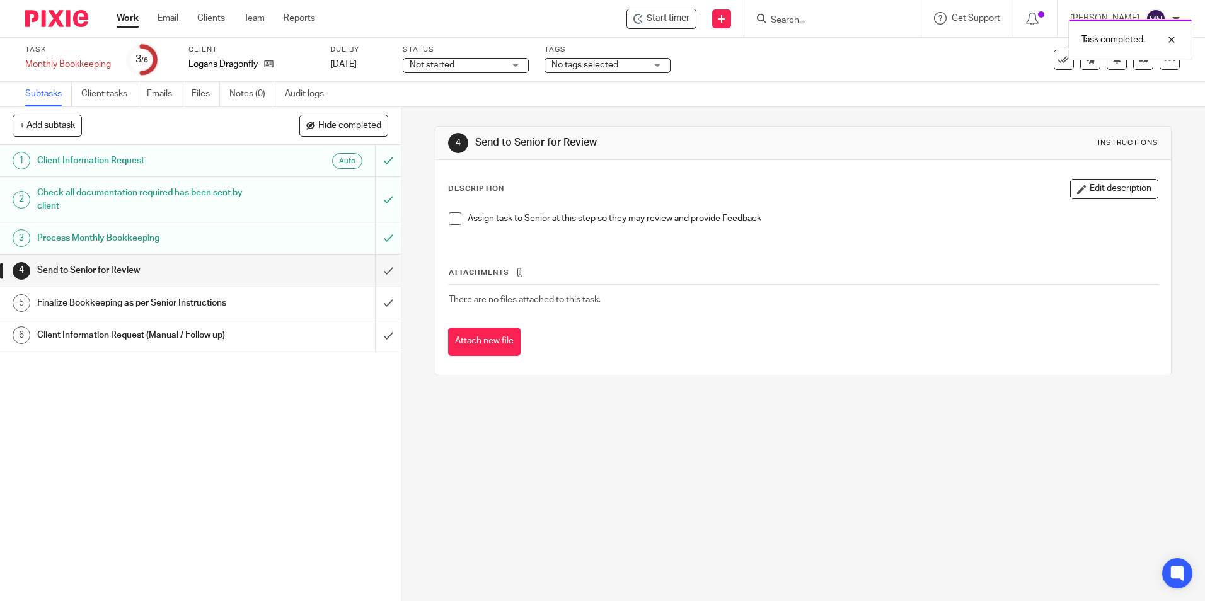
drag, startPoint x: 449, startPoint y: 218, endPoint x: 420, endPoint y: 247, distance: 41.4
click at [449, 219] on span at bounding box center [455, 218] width 13 height 13
click at [366, 272] on input "submit" at bounding box center [200, 271] width 401 height 32
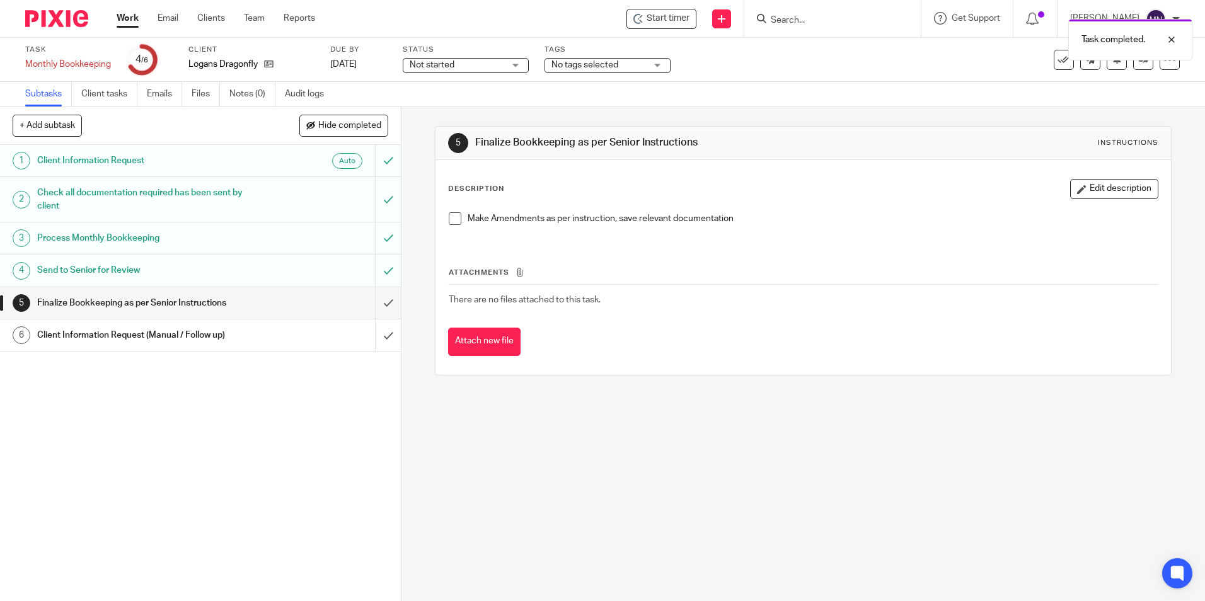
click at [454, 220] on span at bounding box center [455, 218] width 13 height 13
click at [382, 306] on input "submit" at bounding box center [200, 303] width 401 height 32
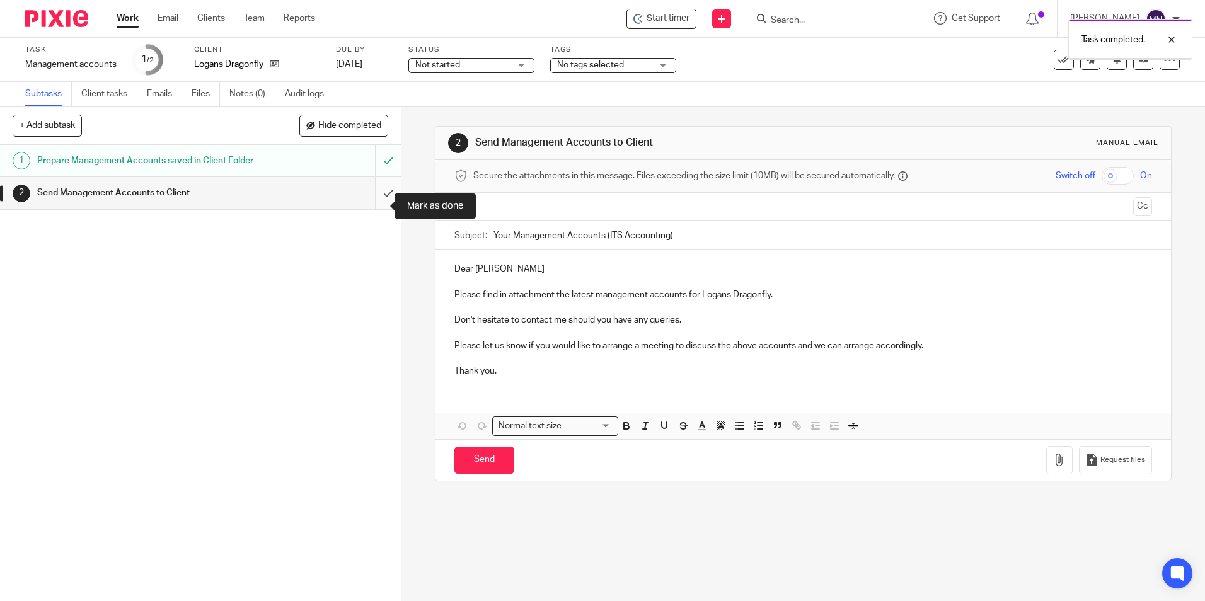
click at [377, 195] on input "submit" at bounding box center [200, 193] width 401 height 32
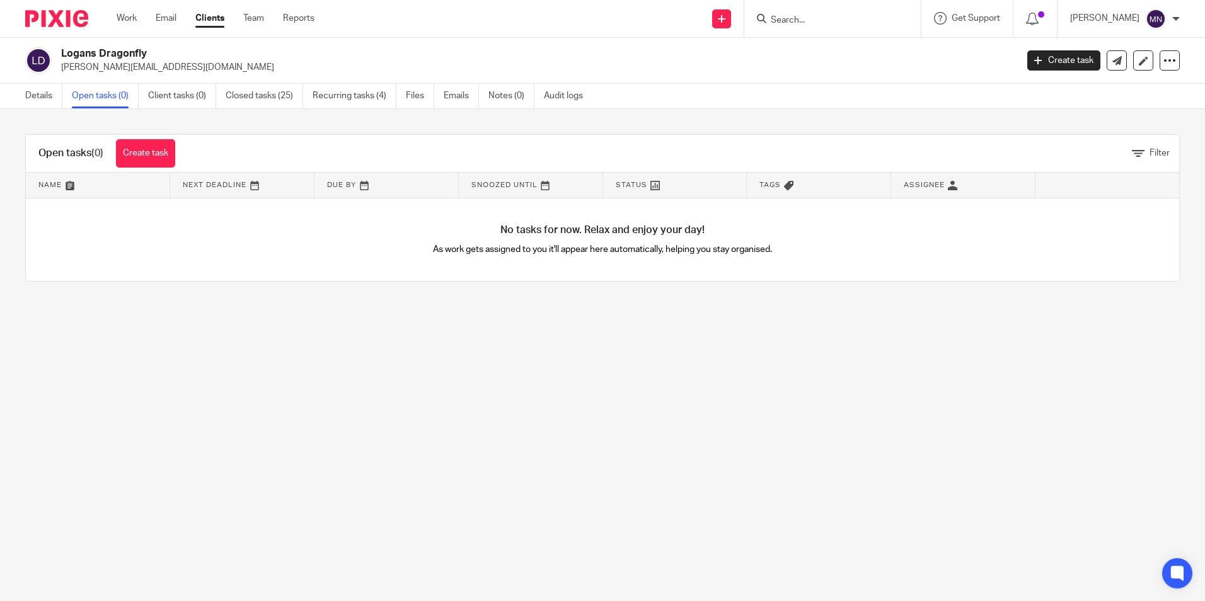
click at [818, 18] on input "Search" at bounding box center [825, 20] width 113 height 11
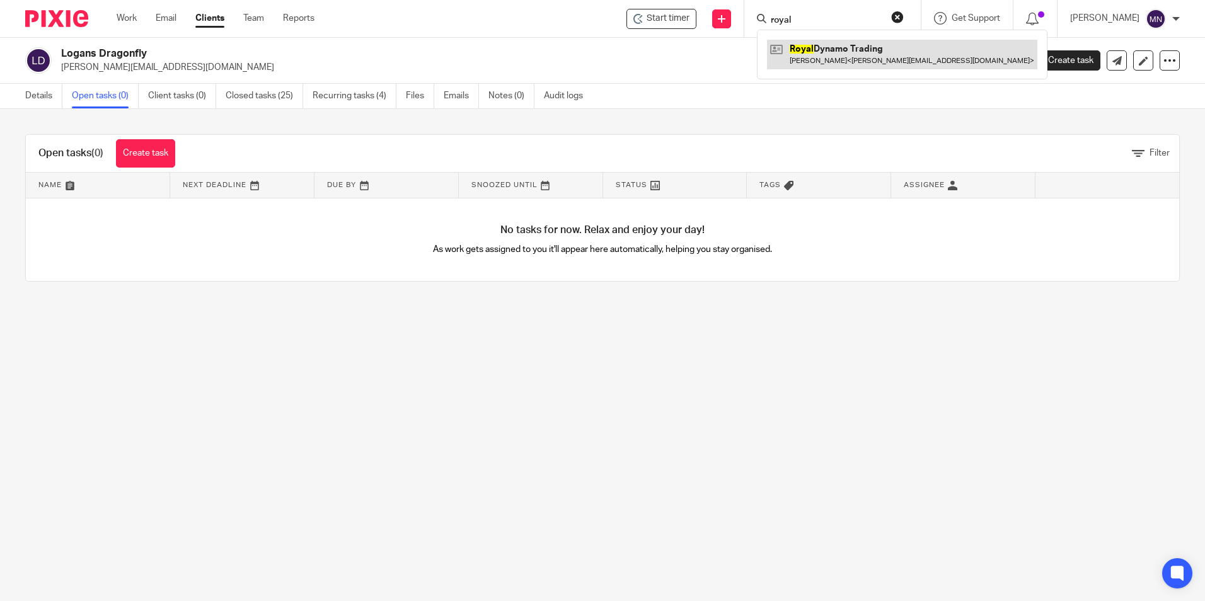
type input "royal"
click at [873, 43] on link at bounding box center [902, 54] width 270 height 29
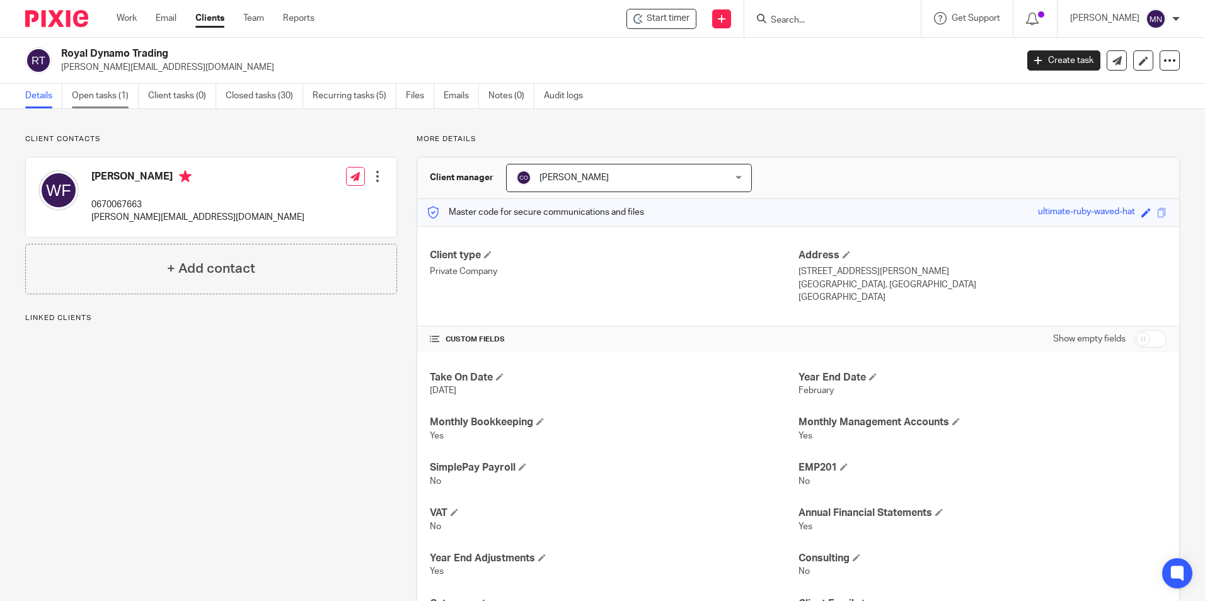
click at [137, 88] on link "Open tasks (1)" at bounding box center [105, 96] width 67 height 25
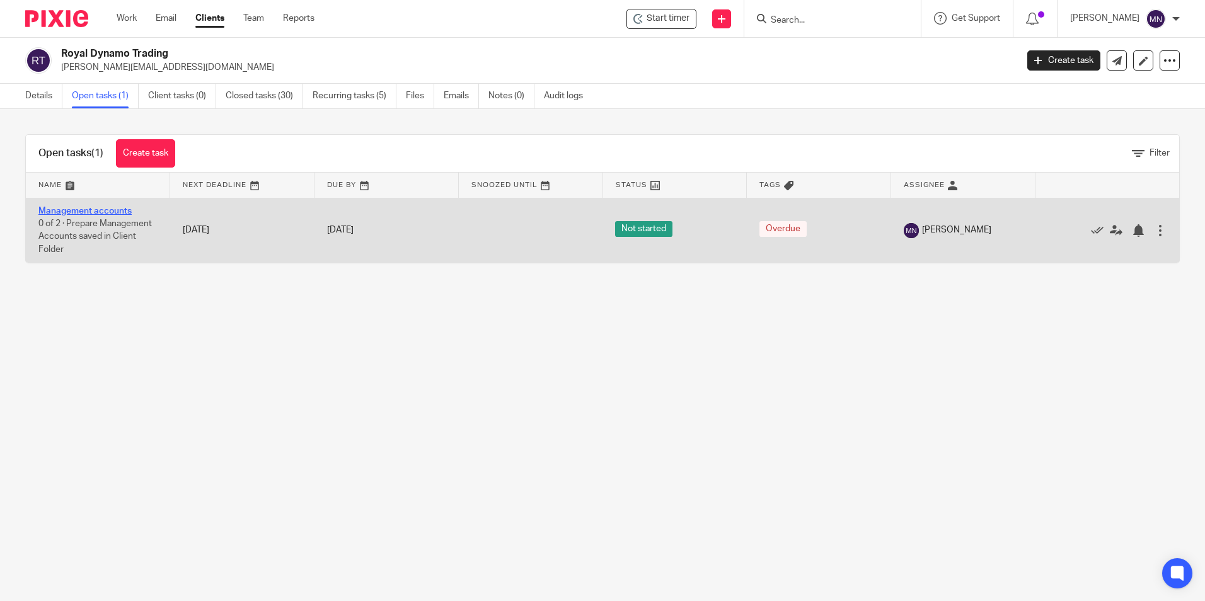
click at [129, 209] on link "Management accounts" at bounding box center [84, 211] width 93 height 9
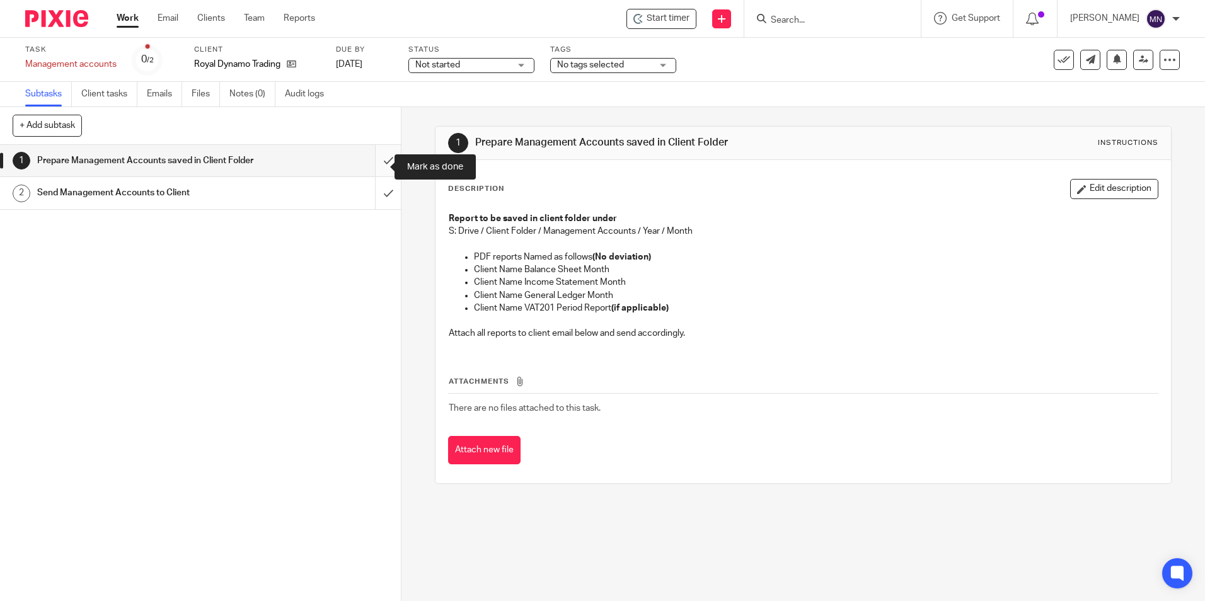
click at [374, 172] on input "submit" at bounding box center [200, 161] width 401 height 32
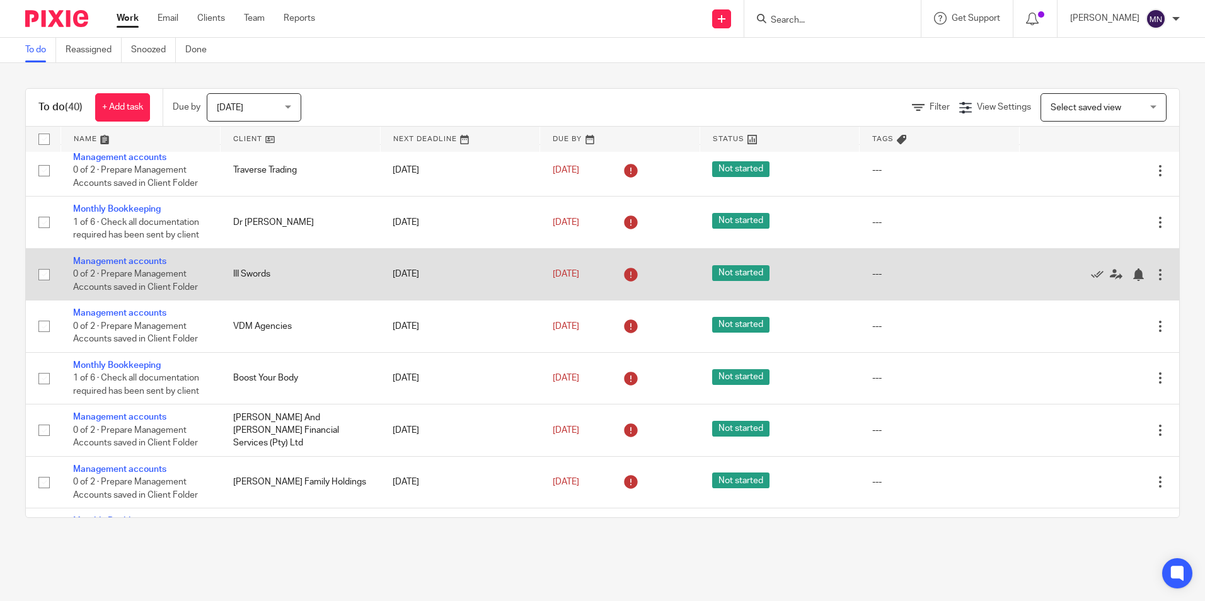
scroll to position [1260, 0]
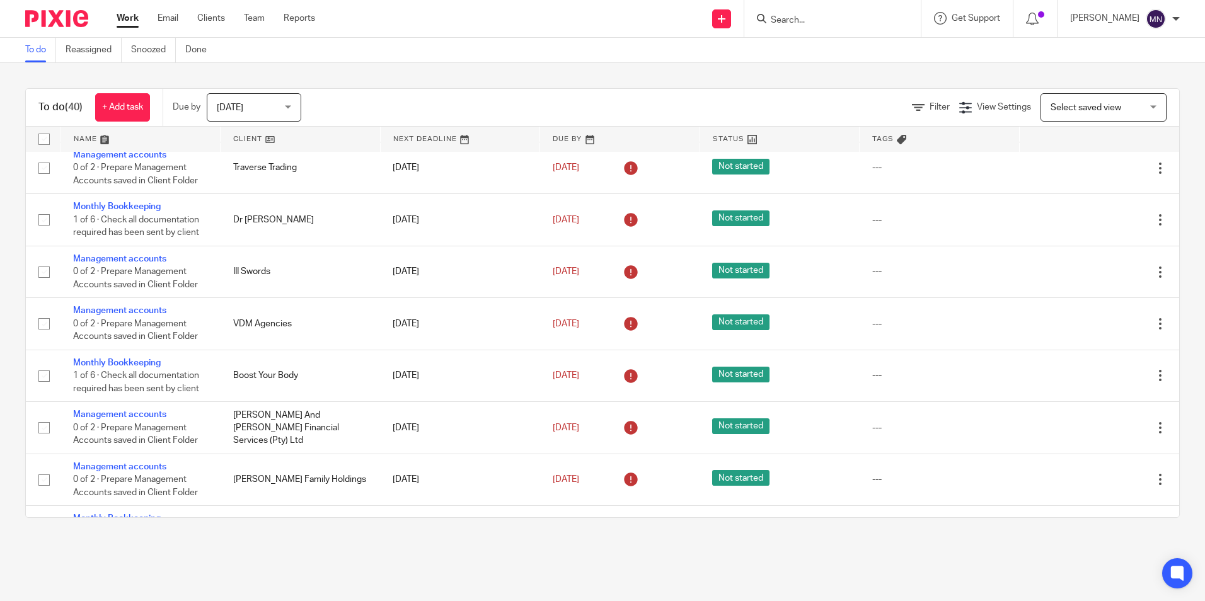
click at [254, 139] on link at bounding box center [300, 139] width 159 height 25
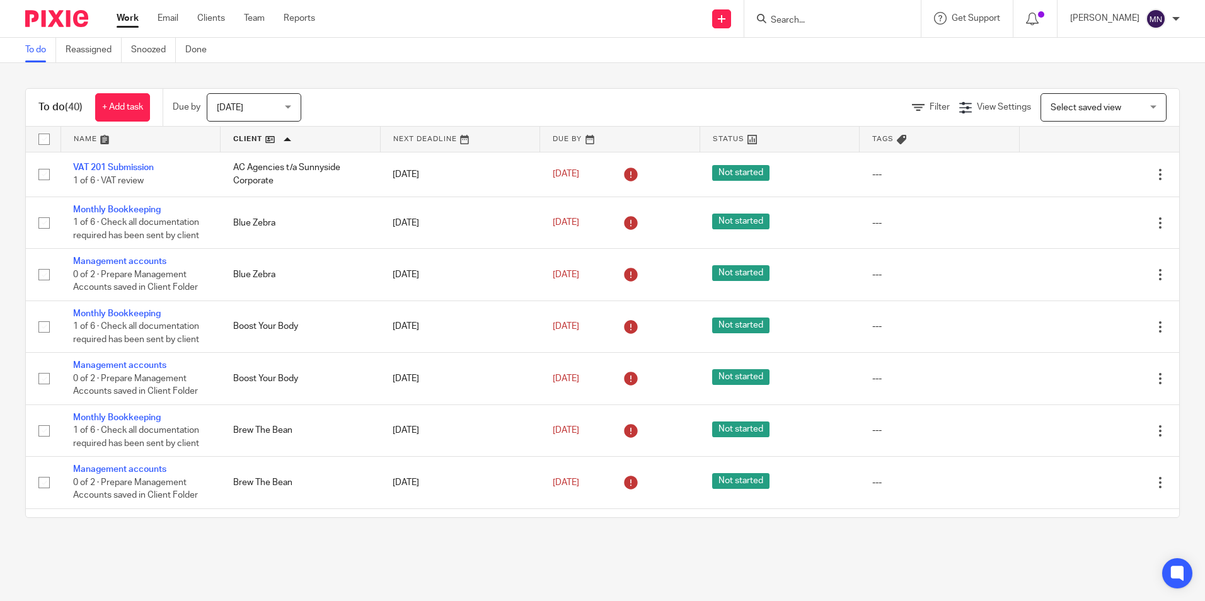
click at [254, 139] on link at bounding box center [300, 139] width 159 height 25
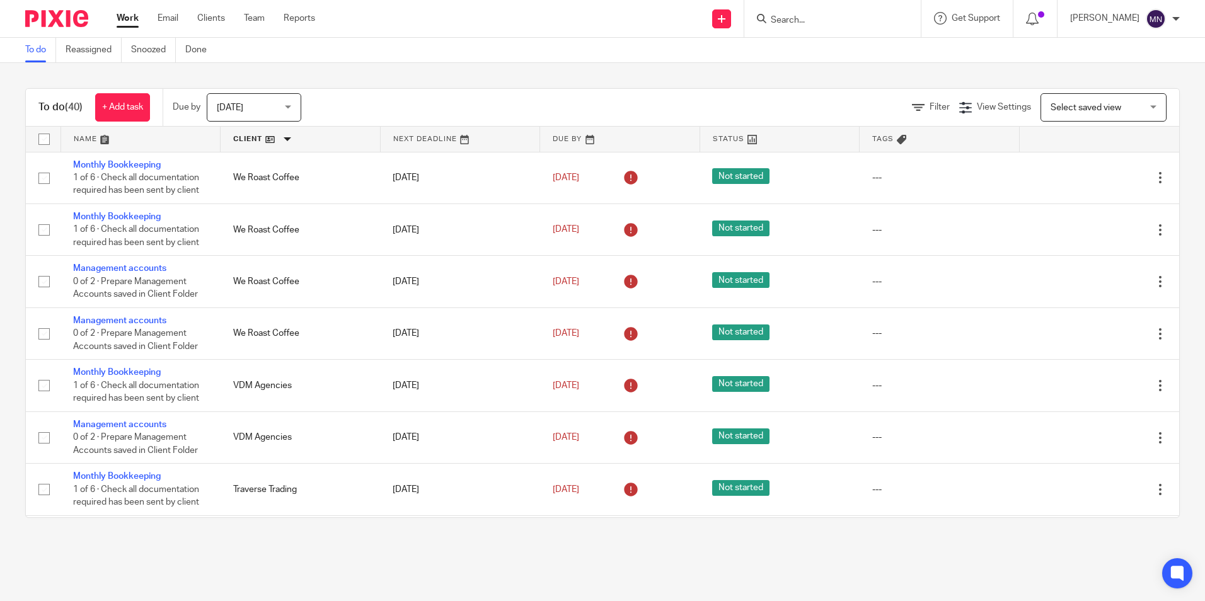
click at [254, 139] on link at bounding box center [300, 139] width 159 height 25
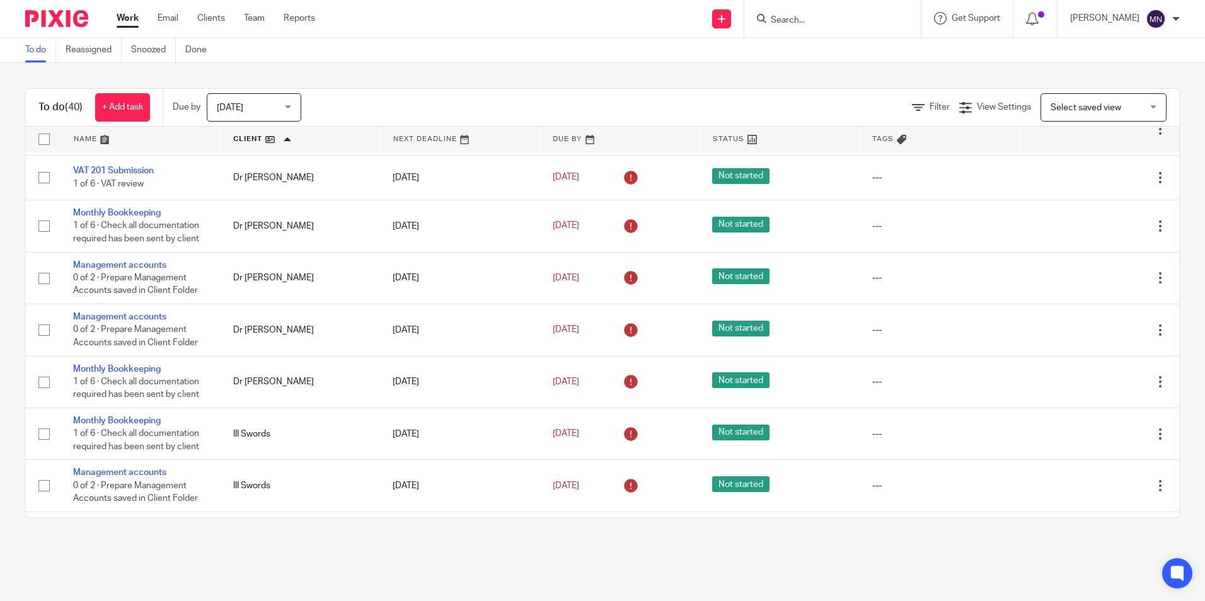
scroll to position [397, 0]
